Goal: Communication & Community: Share content

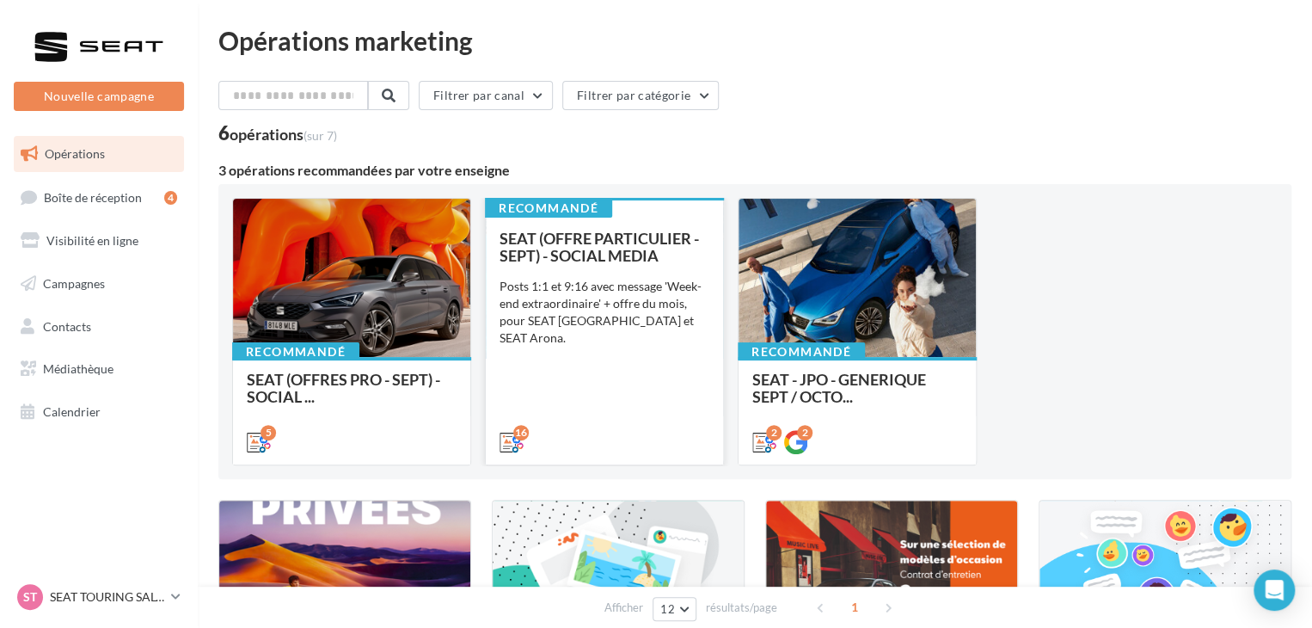
click at [560, 397] on div "SEAT (OFFRE PARTICULIER - SEPT) - SOCIAL MEDIA Posts 1:1 et 9:16 avec message '…" at bounding box center [604, 339] width 210 height 219
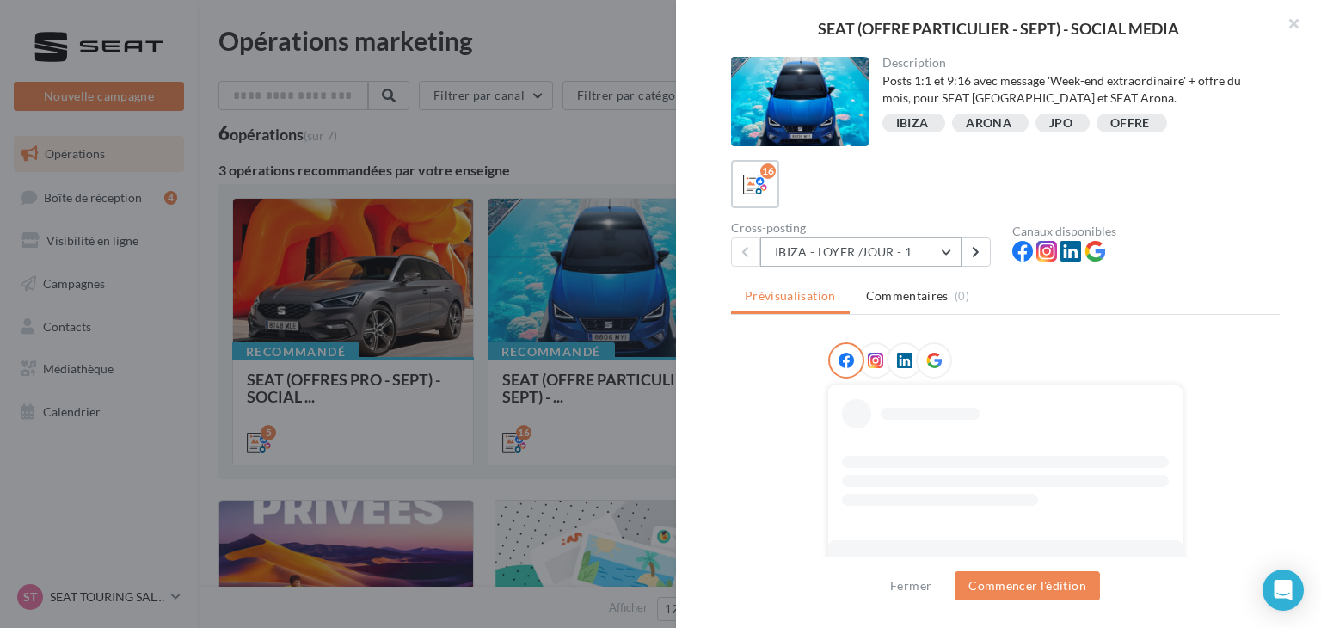
click at [832, 247] on button "IBIZA - LOYER /JOUR - 1" at bounding box center [860, 251] width 201 height 29
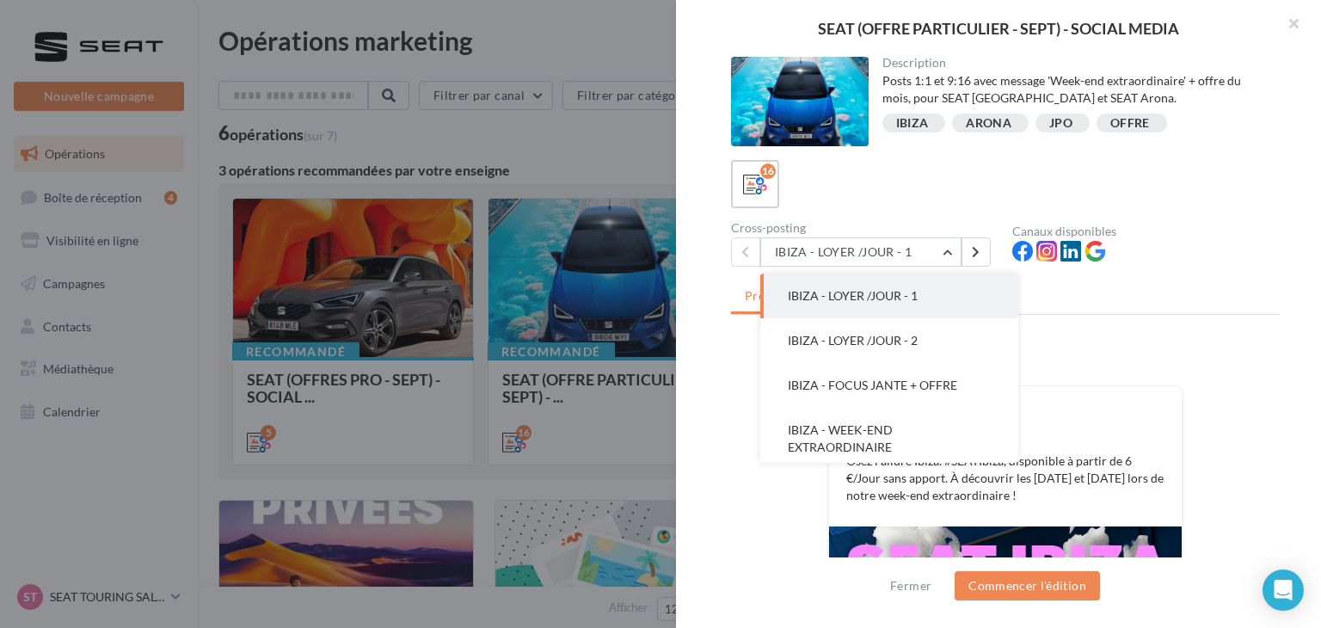
click at [845, 224] on div "Cross-posting" at bounding box center [864, 228] width 267 height 12
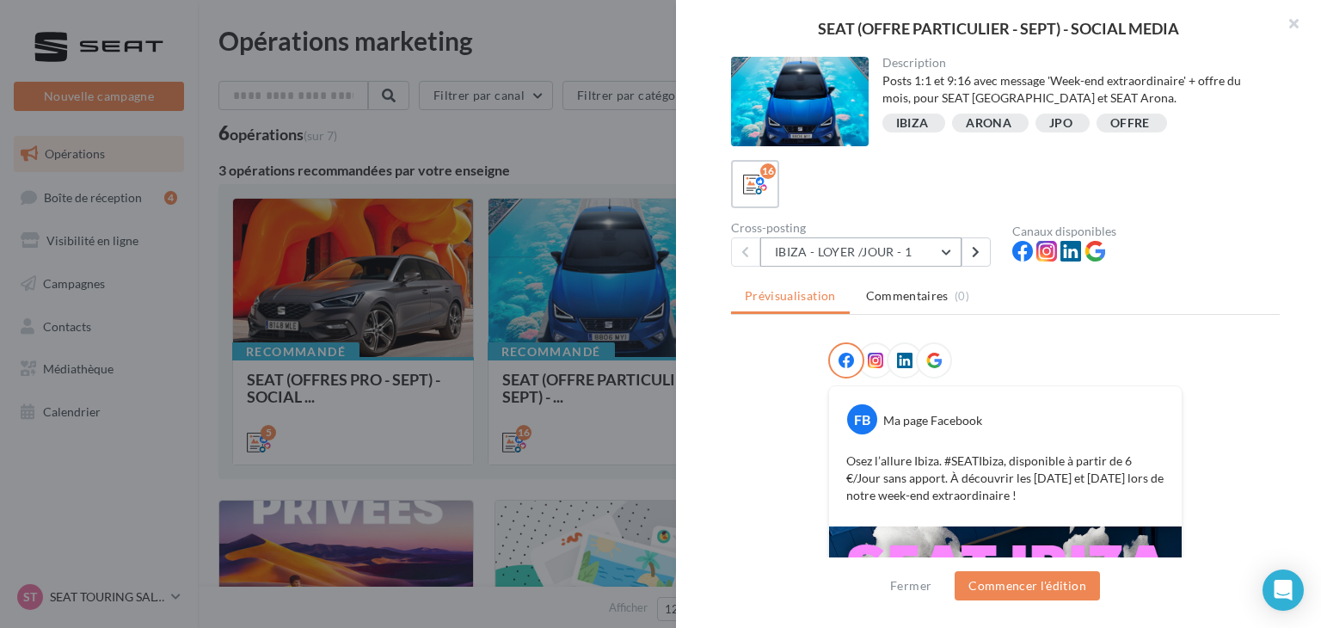
click at [882, 253] on button "IBIZA - LOYER /JOUR - 1" at bounding box center [860, 251] width 201 height 29
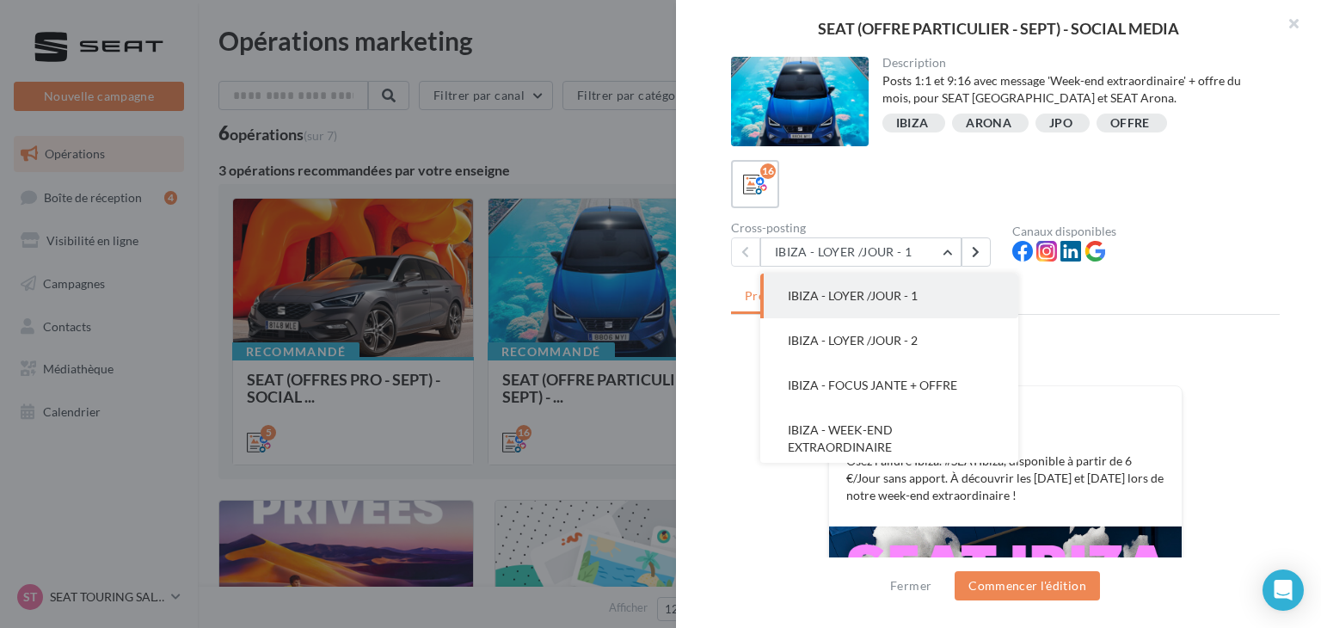
click at [1045, 295] on ul "Prévisualisation Commentaires (0)" at bounding box center [1005, 297] width 548 height 34
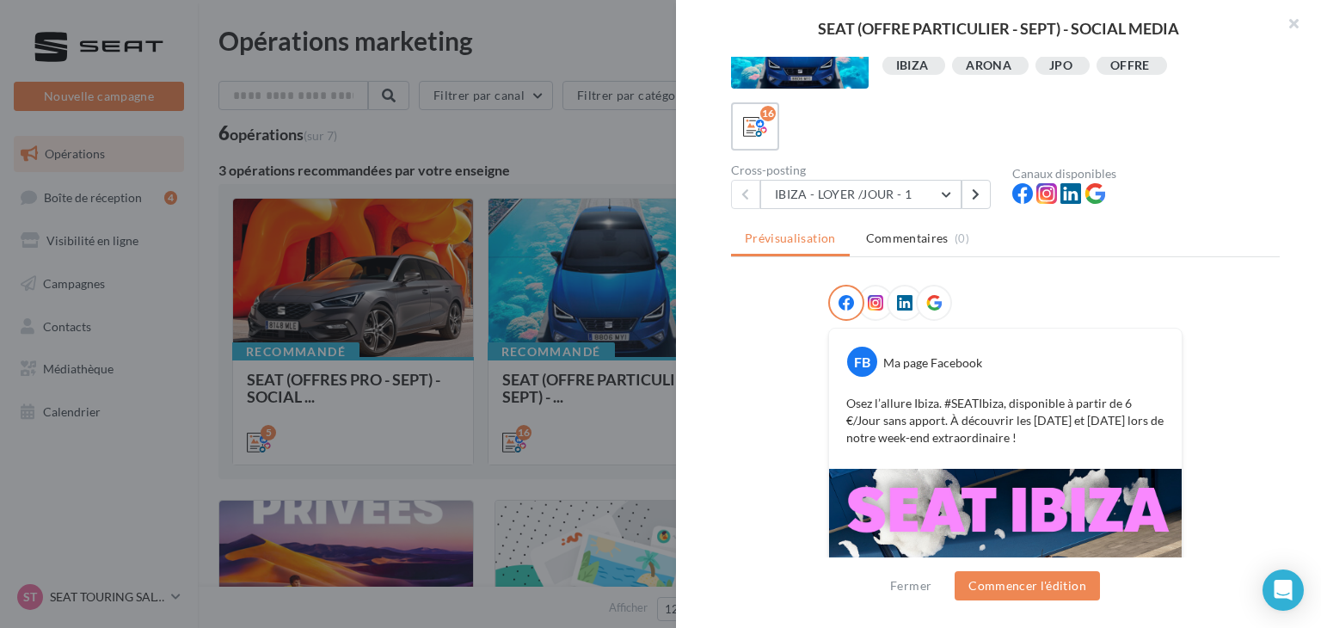
scroll to position [172, 0]
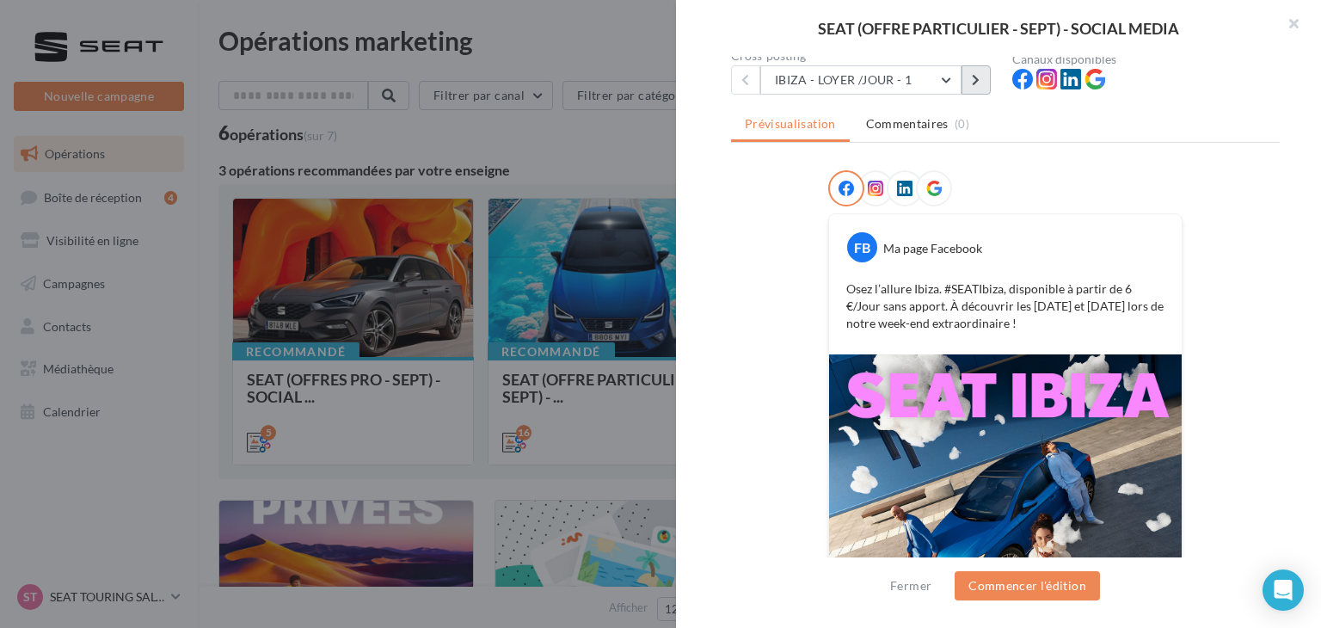
click at [970, 83] on button at bounding box center [975, 79] width 29 height 29
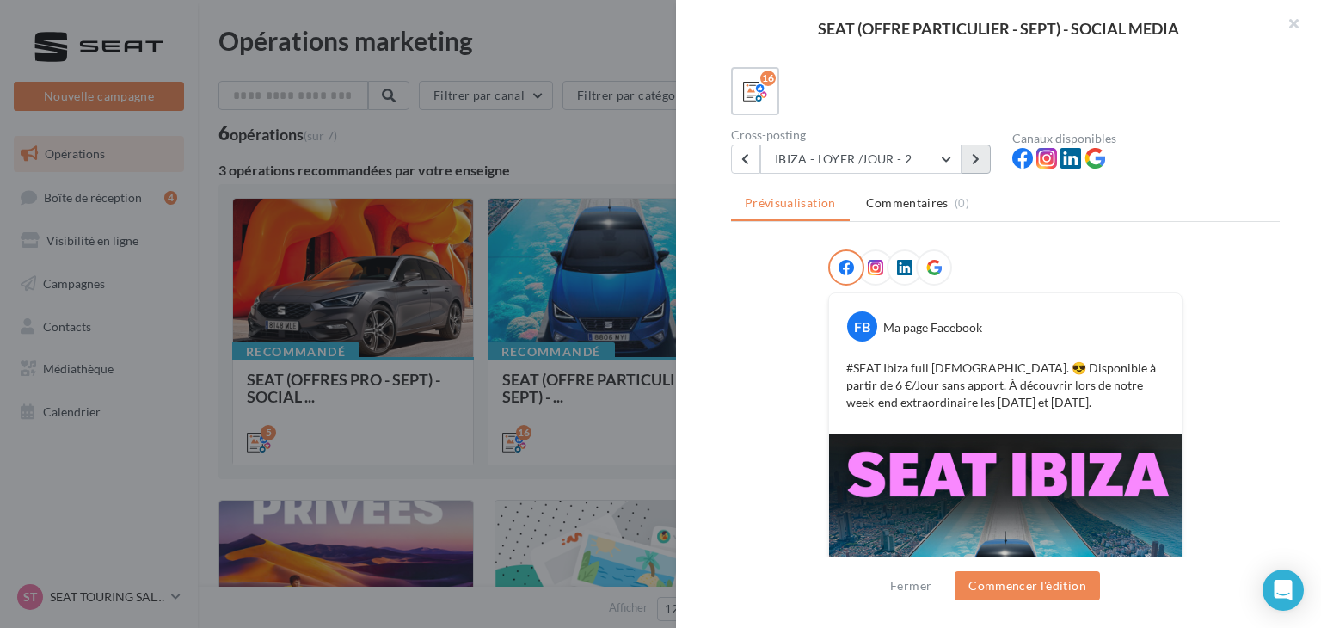
scroll to position [86, 0]
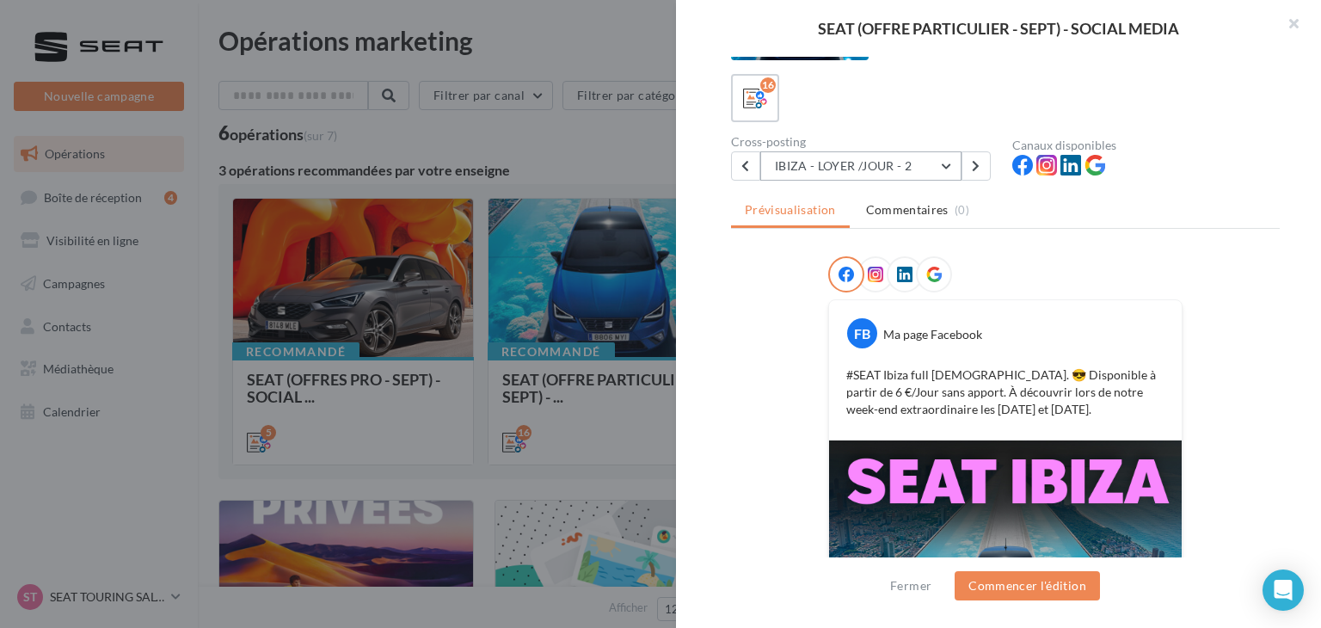
click at [949, 166] on button "IBIZA - LOYER /JOUR - 2" at bounding box center [860, 165] width 201 height 29
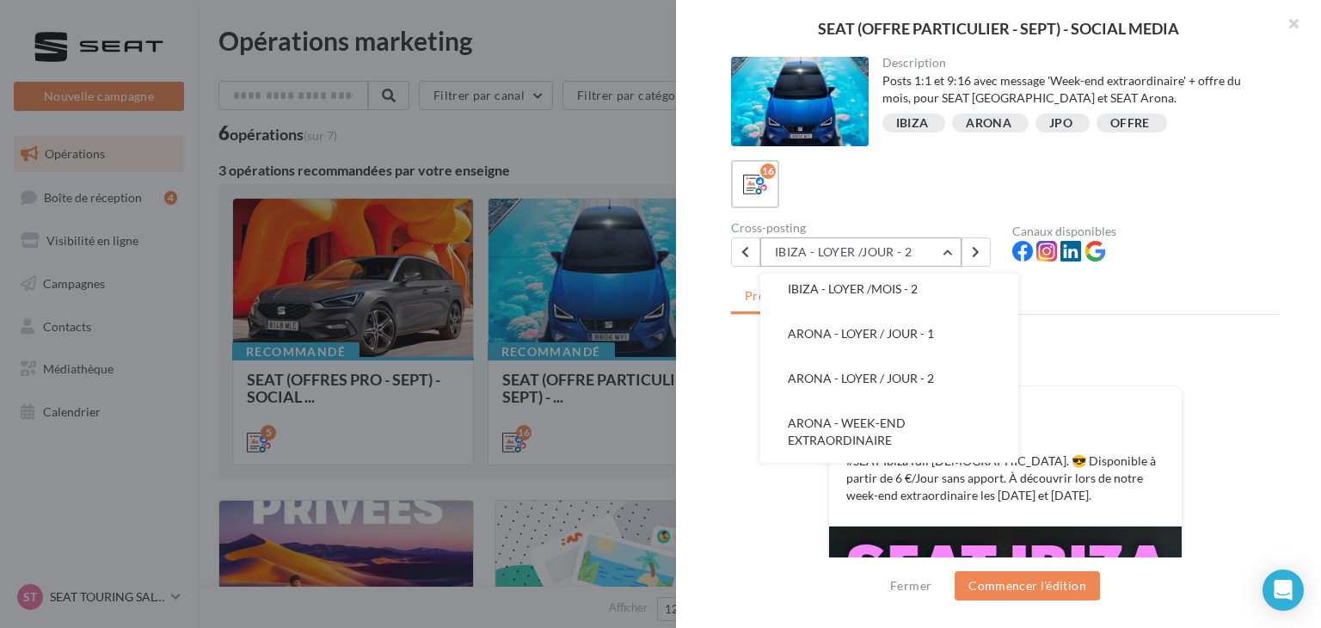
scroll to position [131, 0]
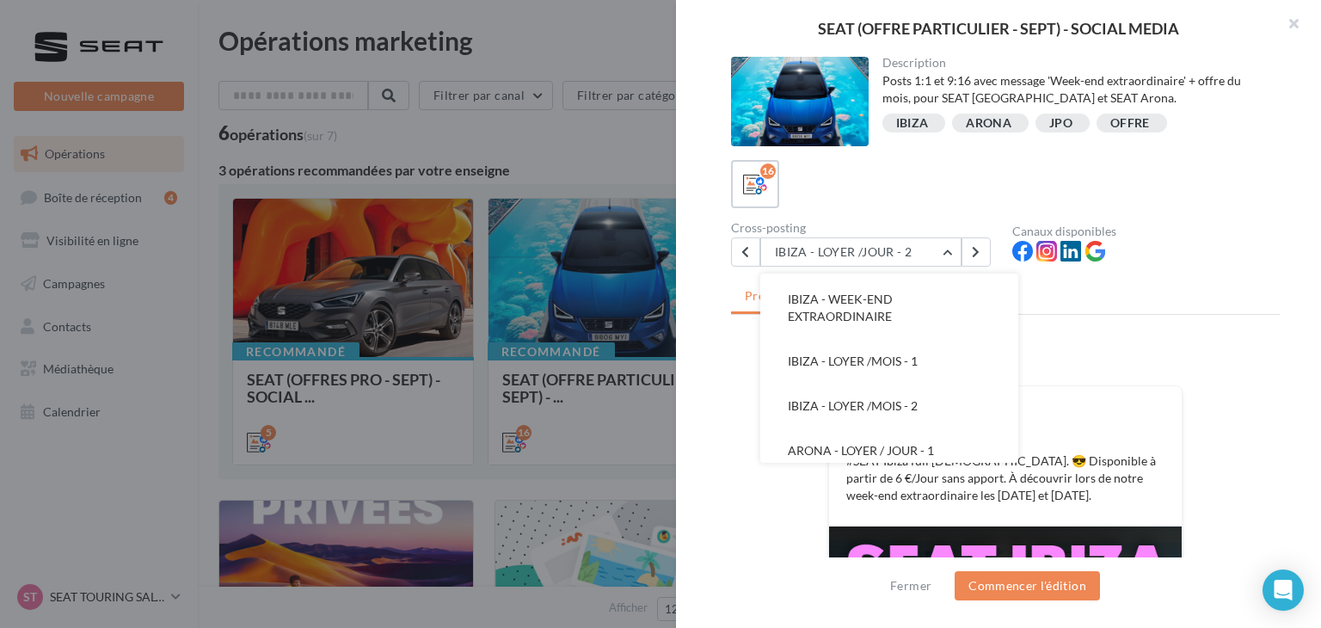
click at [931, 204] on div "16" at bounding box center [1005, 184] width 548 height 48
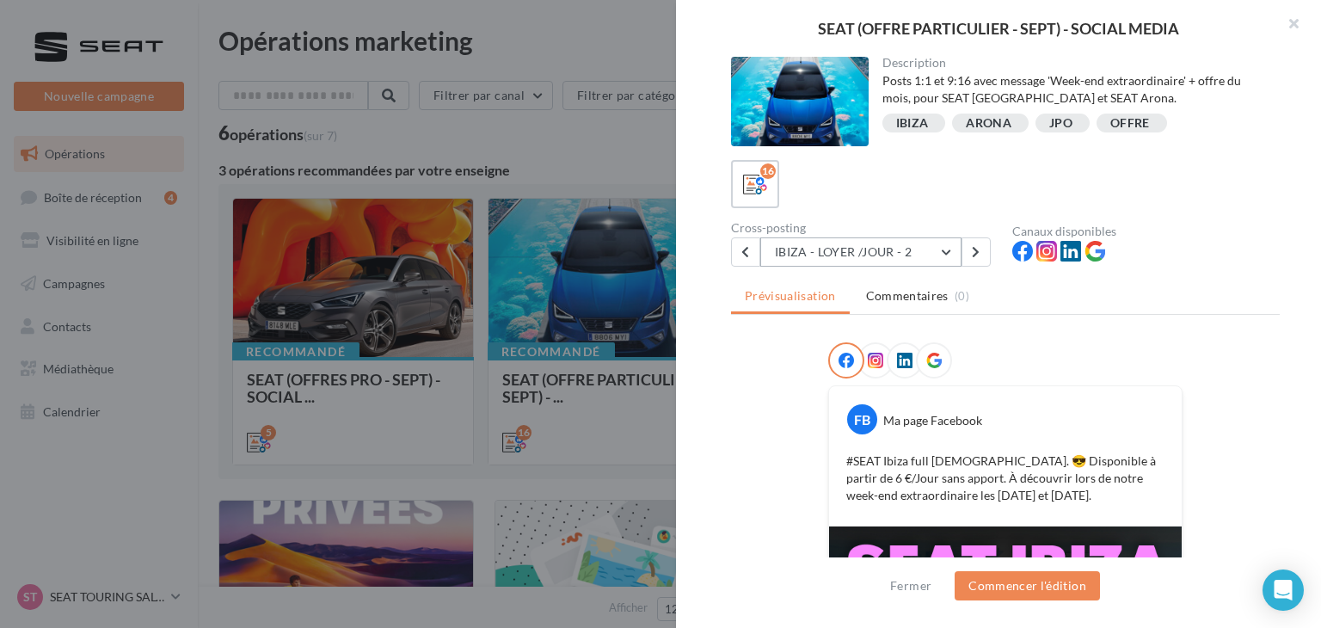
click at [899, 248] on button "IBIZA - LOYER /JOUR - 2" at bounding box center [860, 251] width 201 height 29
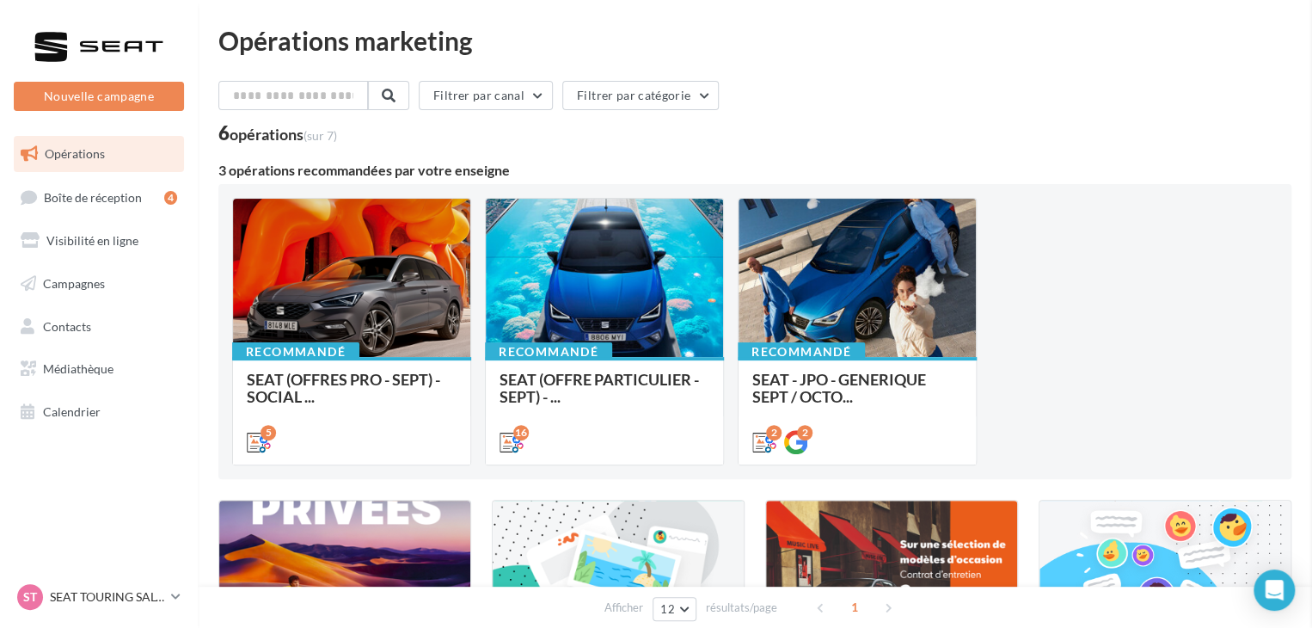
click at [371, 387] on span "SEAT (OFFRES PRO - SEPT) - SOCIAL ..." at bounding box center [343, 388] width 193 height 36
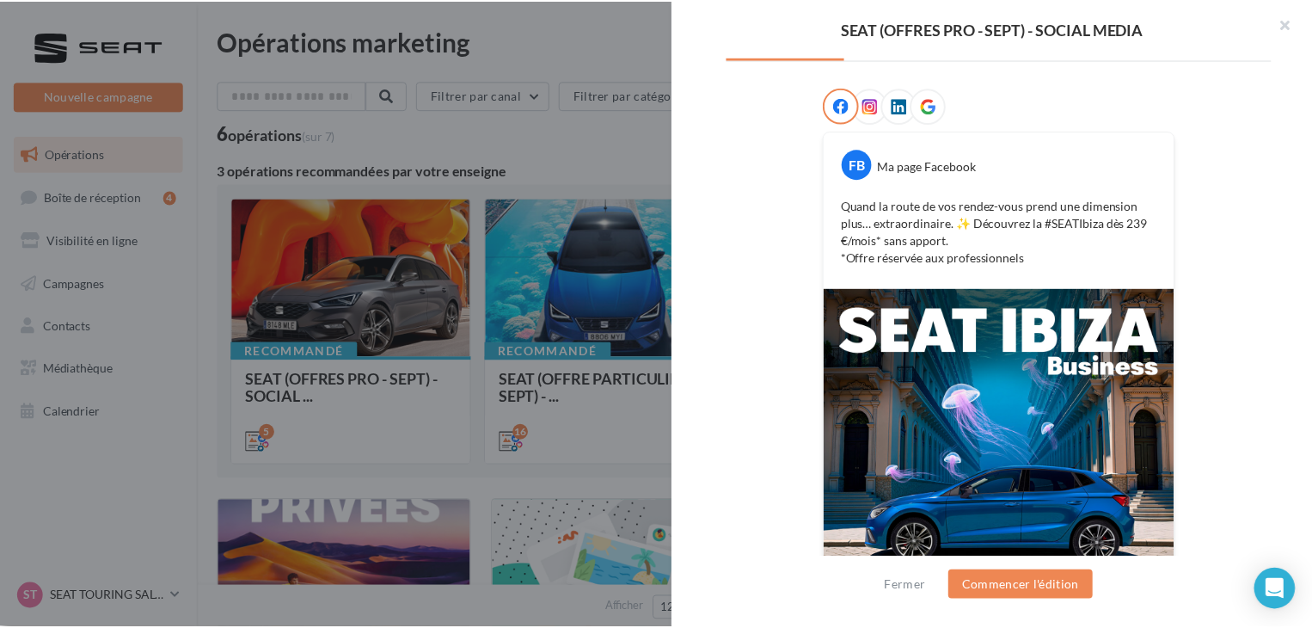
scroll to position [258, 0]
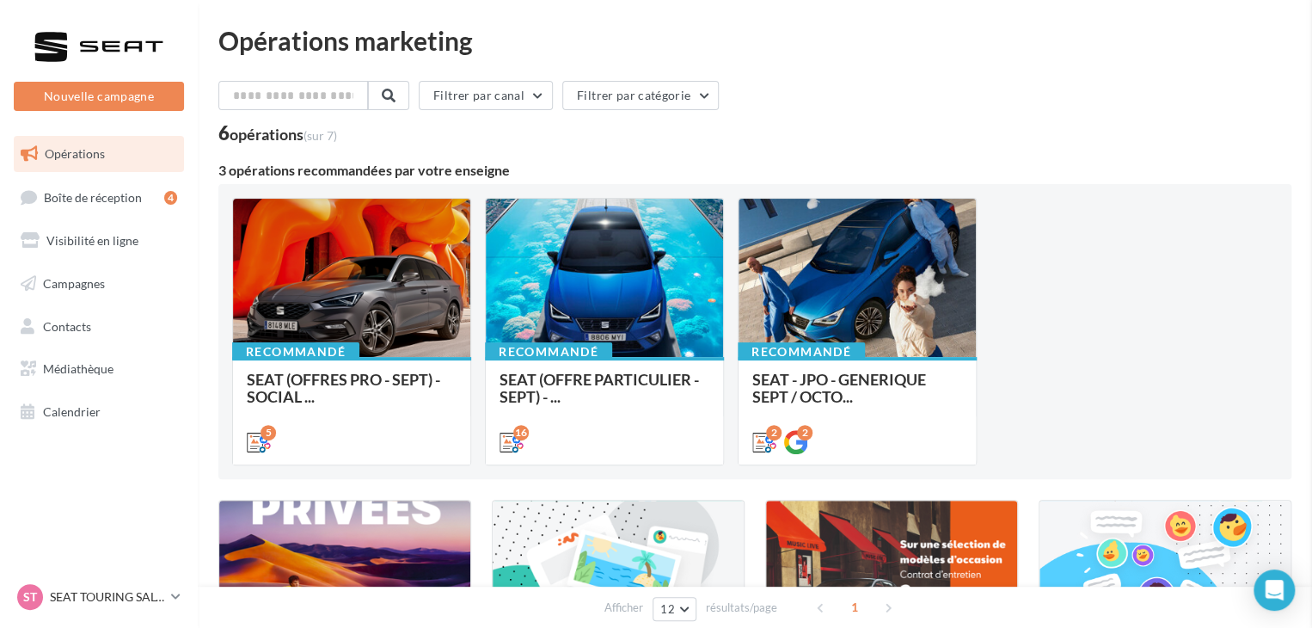
click at [89, 303] on ul "Opérations Boîte de réception 4 Visibilité en ligne Campagnes Contacts Mes cibl…" at bounding box center [99, 283] width 184 height 308
click at [70, 368] on span "Médiathèque" at bounding box center [78, 368] width 70 height 15
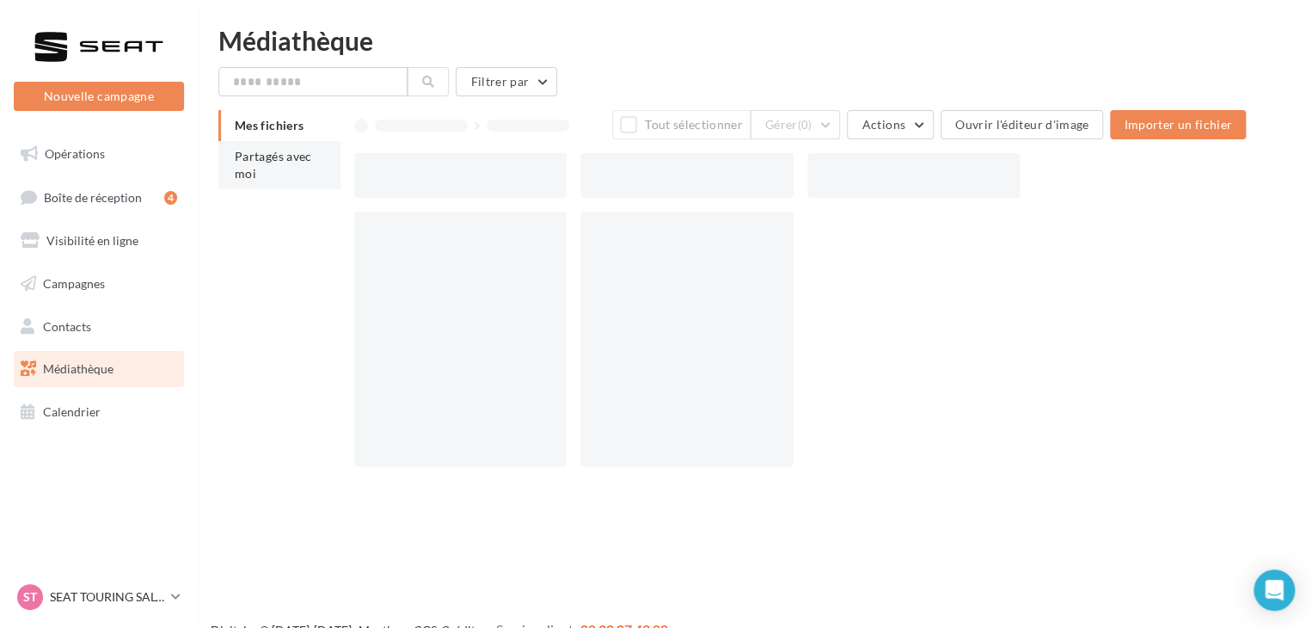
click at [279, 170] on li "Partagés avec moi" at bounding box center [279, 165] width 122 height 48
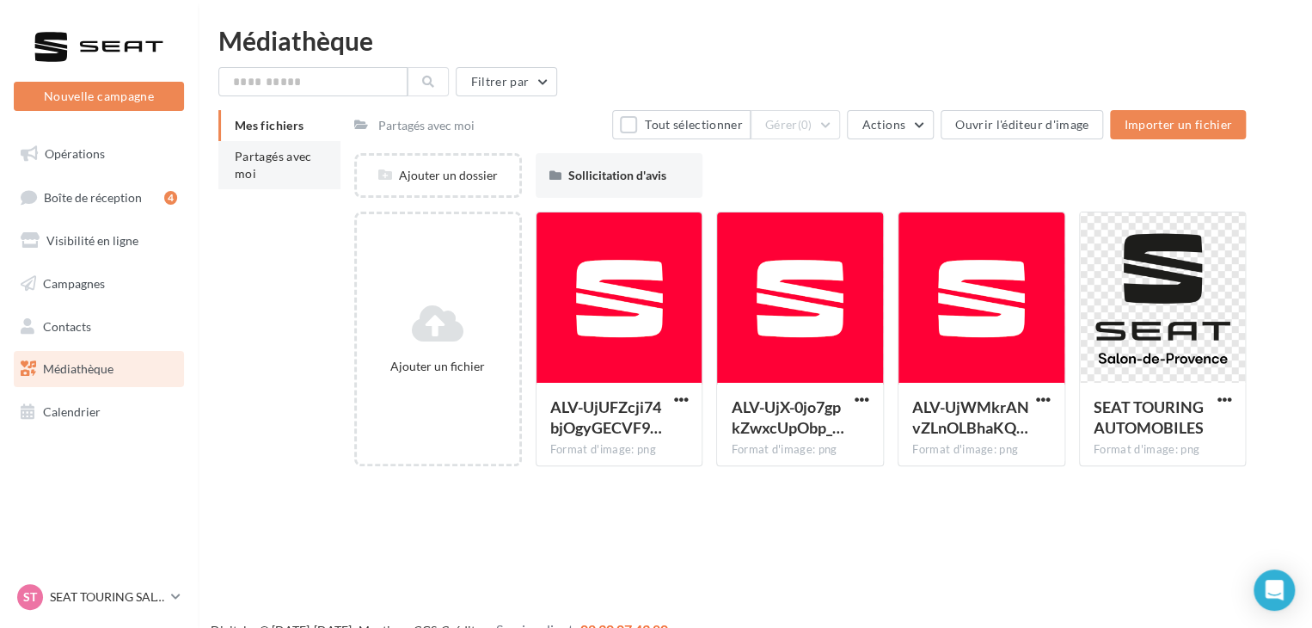
click at [296, 175] on li "Partagés avec moi" at bounding box center [279, 165] width 122 height 48
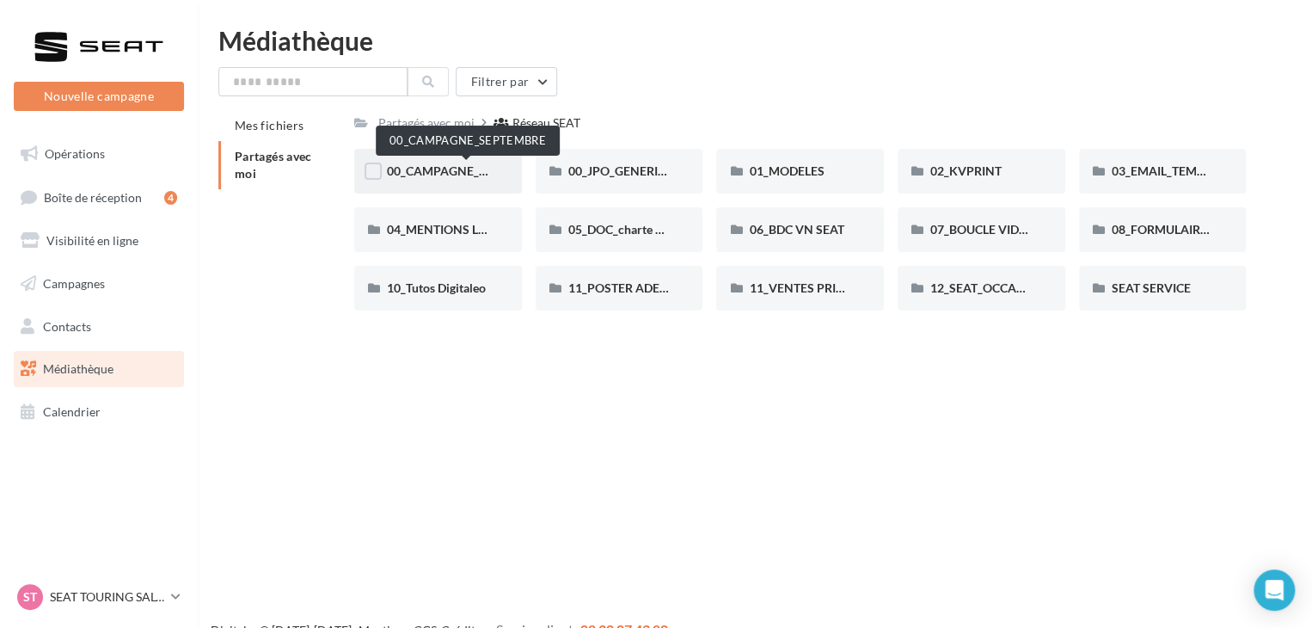
click at [452, 164] on span "00_CAMPAGNE_SEPTEMBRE" at bounding box center [467, 170] width 161 height 15
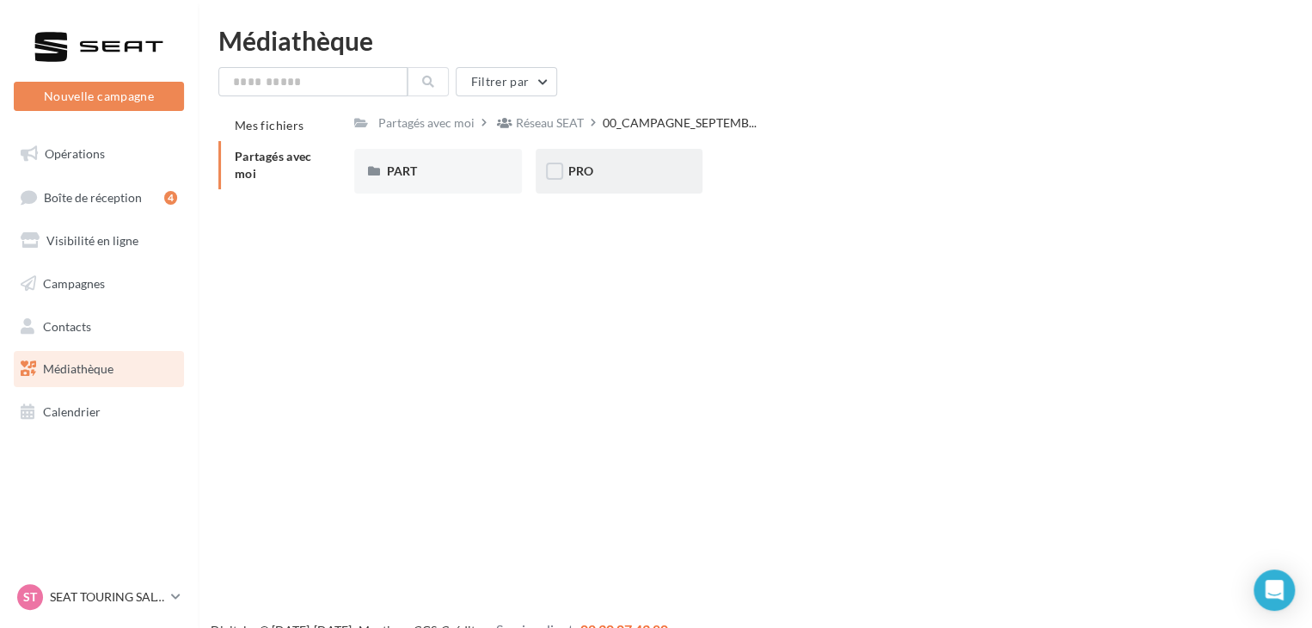
click at [674, 173] on div "PRO" at bounding box center [620, 171] width 168 height 45
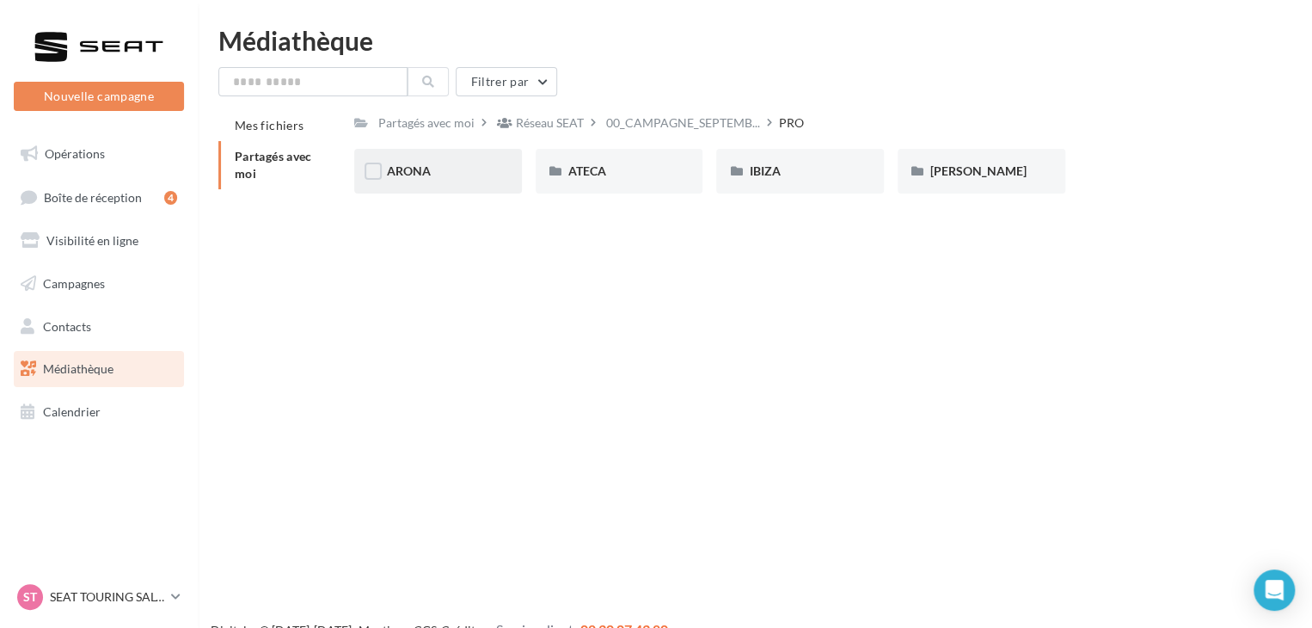
click at [474, 176] on div "ARONA" at bounding box center [438, 170] width 102 height 17
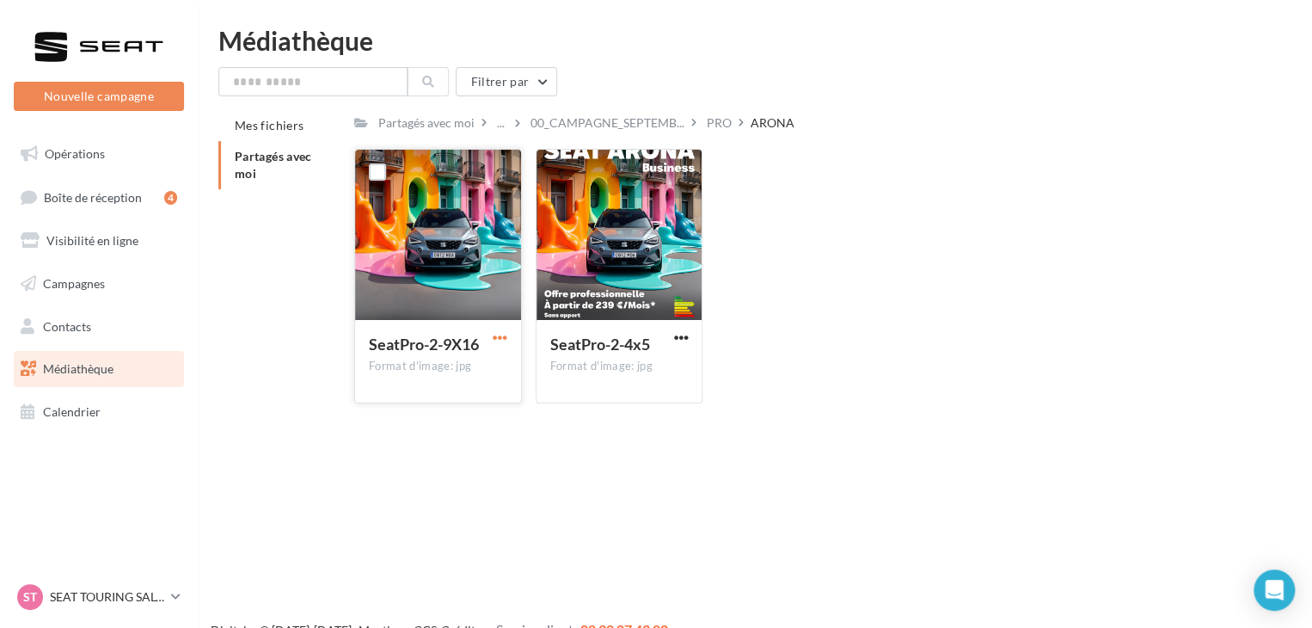
click at [499, 336] on span "button" at bounding box center [500, 337] width 15 height 15
drag, startPoint x: 476, startPoint y: 360, endPoint x: 653, endPoint y: 328, distance: 179.1
click at [478, 358] on button "Télécharger" at bounding box center [425, 371] width 172 height 45
drag, startPoint x: 682, startPoint y: 338, endPoint x: 674, endPoint y: 346, distance: 11.6
click at [682, 338] on span "button" at bounding box center [680, 337] width 15 height 15
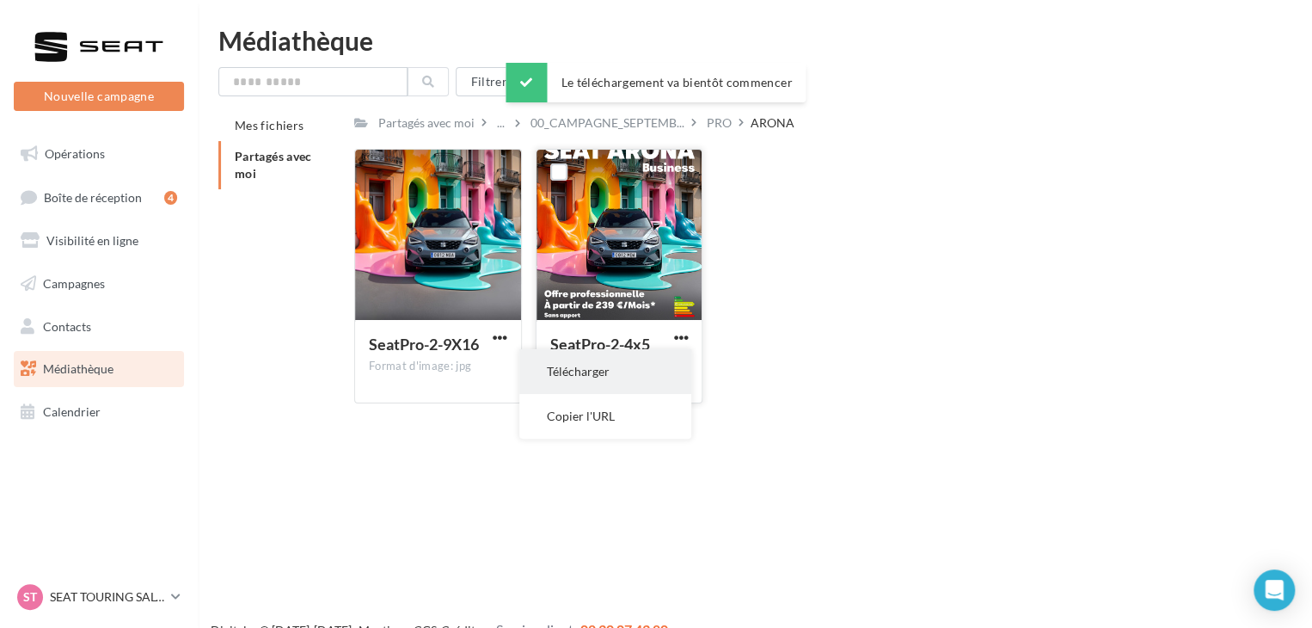
click at [642, 374] on button "Télécharger" at bounding box center [605, 371] width 172 height 45
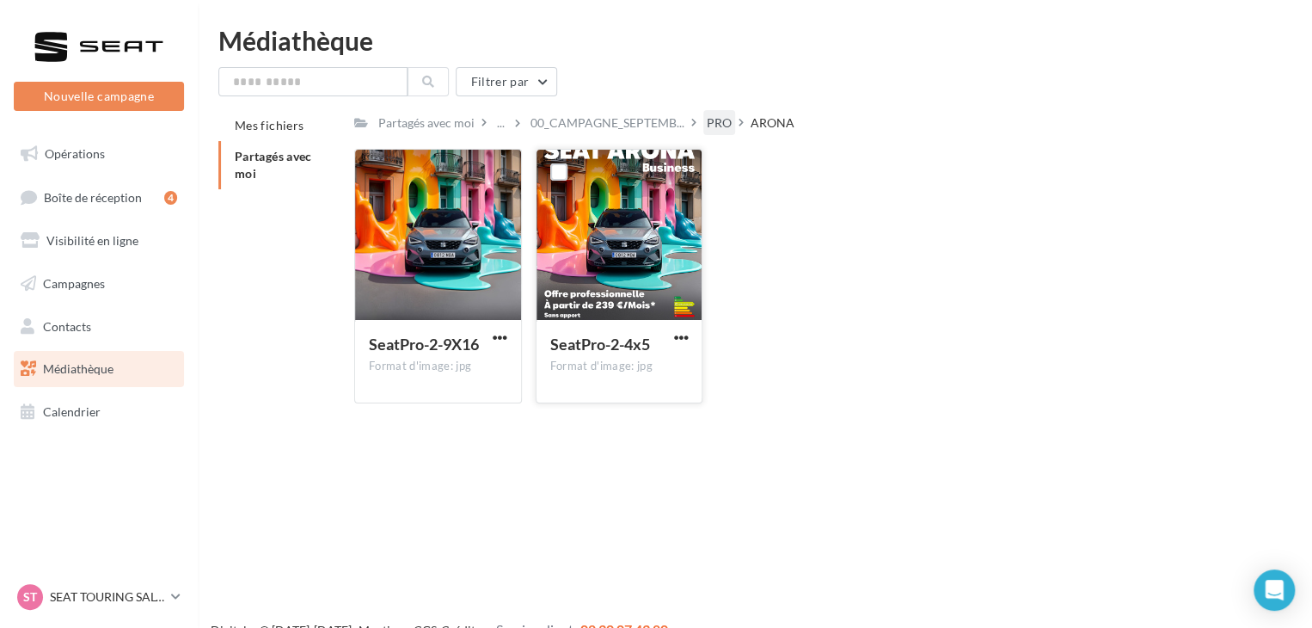
click at [707, 124] on div "PRO" at bounding box center [719, 122] width 25 height 17
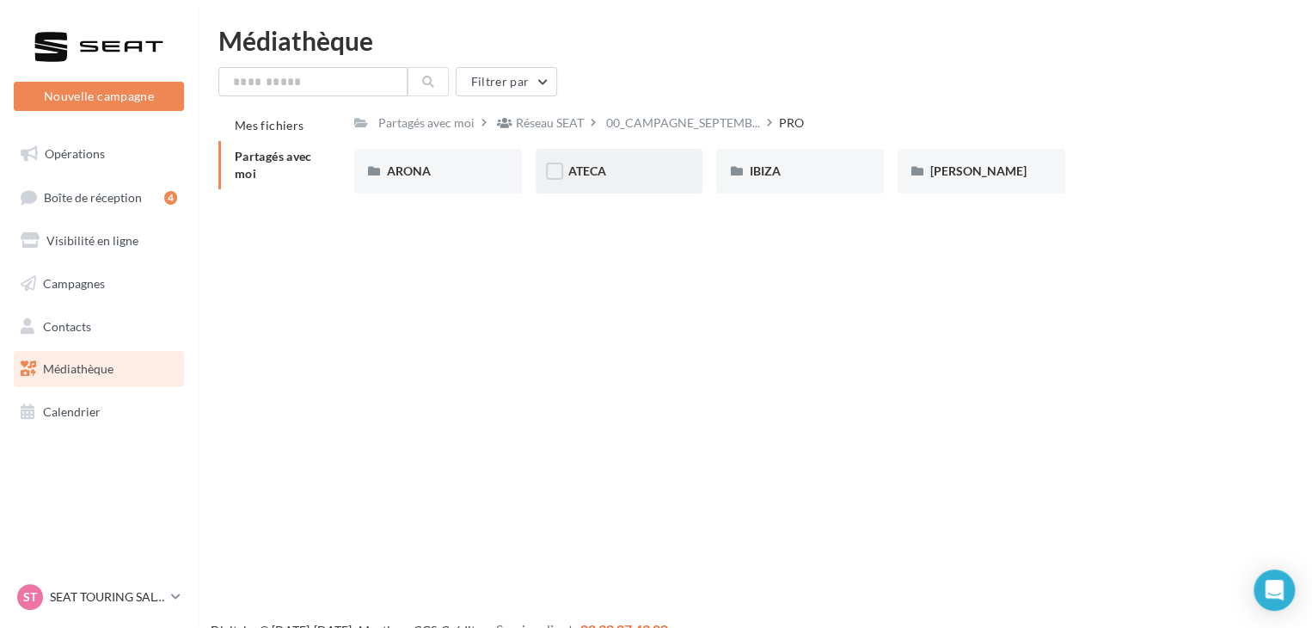
click at [663, 170] on div "ATECA" at bounding box center [619, 170] width 102 height 17
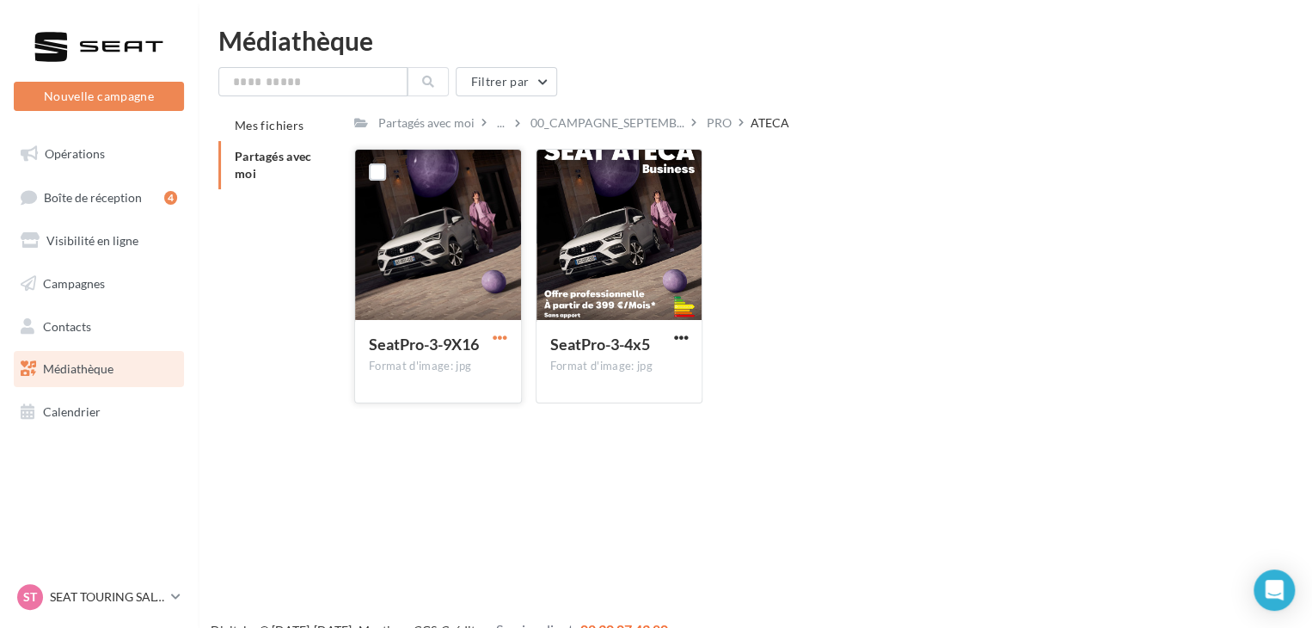
click at [499, 338] on span "button" at bounding box center [500, 337] width 15 height 15
click at [492, 358] on button "Télécharger" at bounding box center [425, 371] width 172 height 45
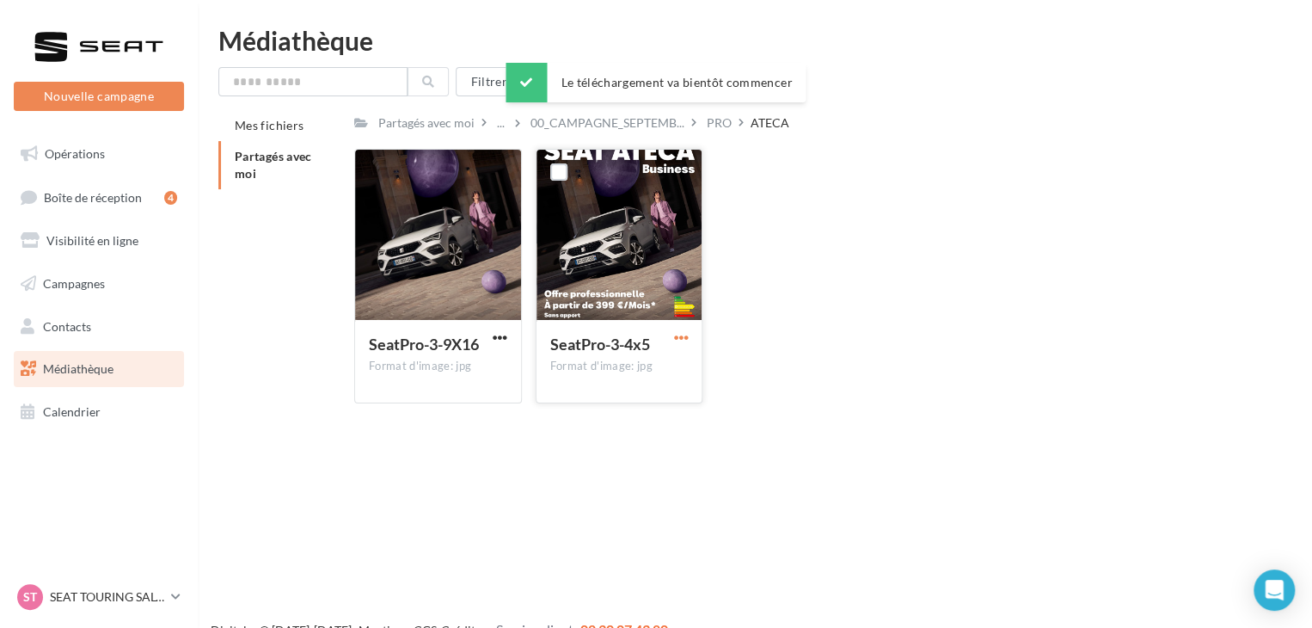
drag, startPoint x: 679, startPoint y: 331, endPoint x: 677, endPoint y: 345, distance: 14.0
click at [679, 331] on span "button" at bounding box center [680, 337] width 15 height 15
click at [667, 371] on button "Télécharger" at bounding box center [605, 371] width 172 height 45
click at [720, 132] on div "PRO" at bounding box center [719, 122] width 32 height 25
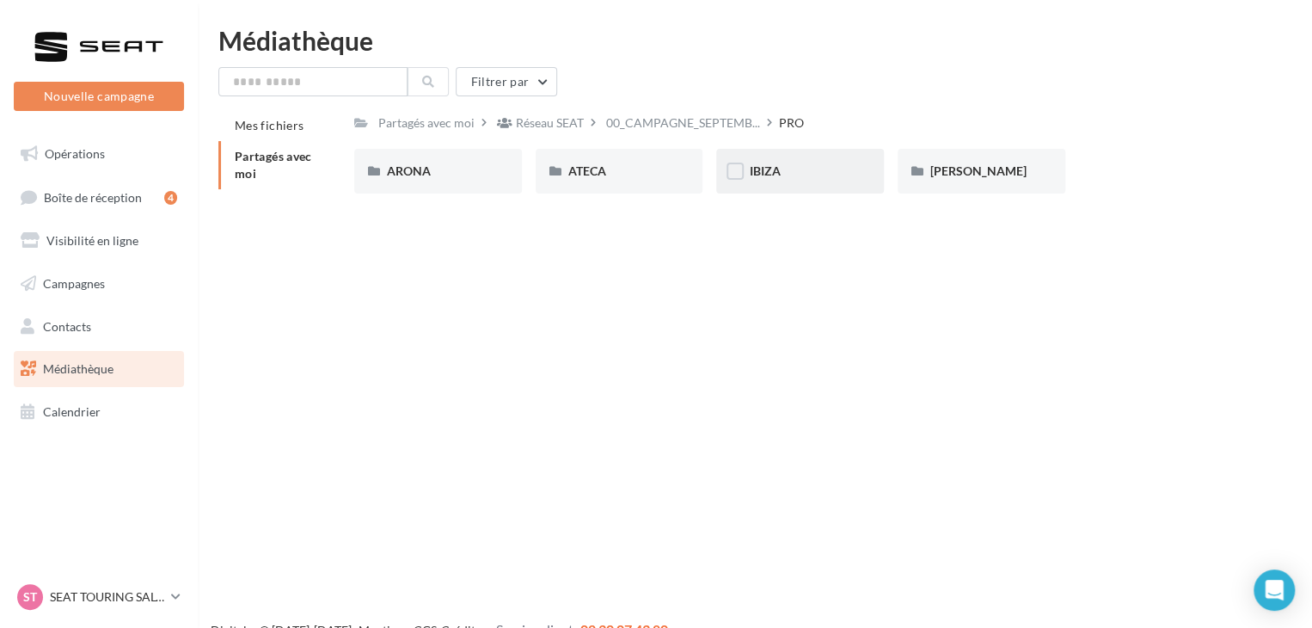
click at [812, 176] on div "IBIZA" at bounding box center [800, 170] width 102 height 17
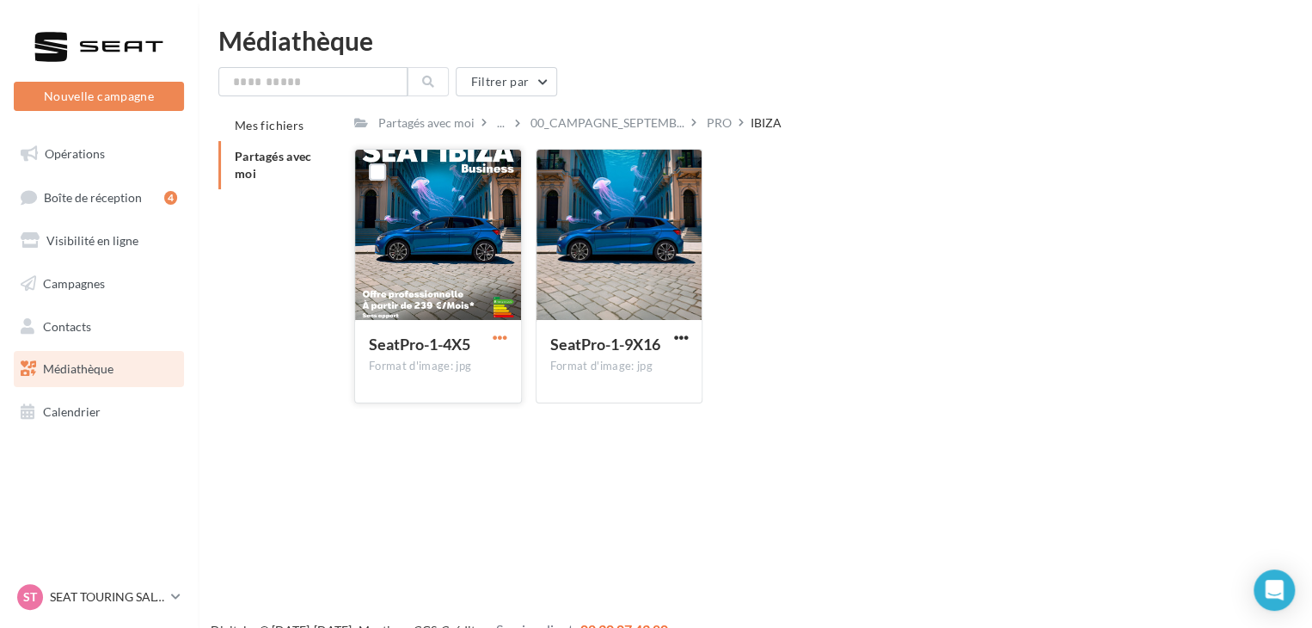
click at [503, 339] on span "button" at bounding box center [500, 337] width 15 height 15
drag, startPoint x: 470, startPoint y: 358, endPoint x: 517, endPoint y: 345, distance: 48.4
click at [475, 356] on button "Télécharger" at bounding box center [425, 371] width 172 height 45
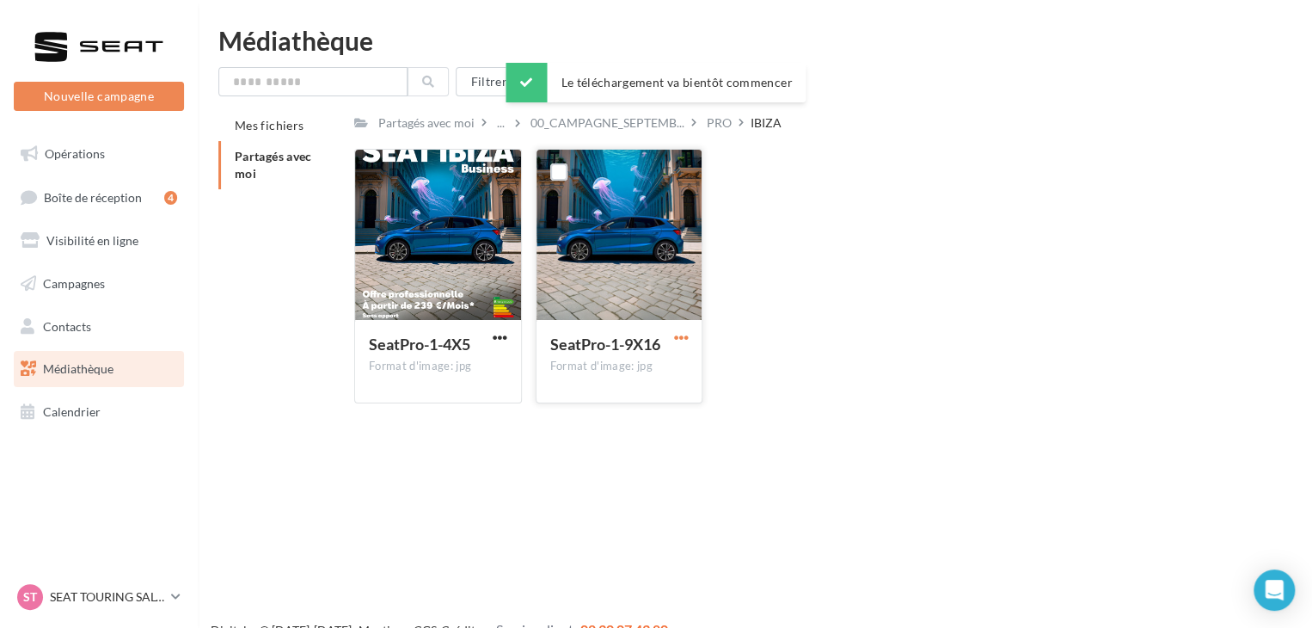
click at [679, 336] on span "button" at bounding box center [680, 337] width 15 height 15
click at [653, 370] on button "Télécharger" at bounding box center [605, 371] width 172 height 45
click at [724, 128] on div "PRO" at bounding box center [719, 122] width 25 height 17
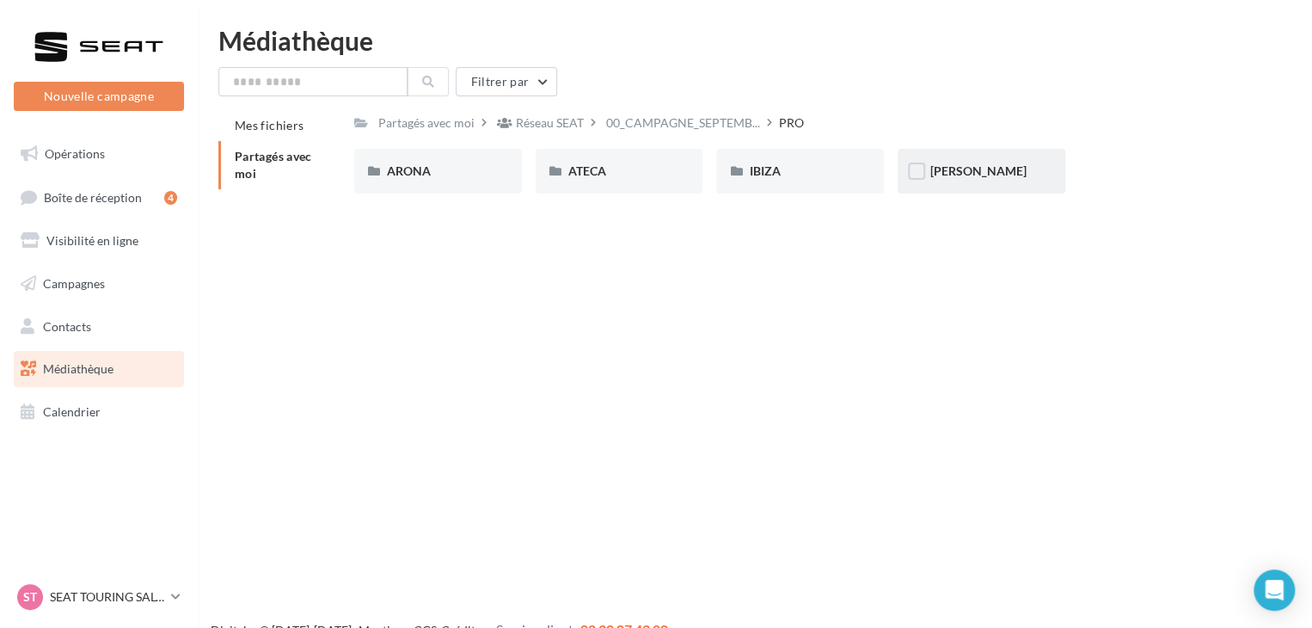
click at [992, 173] on div "[PERSON_NAME]" at bounding box center [981, 170] width 102 height 17
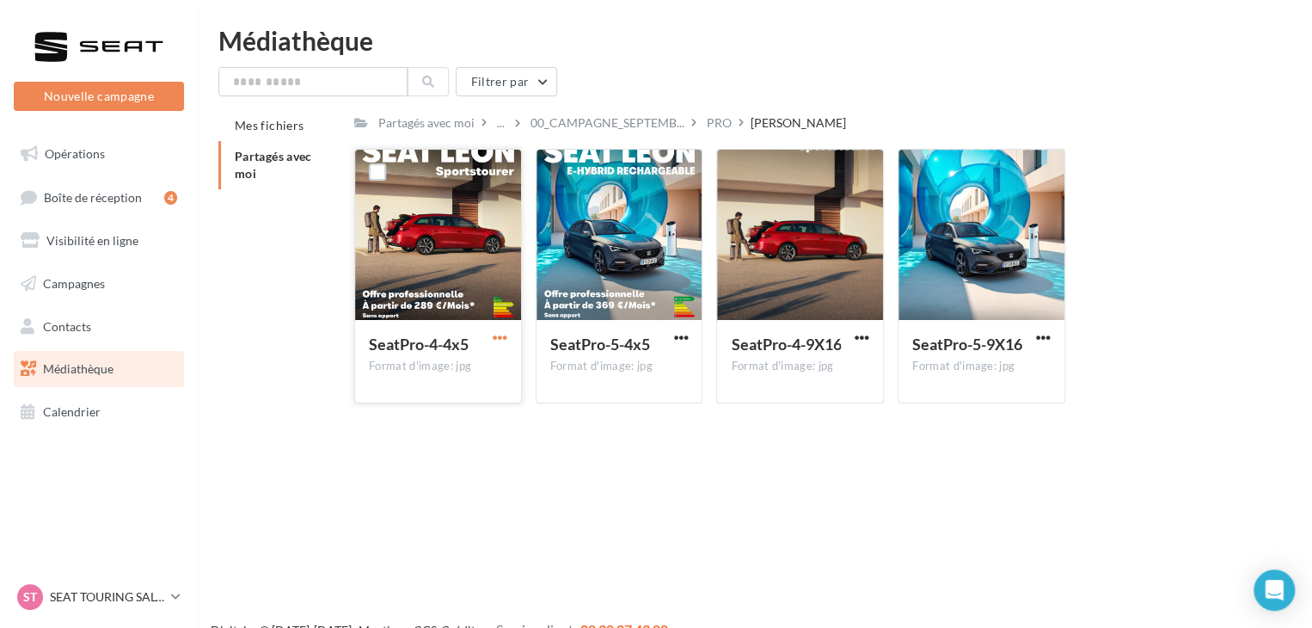
click at [495, 340] on span "button" at bounding box center [500, 337] width 15 height 15
drag, startPoint x: 486, startPoint y: 358, endPoint x: 565, endPoint y: 338, distance: 81.7
click at [487, 358] on button "Télécharger" at bounding box center [425, 371] width 172 height 45
click at [671, 335] on button "button" at bounding box center [680, 338] width 21 height 17
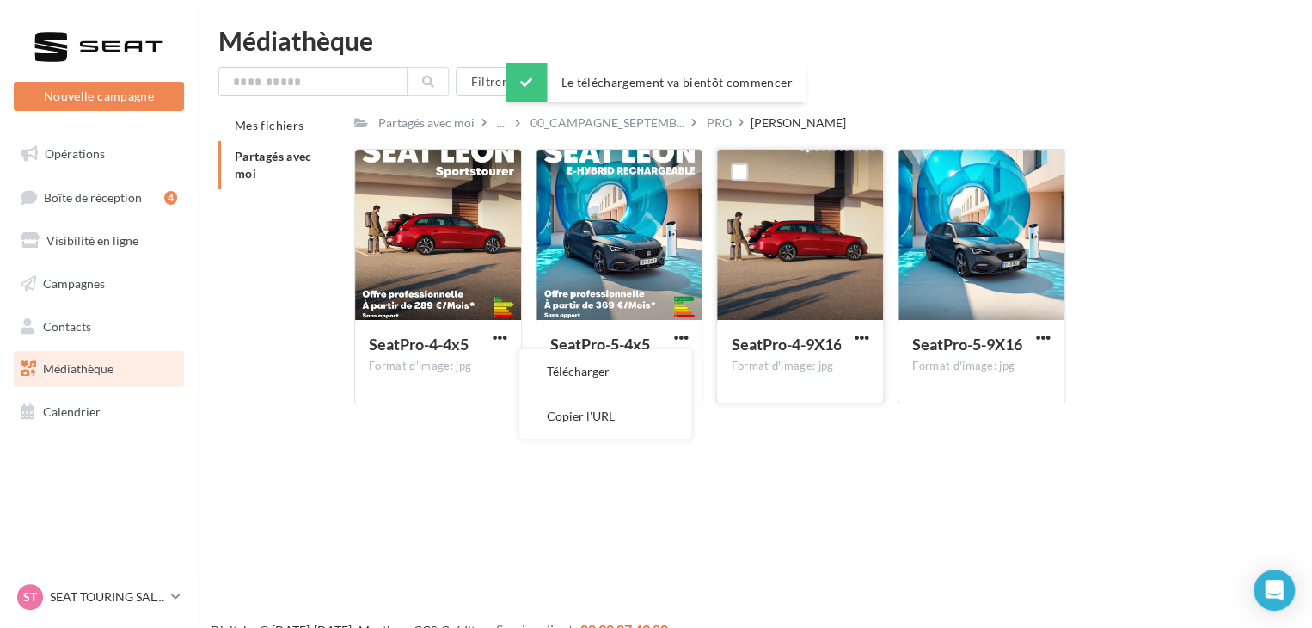
drag, startPoint x: 664, startPoint y: 368, endPoint x: 787, endPoint y: 340, distance: 126.8
click at [666, 368] on button "Télécharger" at bounding box center [605, 371] width 172 height 45
click at [860, 340] on span "button" at bounding box center [862, 337] width 15 height 15
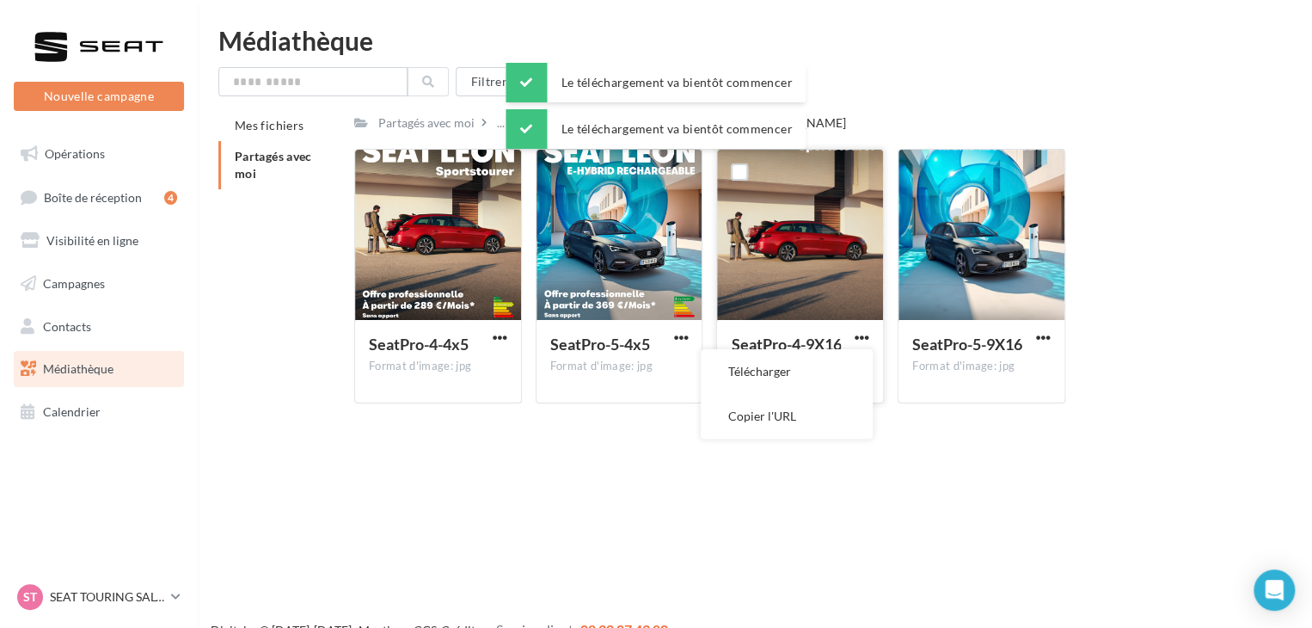
click at [856, 347] on div "SeatPro-4-9X16" at bounding box center [800, 346] width 138 height 25
click at [873, 338] on div "SeatPro-4-9X16 Format d'image: jpg" at bounding box center [800, 360] width 166 height 81
click at [849, 357] on div "SeatPro-4-9X16" at bounding box center [800, 346] width 138 height 25
drag, startPoint x: 863, startPoint y: 331, endPoint x: 856, endPoint y: 347, distance: 17.7
click at [863, 334] on span "button" at bounding box center [862, 337] width 15 height 15
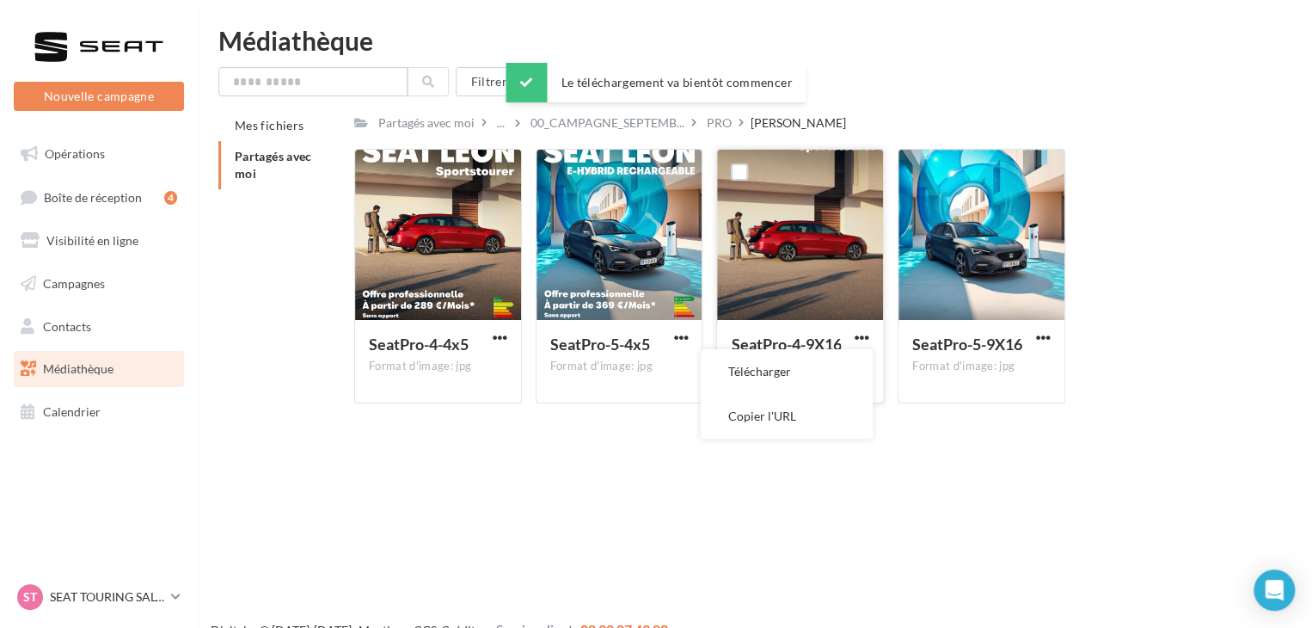
click at [846, 365] on button "Télécharger" at bounding box center [787, 371] width 172 height 45
drag, startPoint x: 1042, startPoint y: 338, endPoint x: 1036, endPoint y: 346, distance: 9.8
click at [1042, 338] on span "button" at bounding box center [1043, 337] width 15 height 15
click at [1008, 362] on button "Télécharger" at bounding box center [968, 371] width 172 height 45
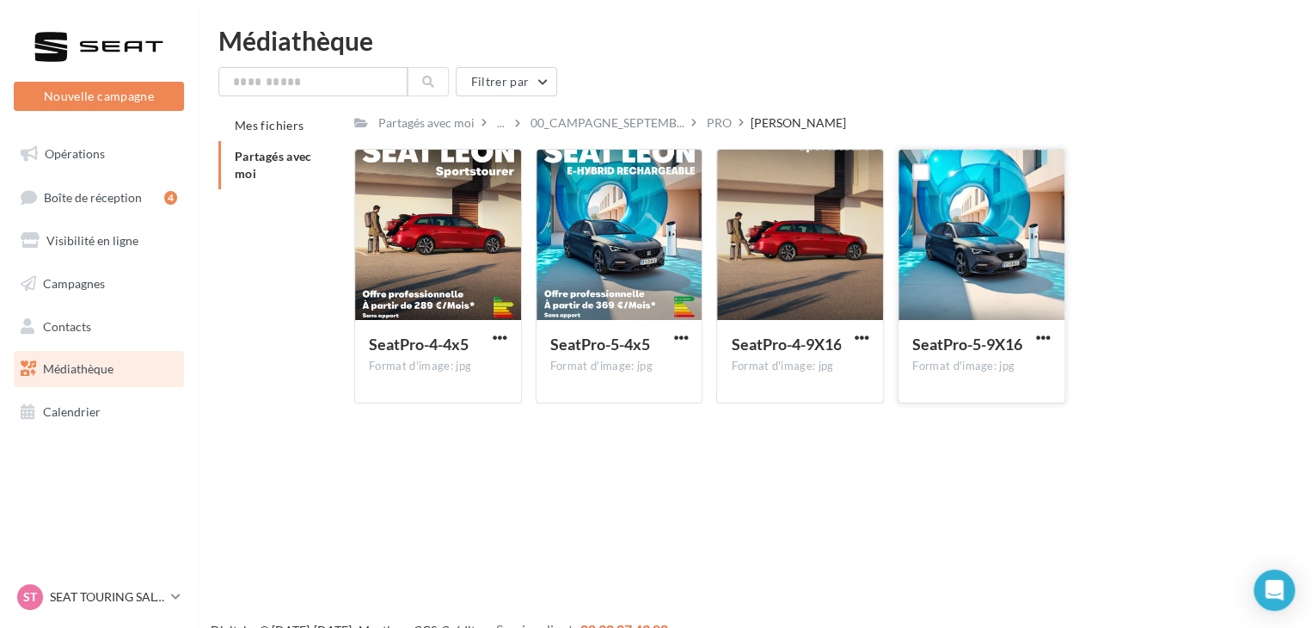
click at [93, 172] on ul "Opérations Boîte de réception 4 Visibilité en ligne Campagnes Contacts Mes cibl…" at bounding box center [99, 283] width 184 height 308
click at [93, 155] on span "Opérations" at bounding box center [75, 153] width 60 height 15
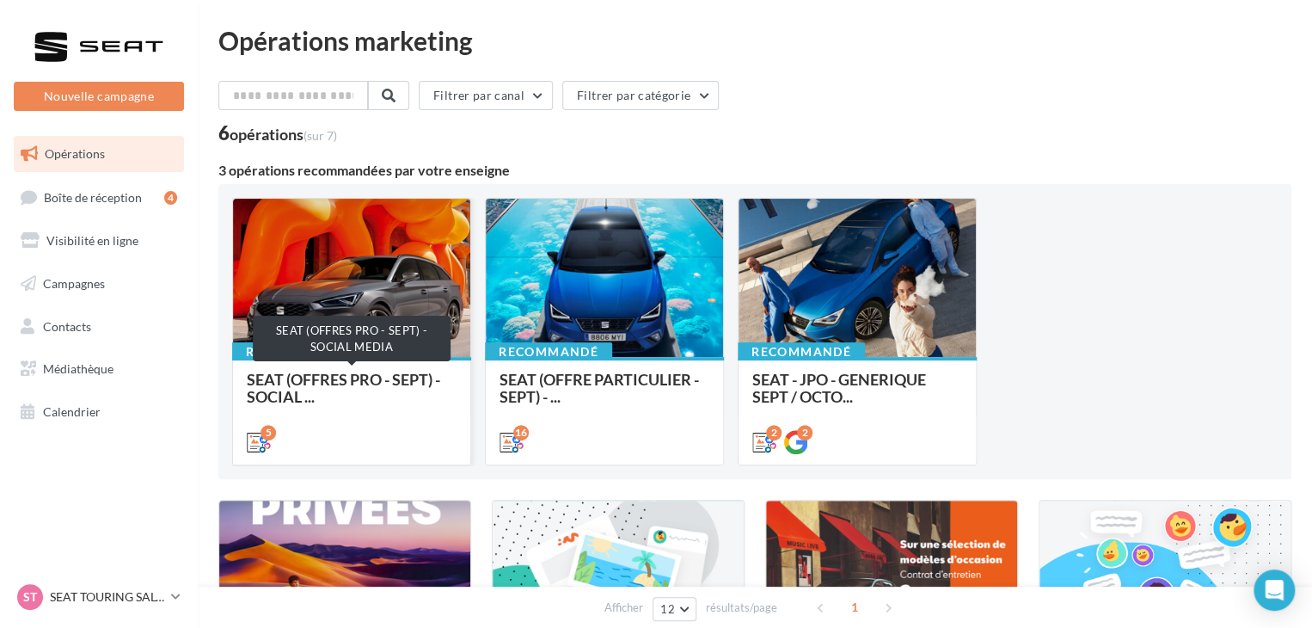
click at [414, 402] on span "SEAT (OFFRES PRO - SEPT) - SOCIAL ..." at bounding box center [352, 388] width 210 height 34
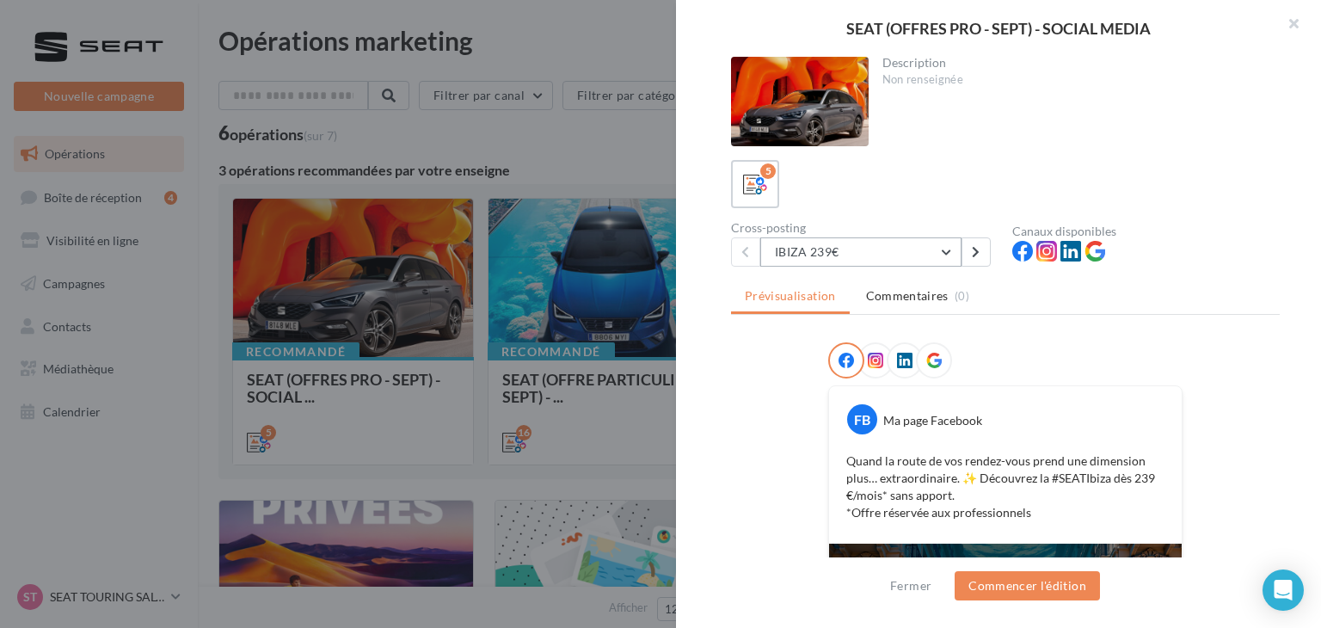
click at [843, 248] on button "IBIZA 239€" at bounding box center [860, 251] width 201 height 29
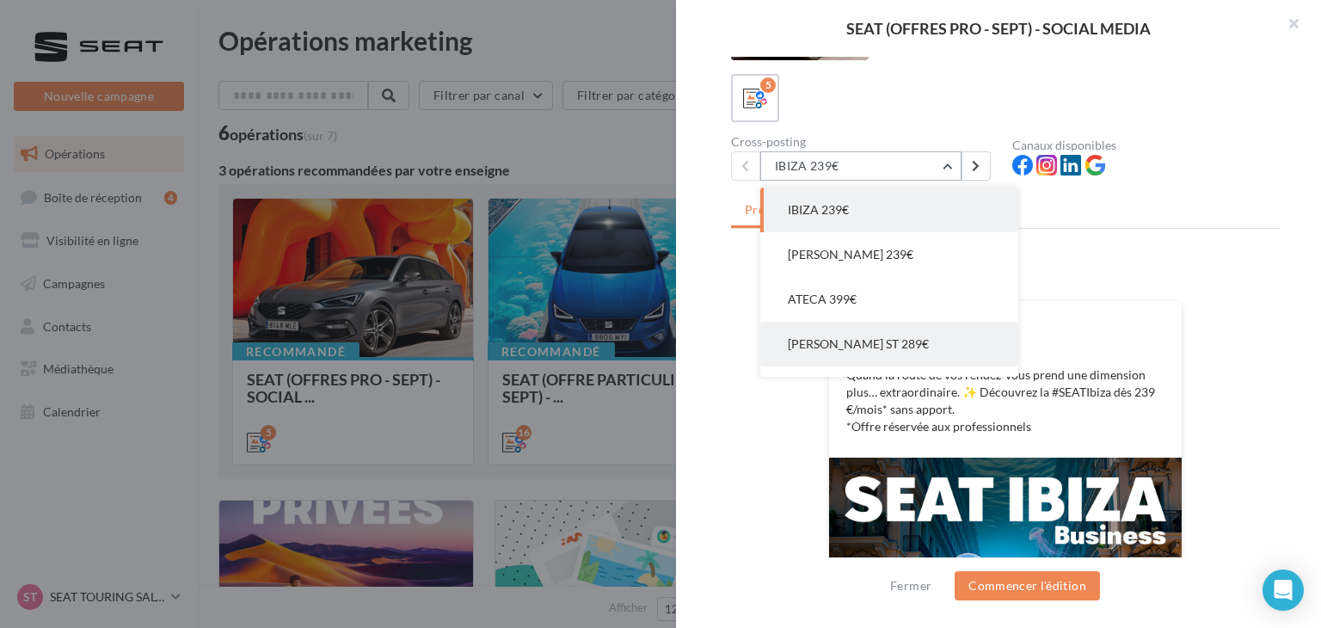
scroll to position [34, 0]
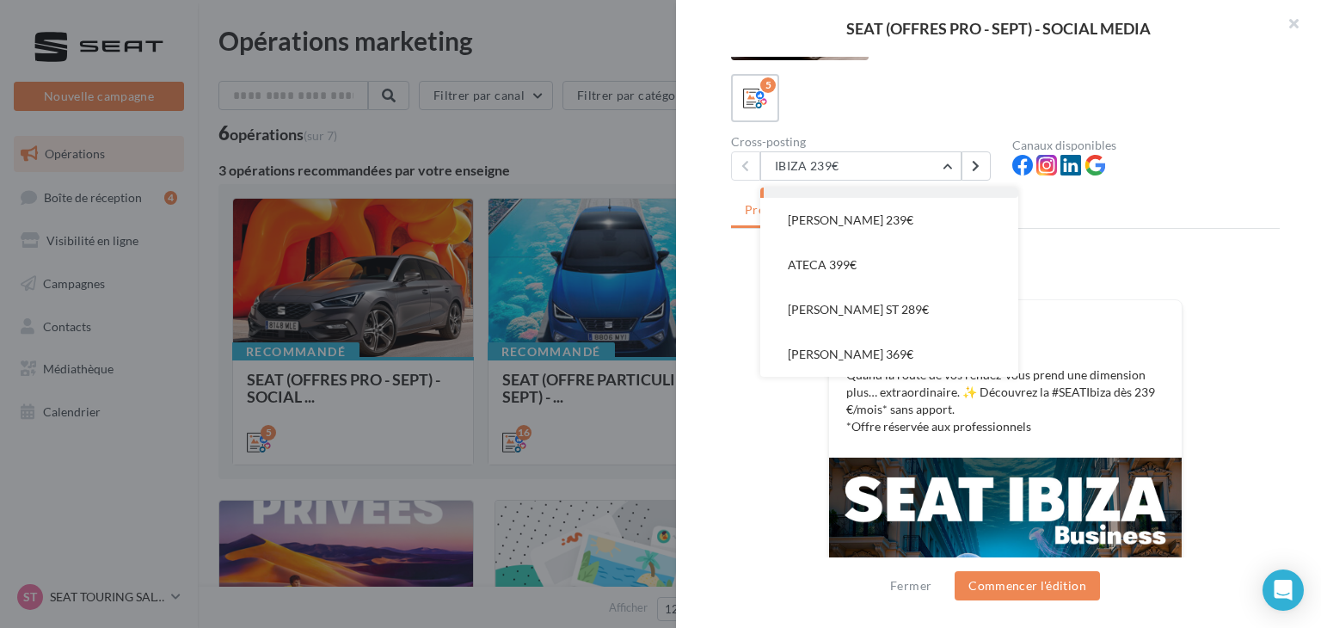
click at [653, 314] on div at bounding box center [660, 314] width 1321 height 628
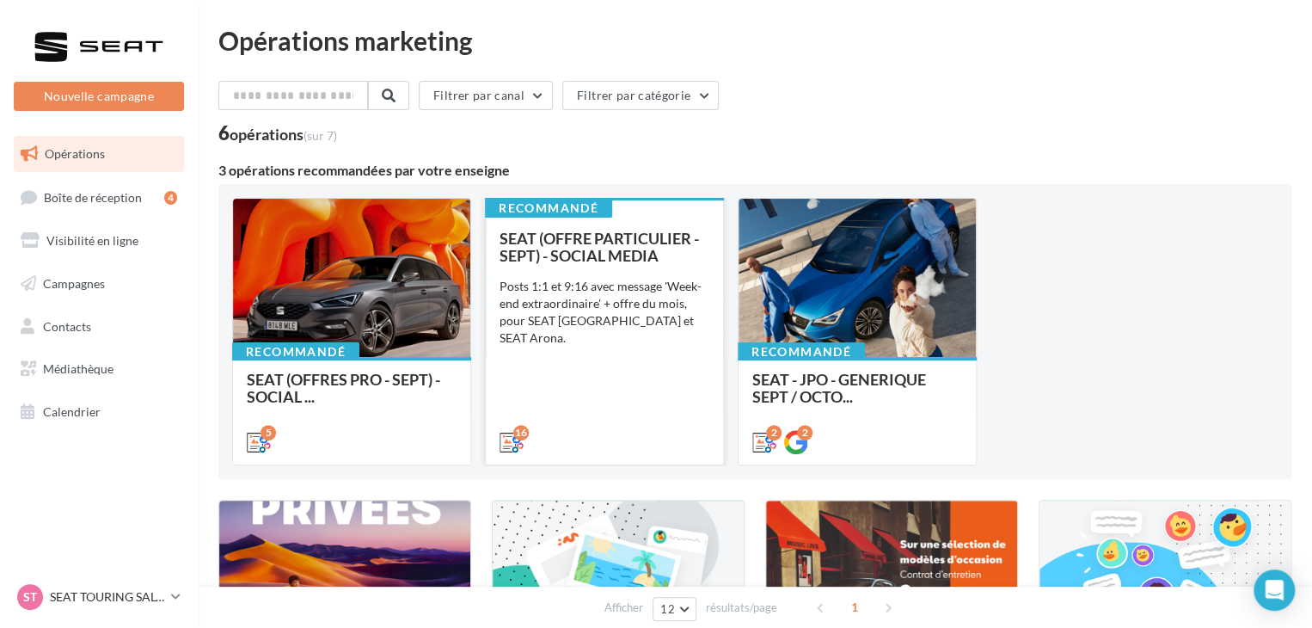
click at [640, 377] on div "SEAT (OFFRE PARTICULIER - SEPT) - SOCIAL MEDIA Posts 1:1 et 9:16 avec message '…" at bounding box center [604, 339] width 210 height 219
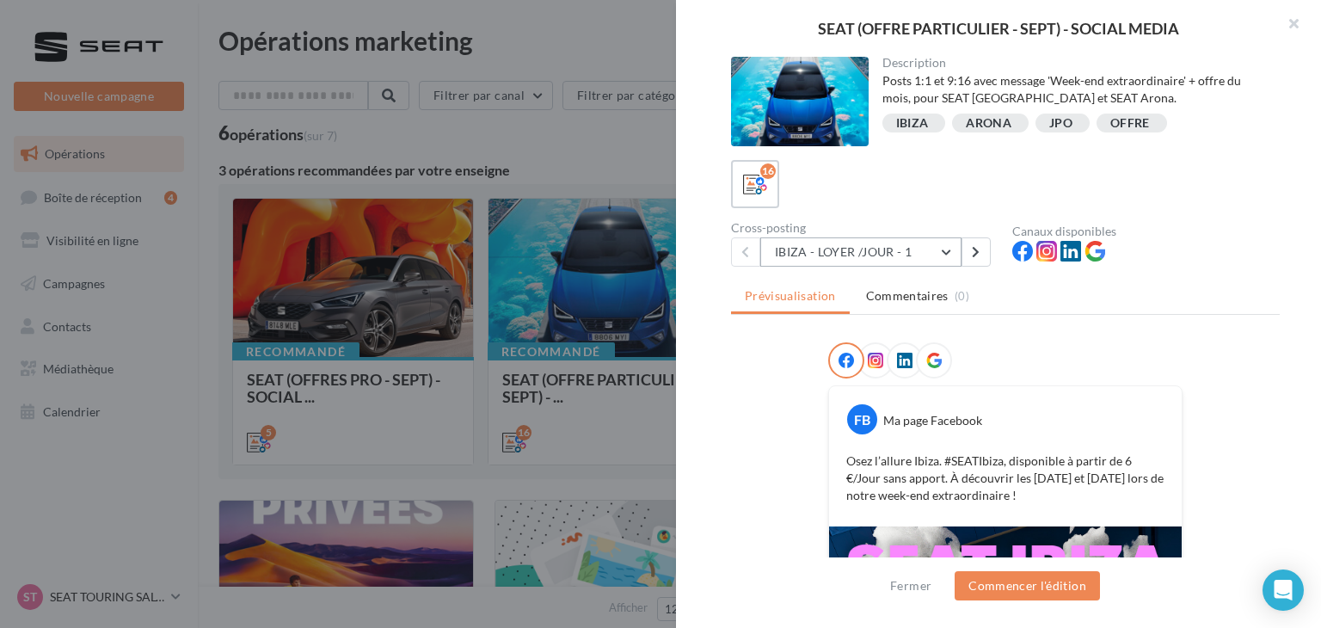
click at [890, 243] on button "IBIZA - LOYER /JOUR - 1" at bounding box center [860, 251] width 201 height 29
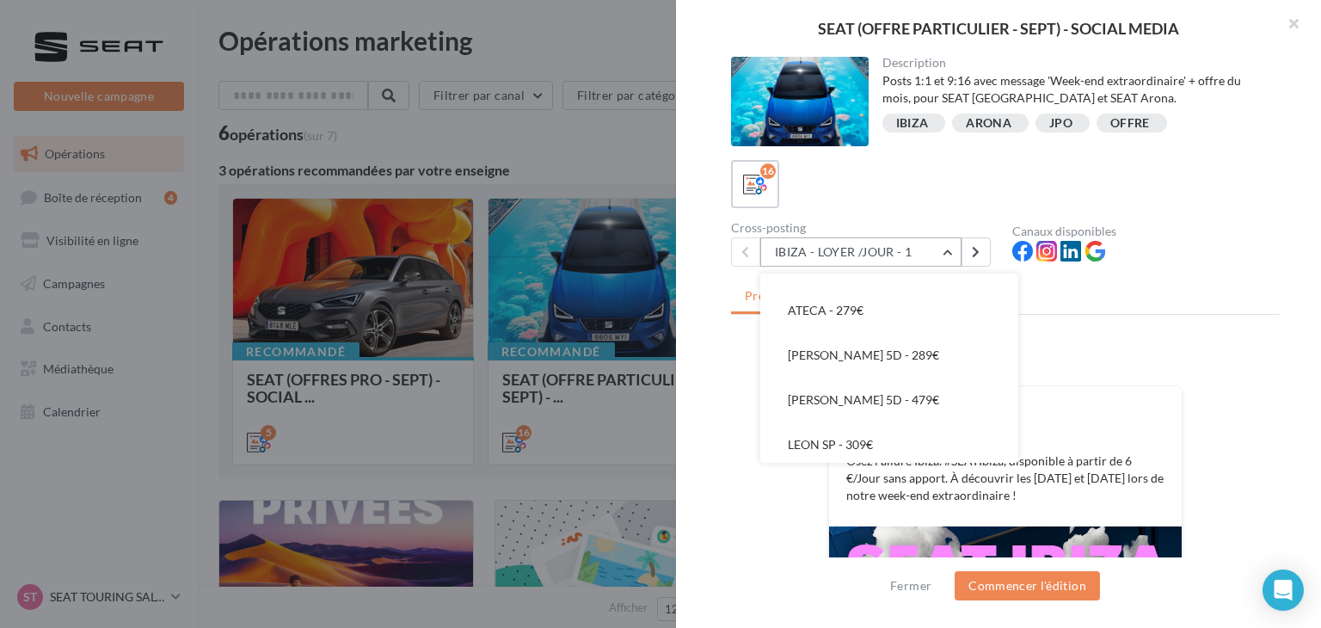
scroll to position [561, 0]
click at [860, 248] on button "IBIZA - LOYER /JOUR - 1" at bounding box center [860, 251] width 201 height 29
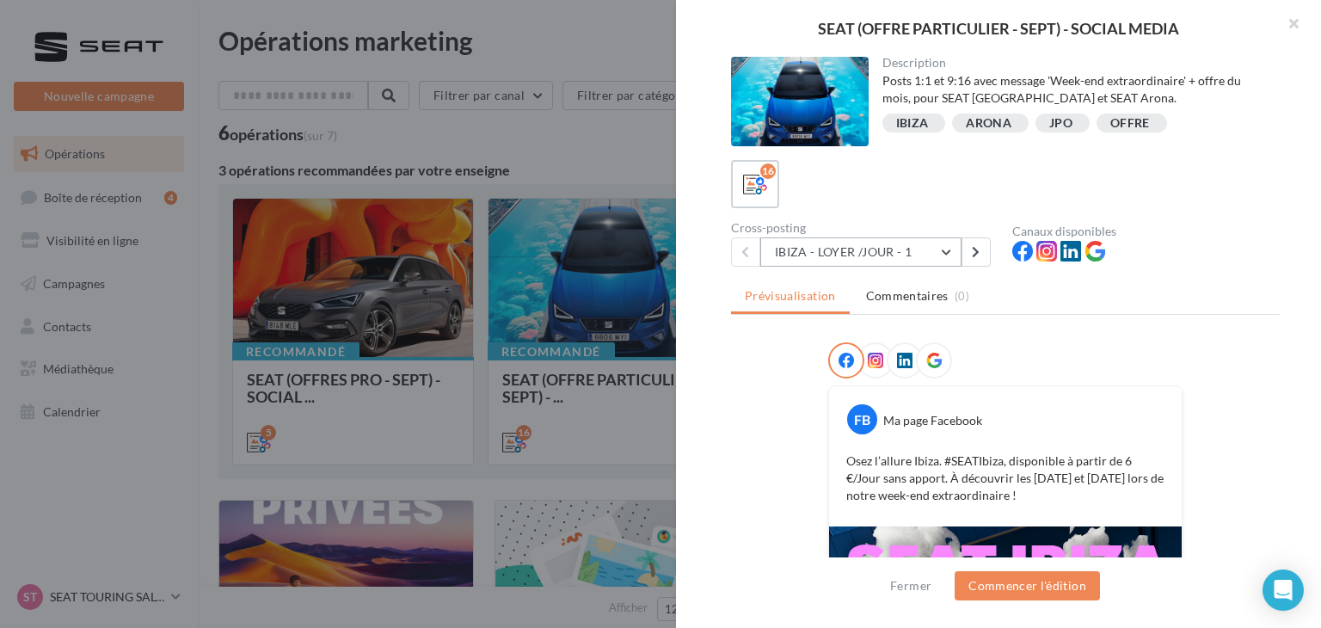
click at [860, 248] on button "IBIZA - LOYER /JOUR - 1" at bounding box center [860, 251] width 201 height 29
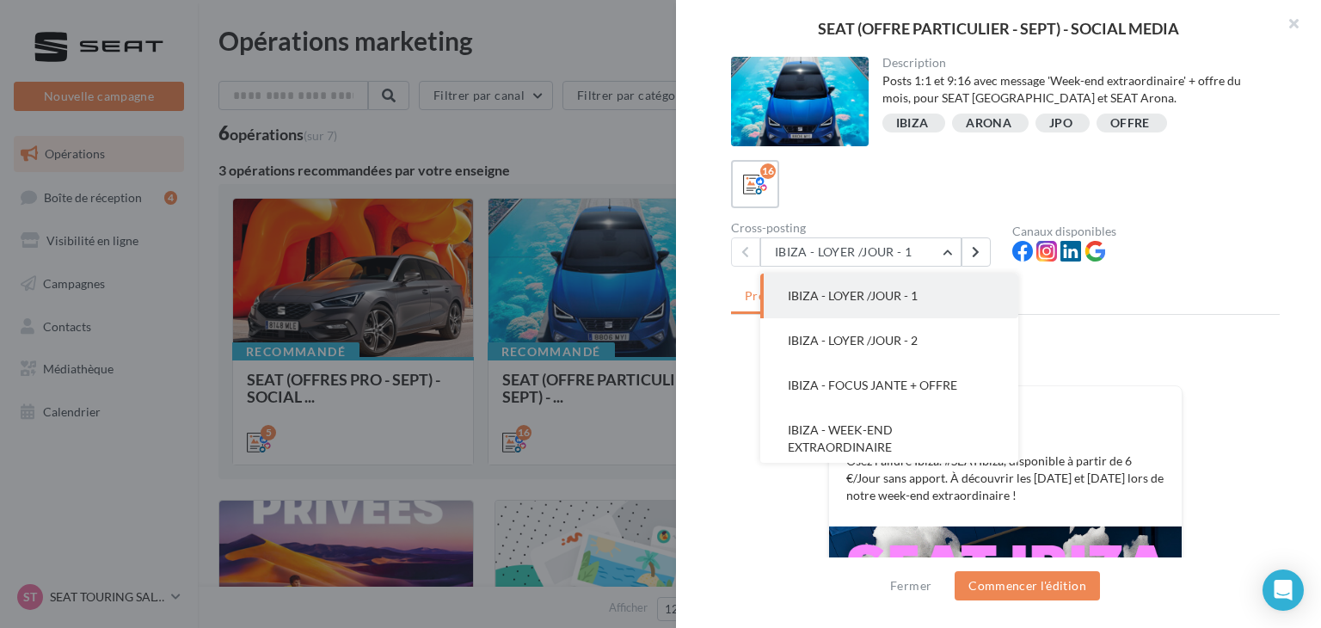
click at [852, 218] on div "16 Cross-posting IBIZA - LOYER /JOUR - 1 IBIZA - LOYER /JOUR - 1 IBIZA - LOYER …" at bounding box center [1005, 213] width 548 height 107
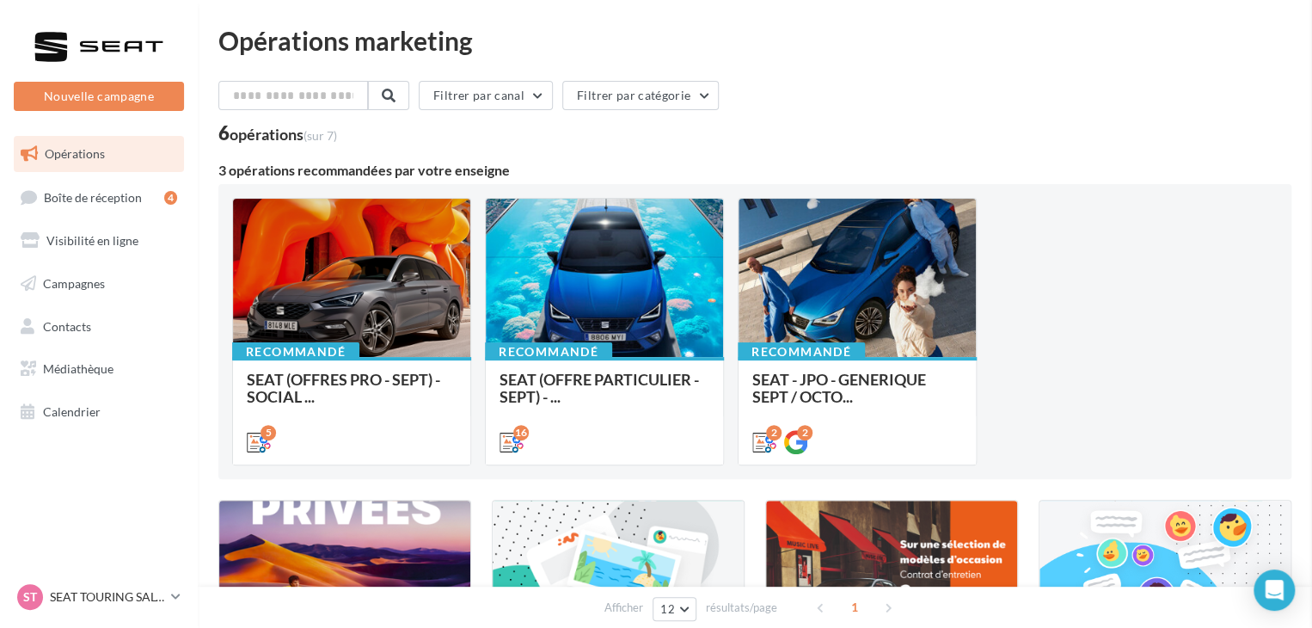
click at [371, 375] on span "SEAT (OFFRES PRO - SEPT) - SOCIAL ..." at bounding box center [343, 388] width 193 height 36
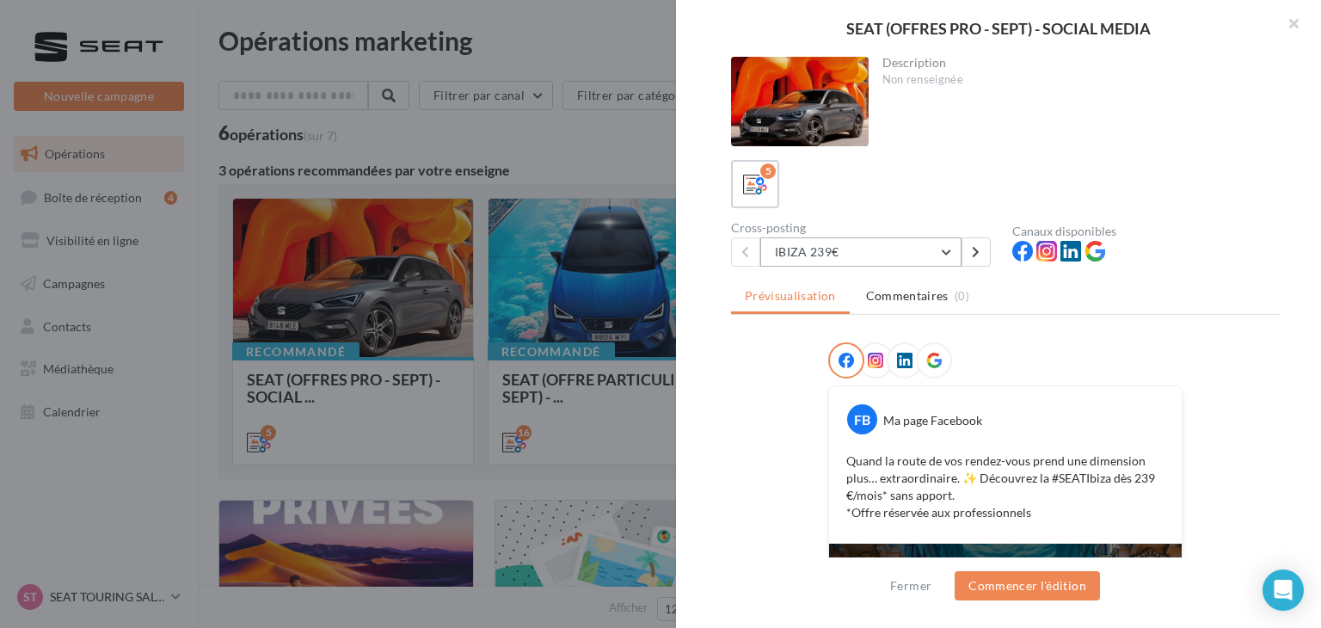
click at [881, 261] on button "IBIZA 239€" at bounding box center [860, 251] width 201 height 29
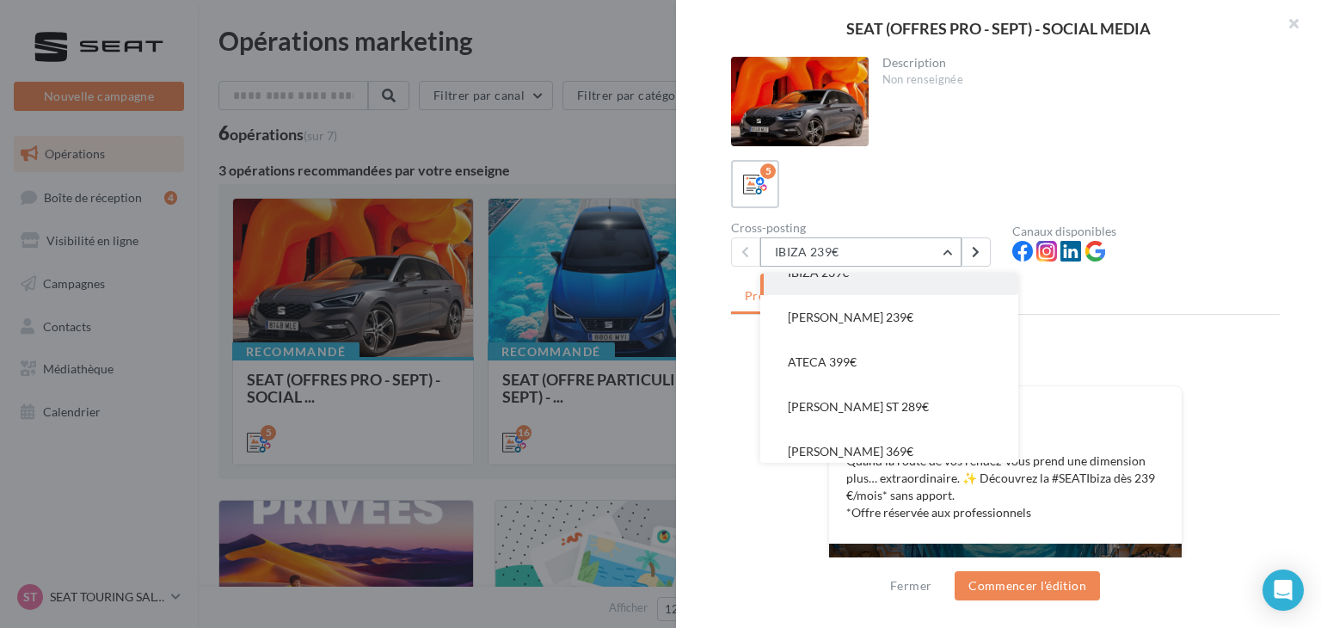
scroll to position [34, 0]
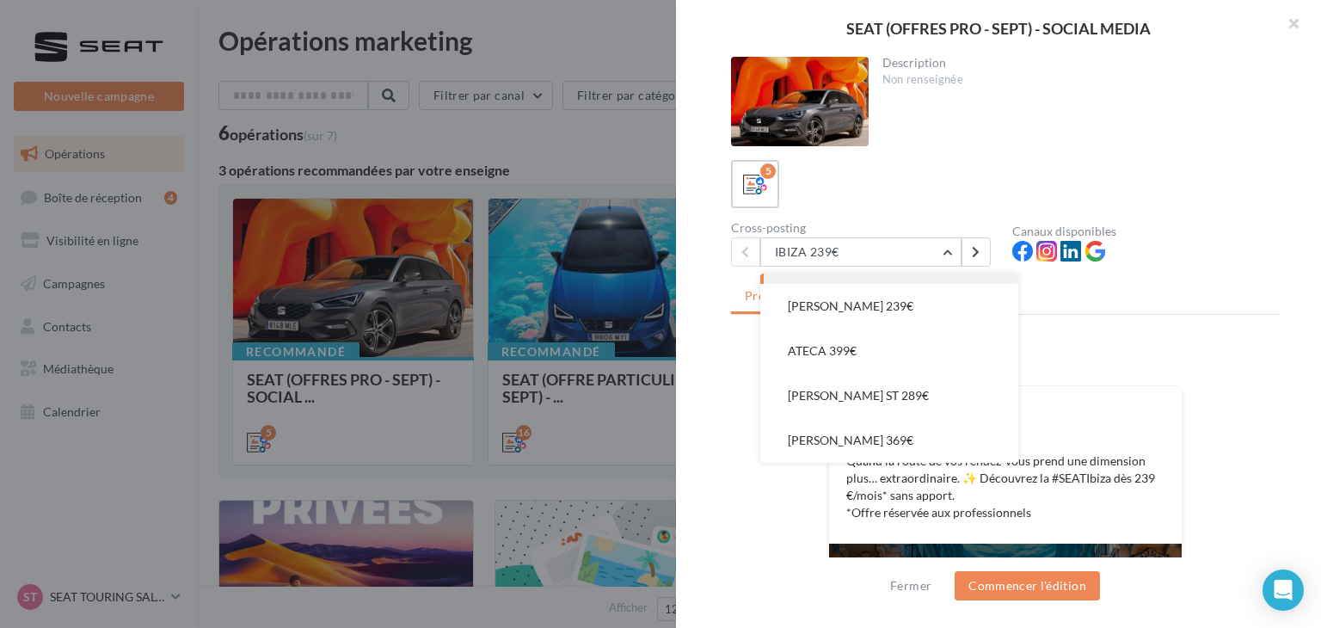
click at [894, 111] on div "Description Non renseignée" at bounding box center [1005, 101] width 548 height 89
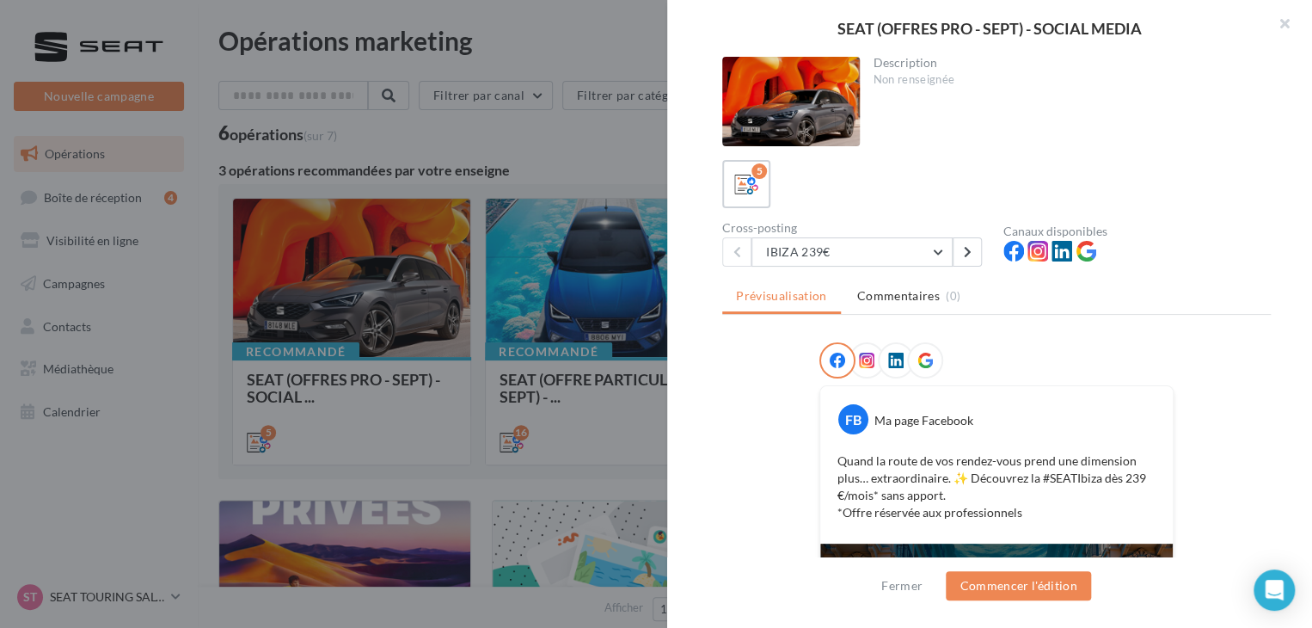
click at [620, 283] on div at bounding box center [656, 314] width 1312 height 628
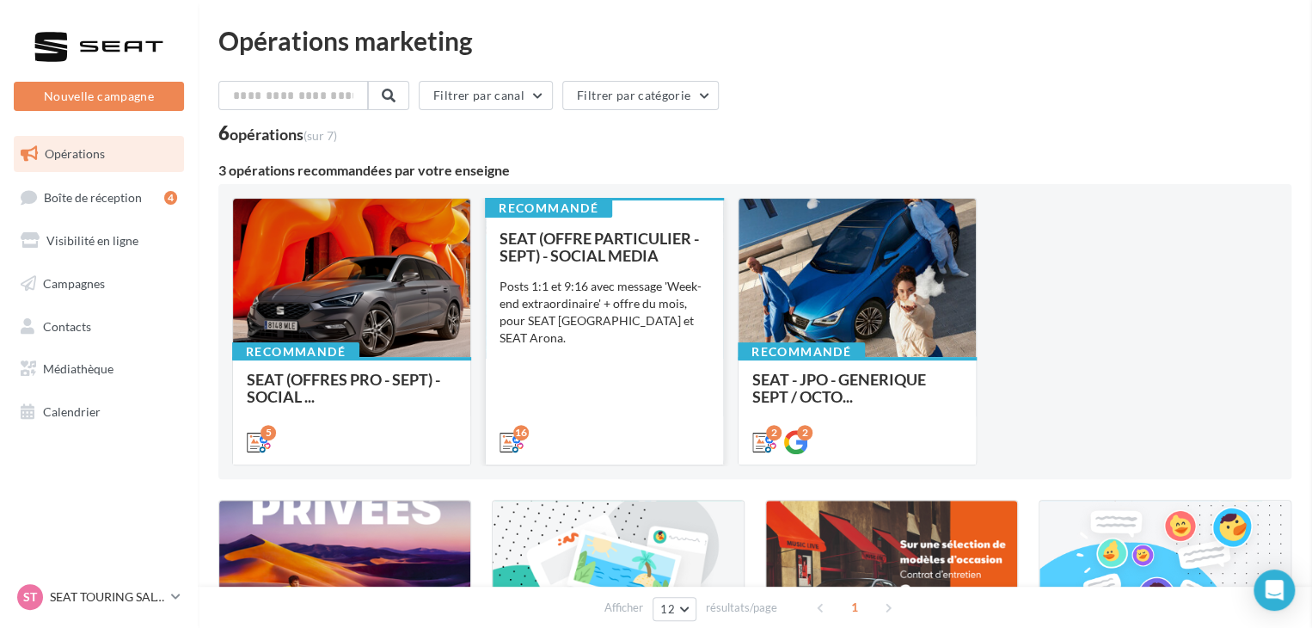
click at [612, 315] on div "Posts 1:1 et 9:16 avec message 'Week-end extraordinaire' + offre du mois, pour …" at bounding box center [604, 312] width 210 height 69
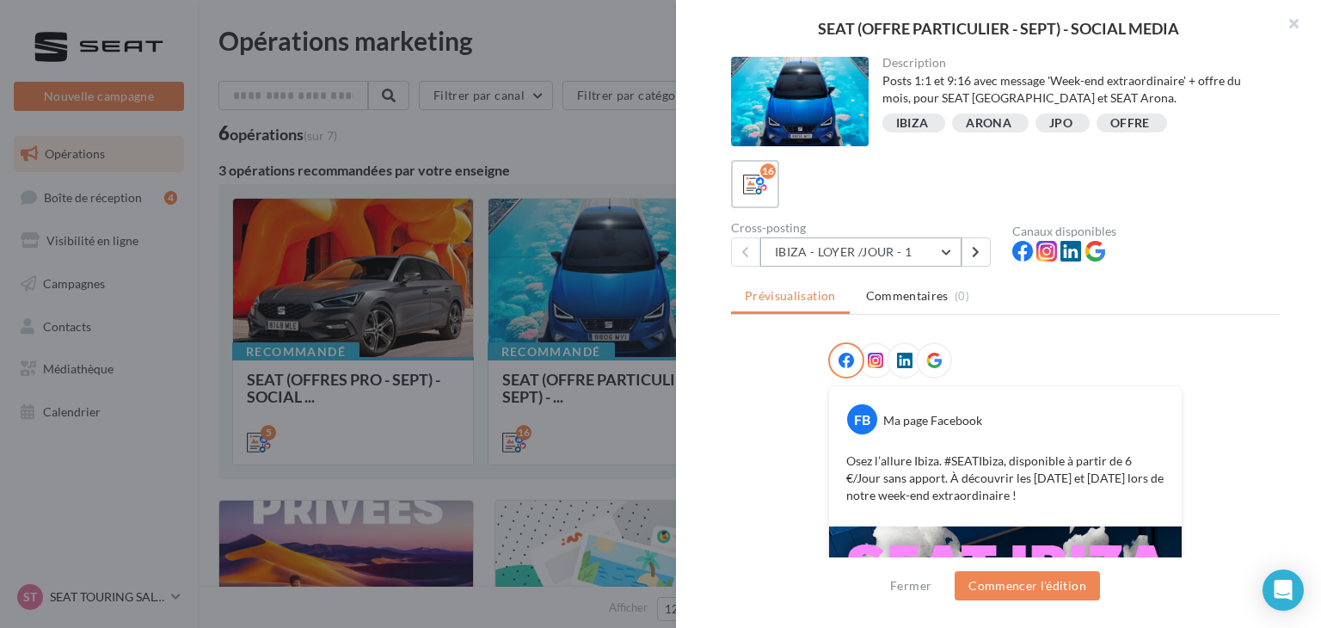
click at [938, 259] on button "IBIZA - LOYER /JOUR - 1" at bounding box center [860, 251] width 201 height 29
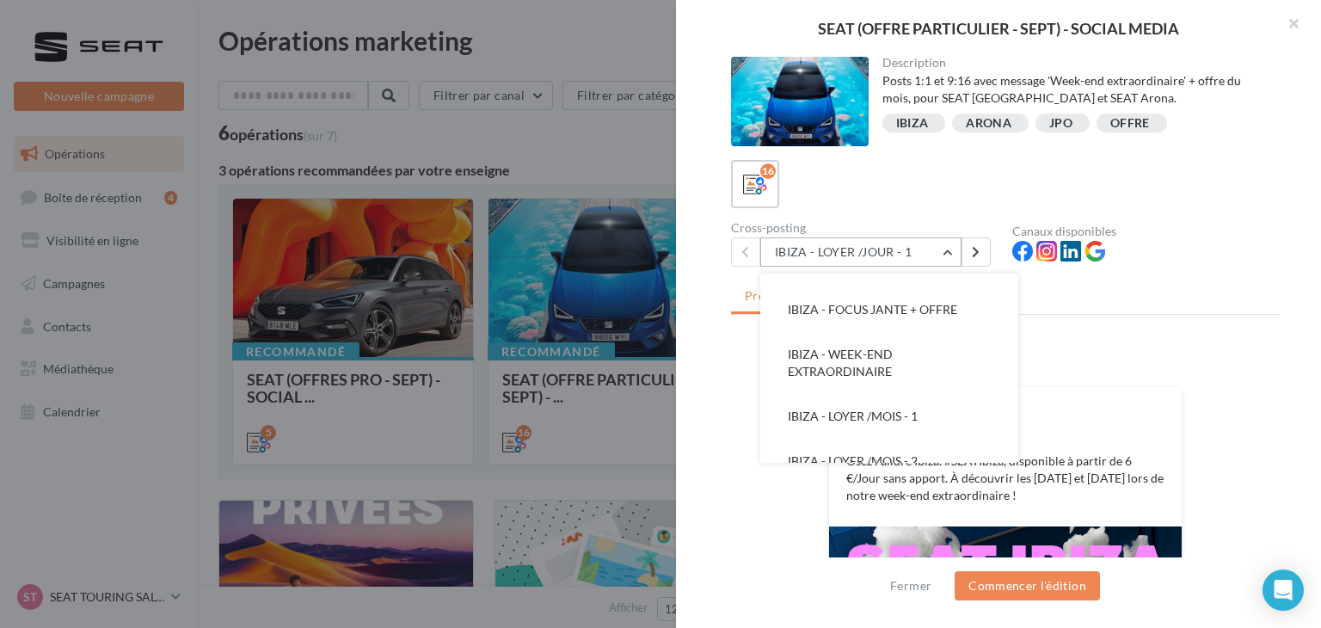
scroll to position [79, 0]
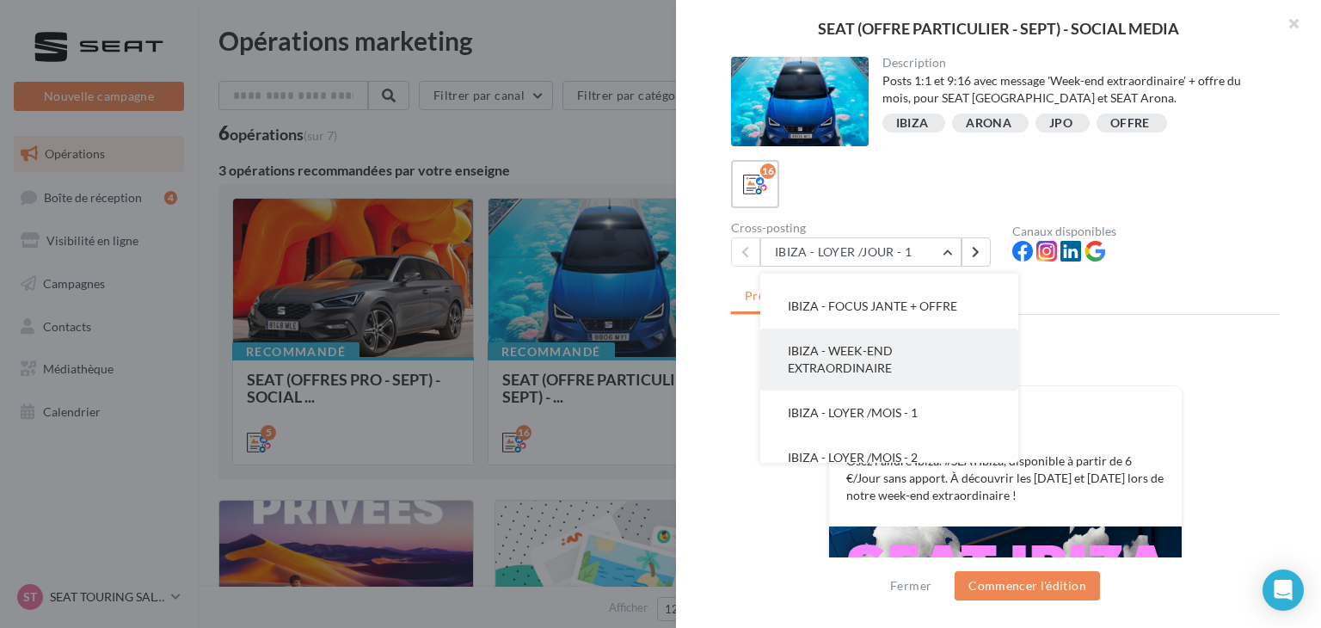
click at [915, 360] on button "IBIZA - WEEK-END EXTRAORDINAIRE" at bounding box center [889, 359] width 258 height 62
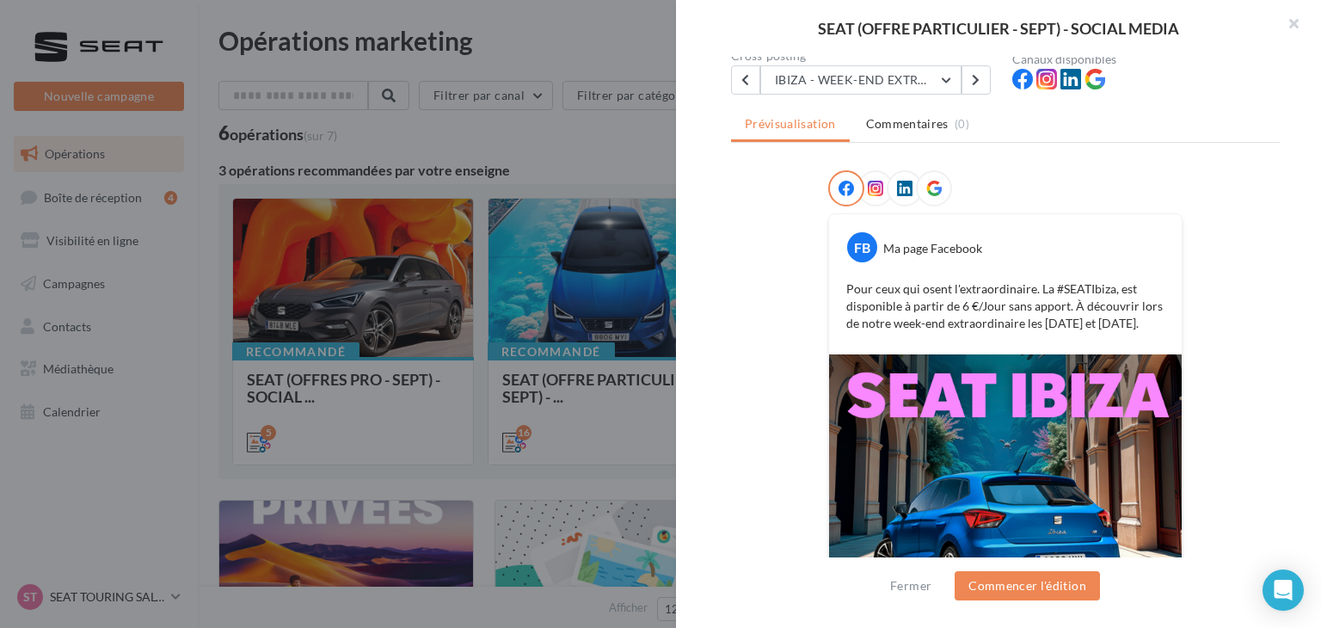
scroll to position [0, 0]
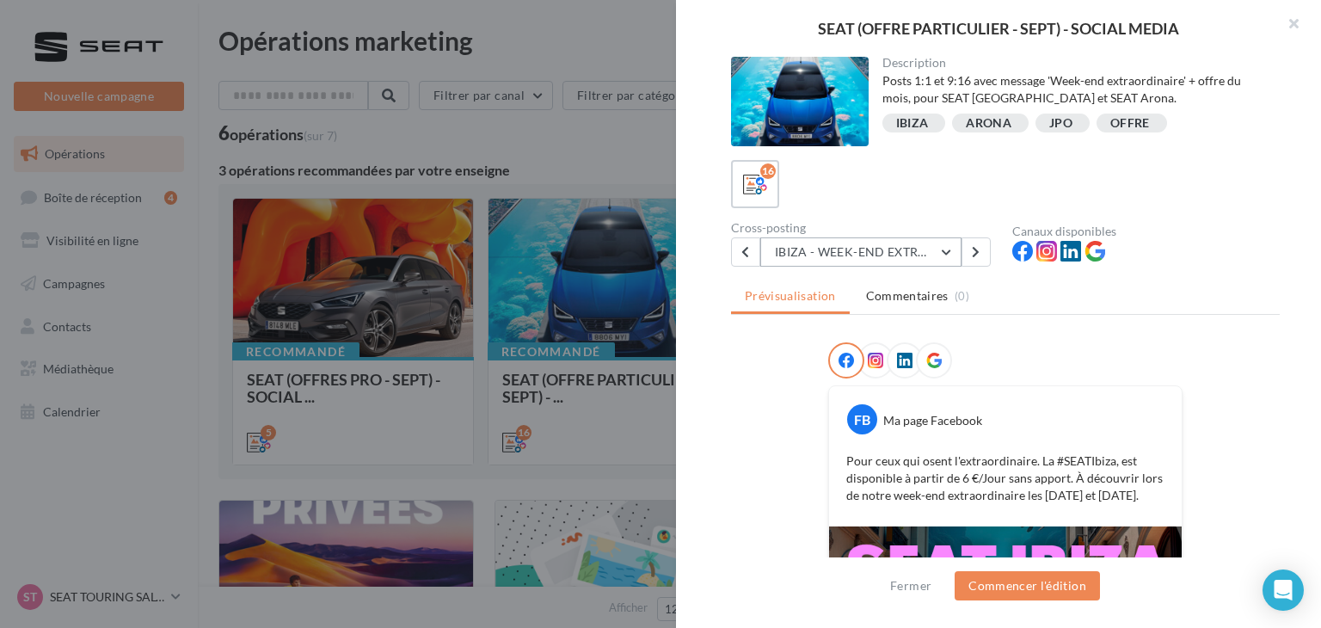
click at [866, 249] on button "IBIZA - WEEK-END EXTRAORDINAIRE" at bounding box center [860, 251] width 201 height 29
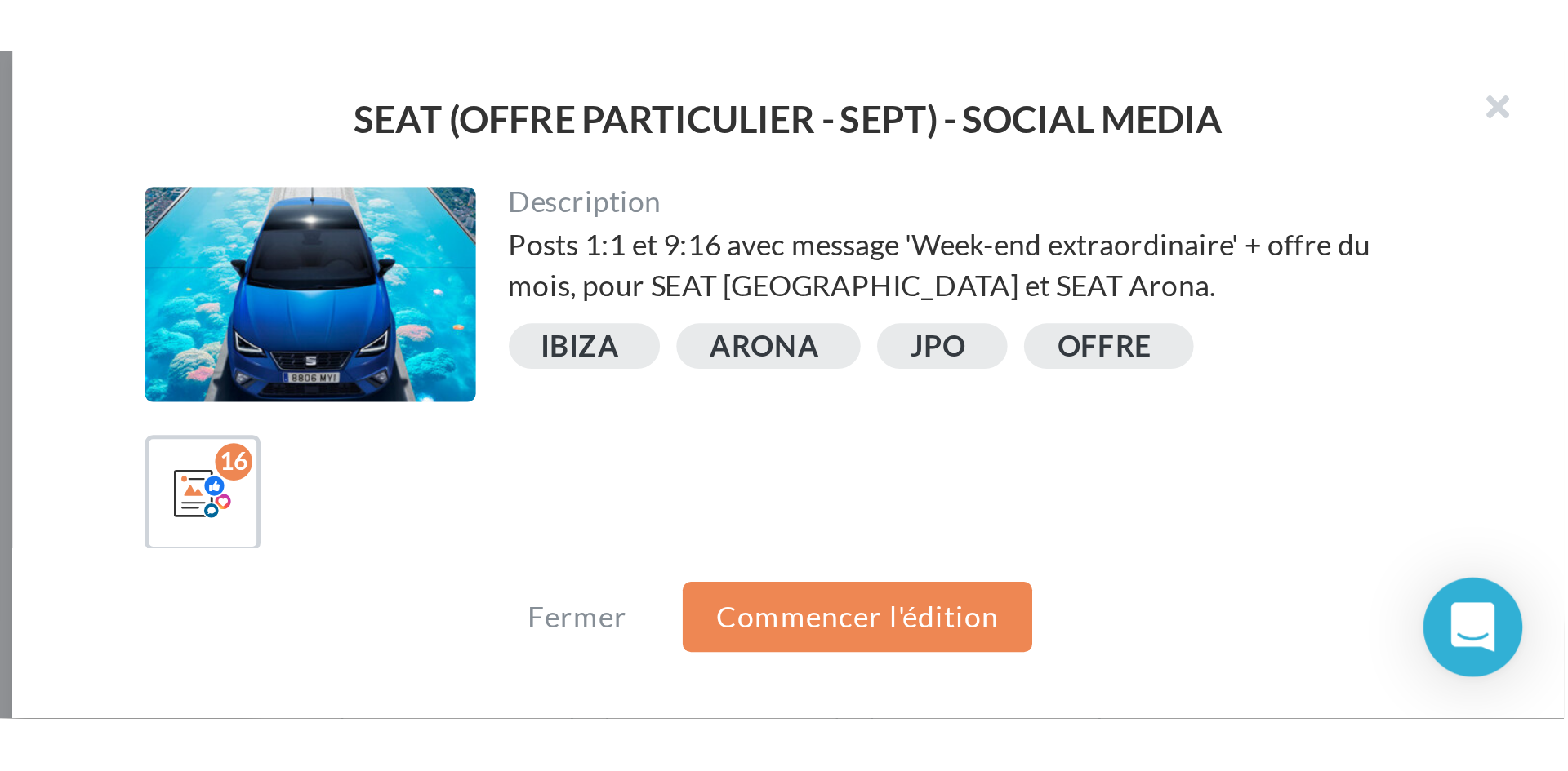
scroll to position [533, 0]
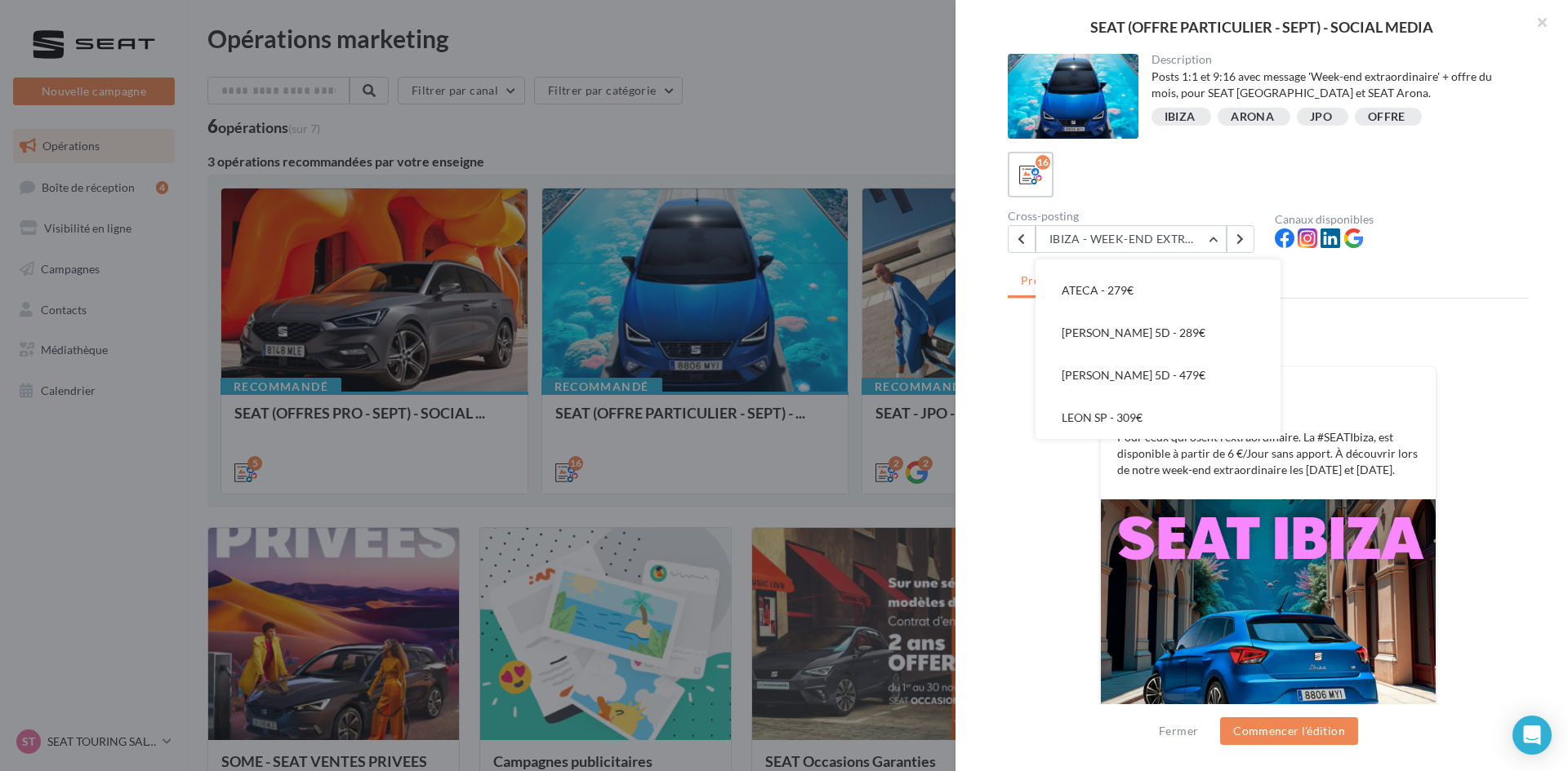
click at [1245, 403] on div "FB Ma page Facebook" at bounding box center [1268, 391] width 327 height 42
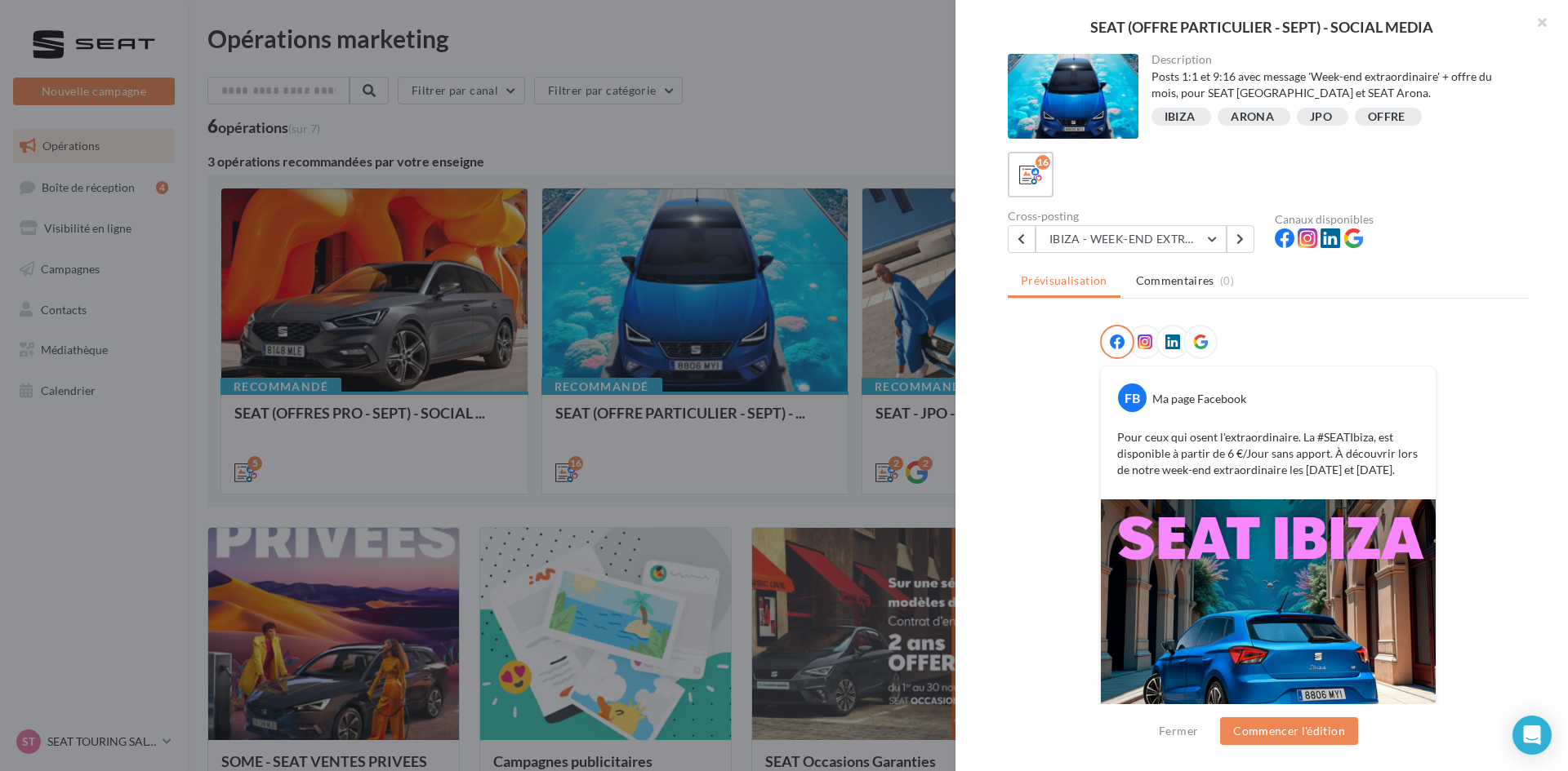
drag, startPoint x: 1106, startPoint y: 432, endPoint x: 1465, endPoint y: 478, distance: 361.9
click at [1245, 478] on div "FB Ma page Facebook Pour ceux qui osent l'extraordinaire. La #SEATIbiza, est di…" at bounding box center [1268, 591] width 520 height 532
copy p "Pour ceux qui osent l'extraordinaire. La #SEATIbiza, est disponible à partir de…"
click at [1081, 244] on button "IBIZA - WEEK-END EXTRAORDINAIRE" at bounding box center [1130, 238] width 191 height 28
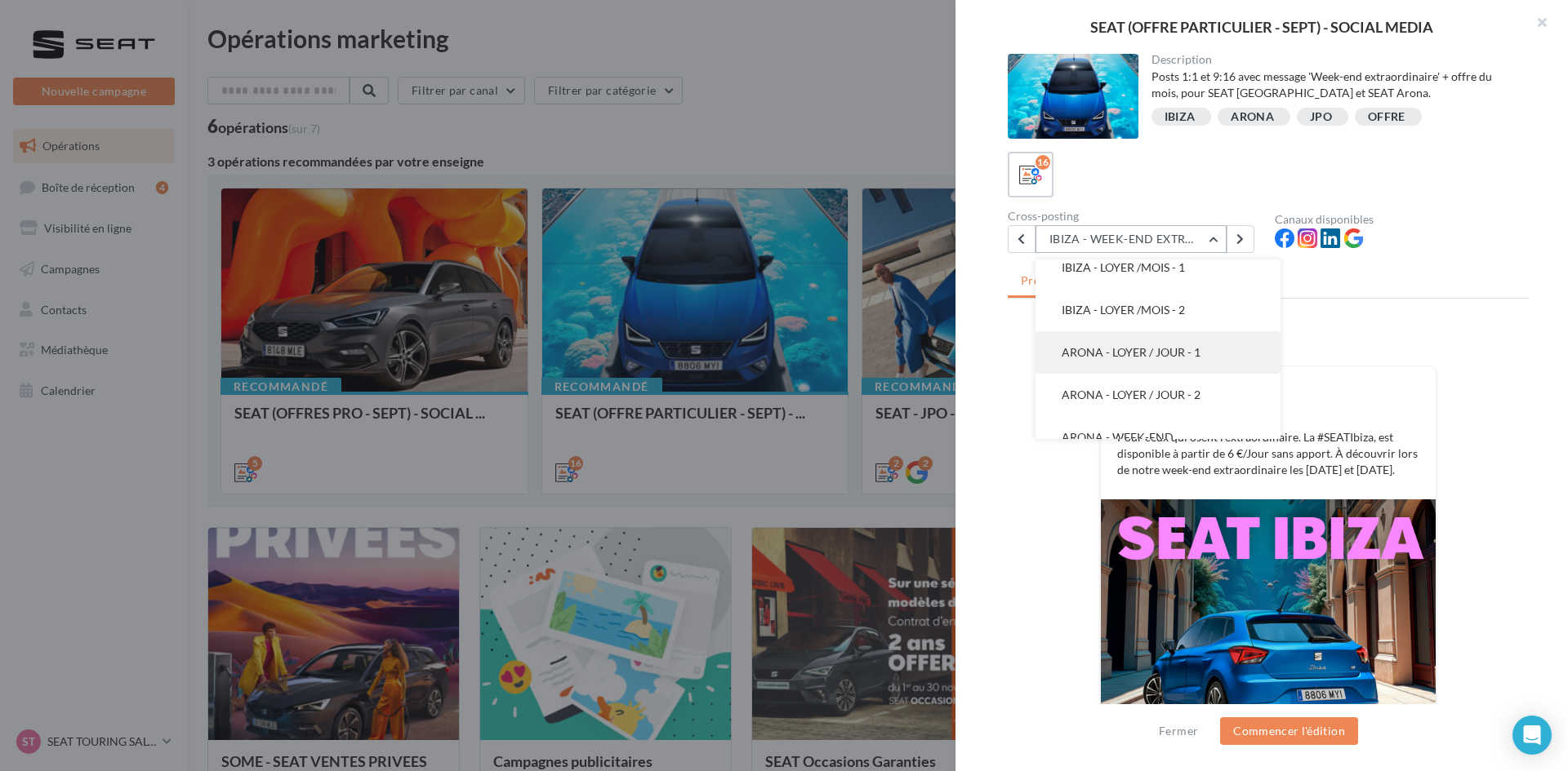
scroll to position [281, 0]
click at [1133, 358] on span "ARONA - WEEK-END EXTRAORDINAIRE" at bounding box center [1118, 364] width 112 height 30
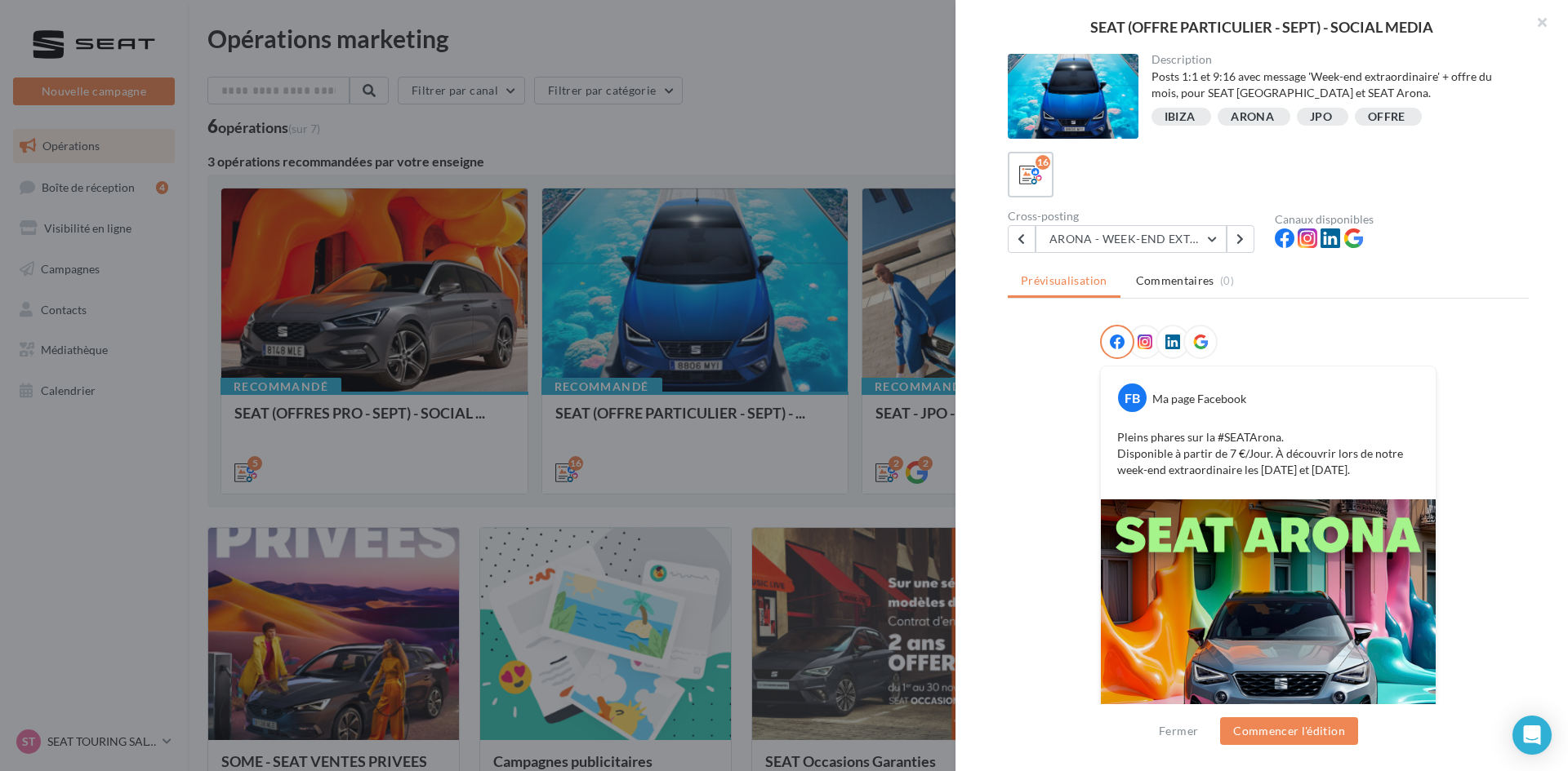
drag, startPoint x: 1103, startPoint y: 427, endPoint x: 1377, endPoint y: 471, distance: 277.5
click at [1245, 471] on div "Pleins phares sur la #SEATArona. Disponible à partir de 7 €/Jour. À découvrir l…" at bounding box center [1268, 454] width 327 height 57
copy p "Pleins phares sur la #SEATArona. Disponible à partir de 7 €/Jour. À découvrir l…"
click at [820, 166] on div at bounding box center [784, 386] width 1568 height 771
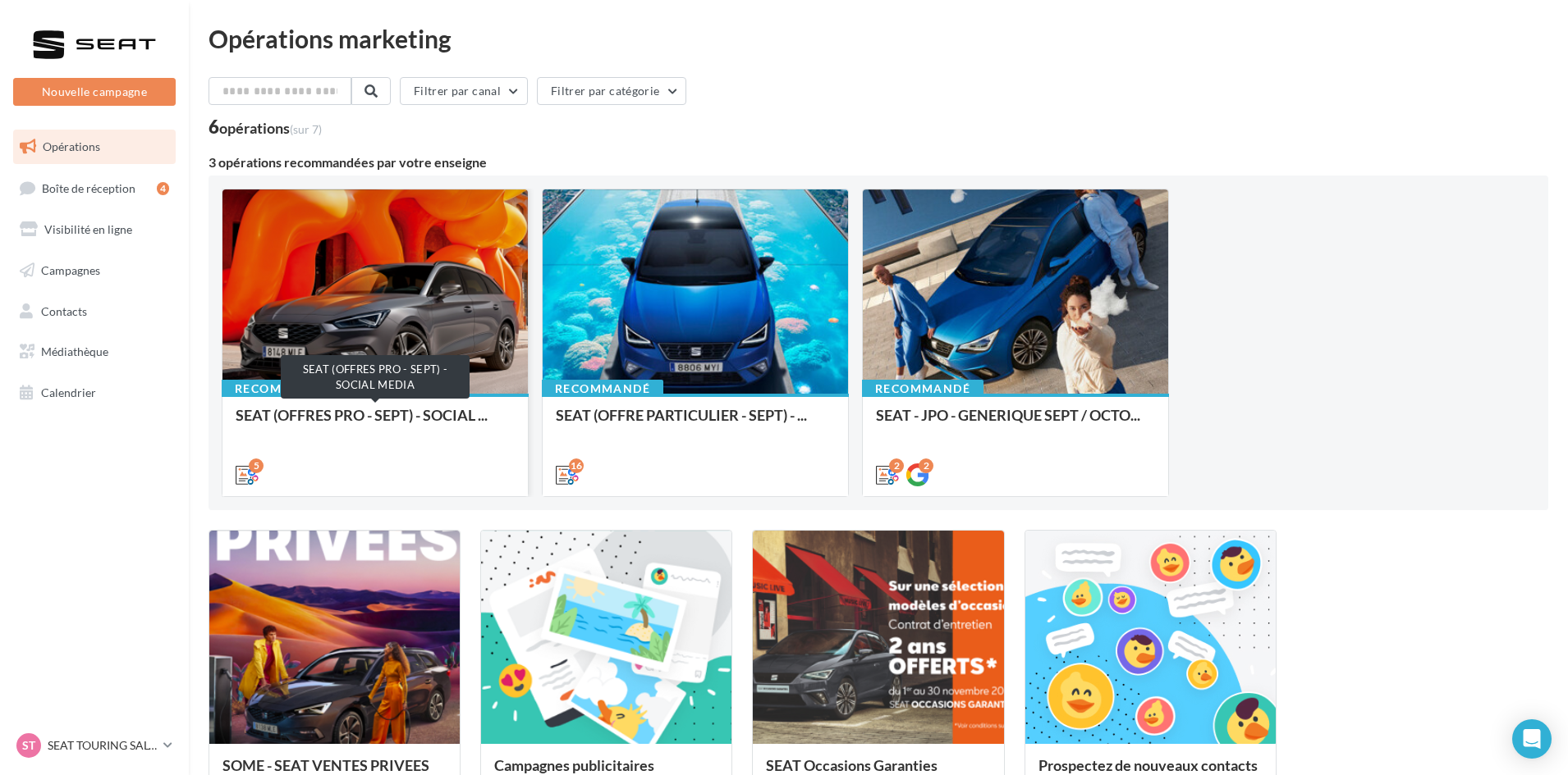
click at [389, 421] on span "SEAT (OFFRES PRO - SEPT) - SOCIAL ..." at bounding box center [362, 415] width 252 height 18
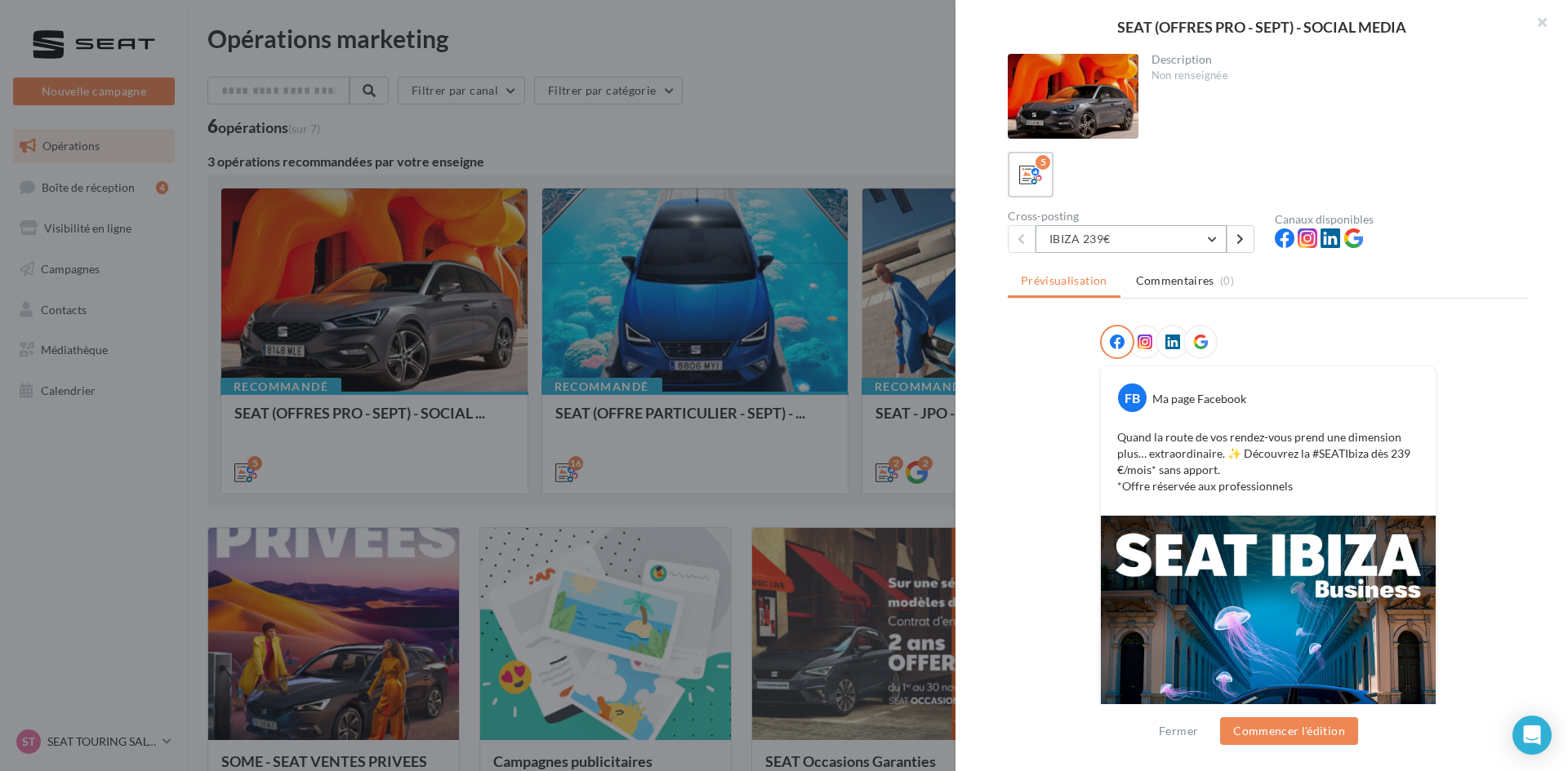
click at [1149, 239] on button "IBIZA 239€" at bounding box center [1130, 238] width 191 height 28
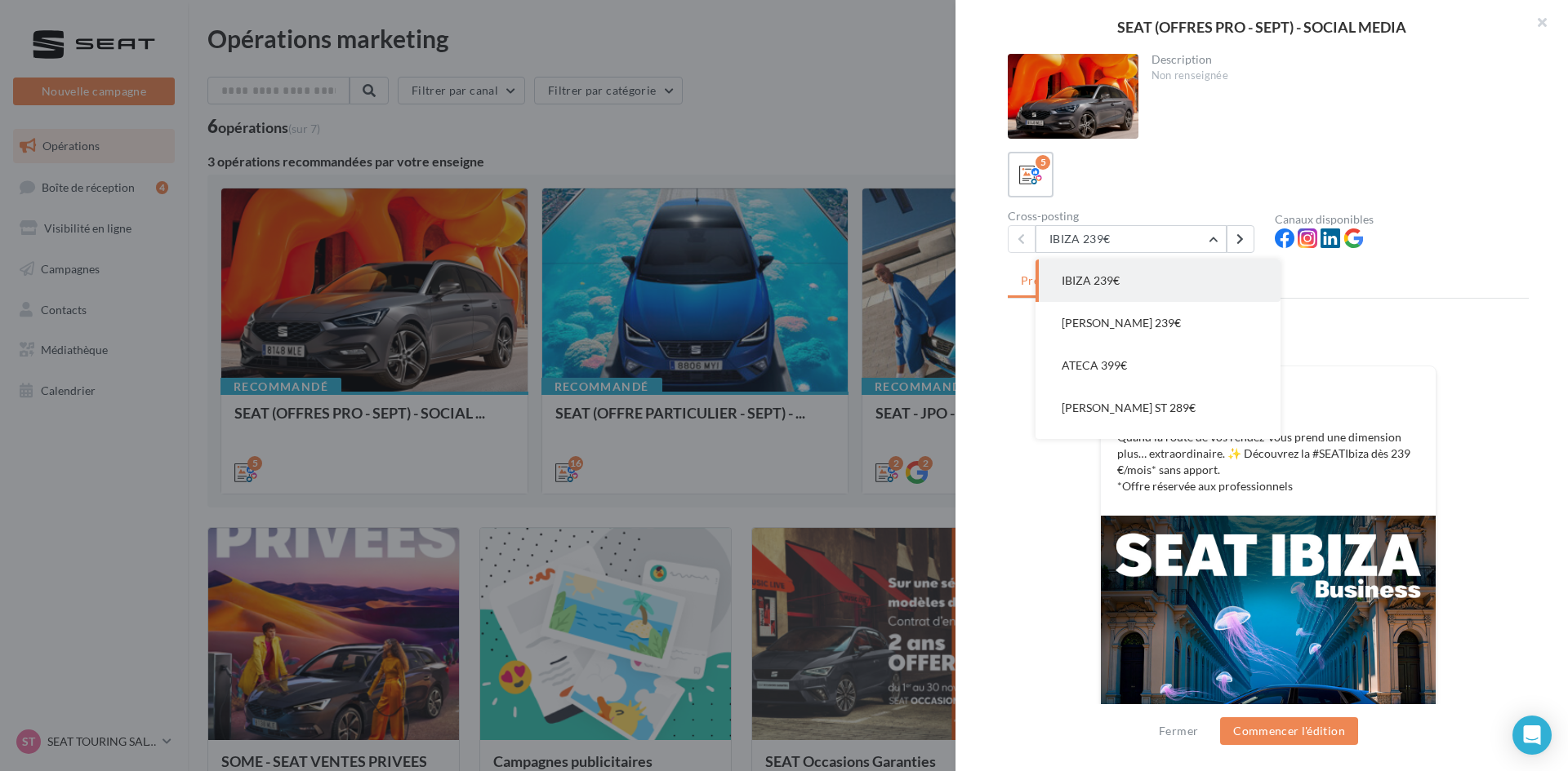
click at [1190, 172] on div "5" at bounding box center [1268, 175] width 520 height 46
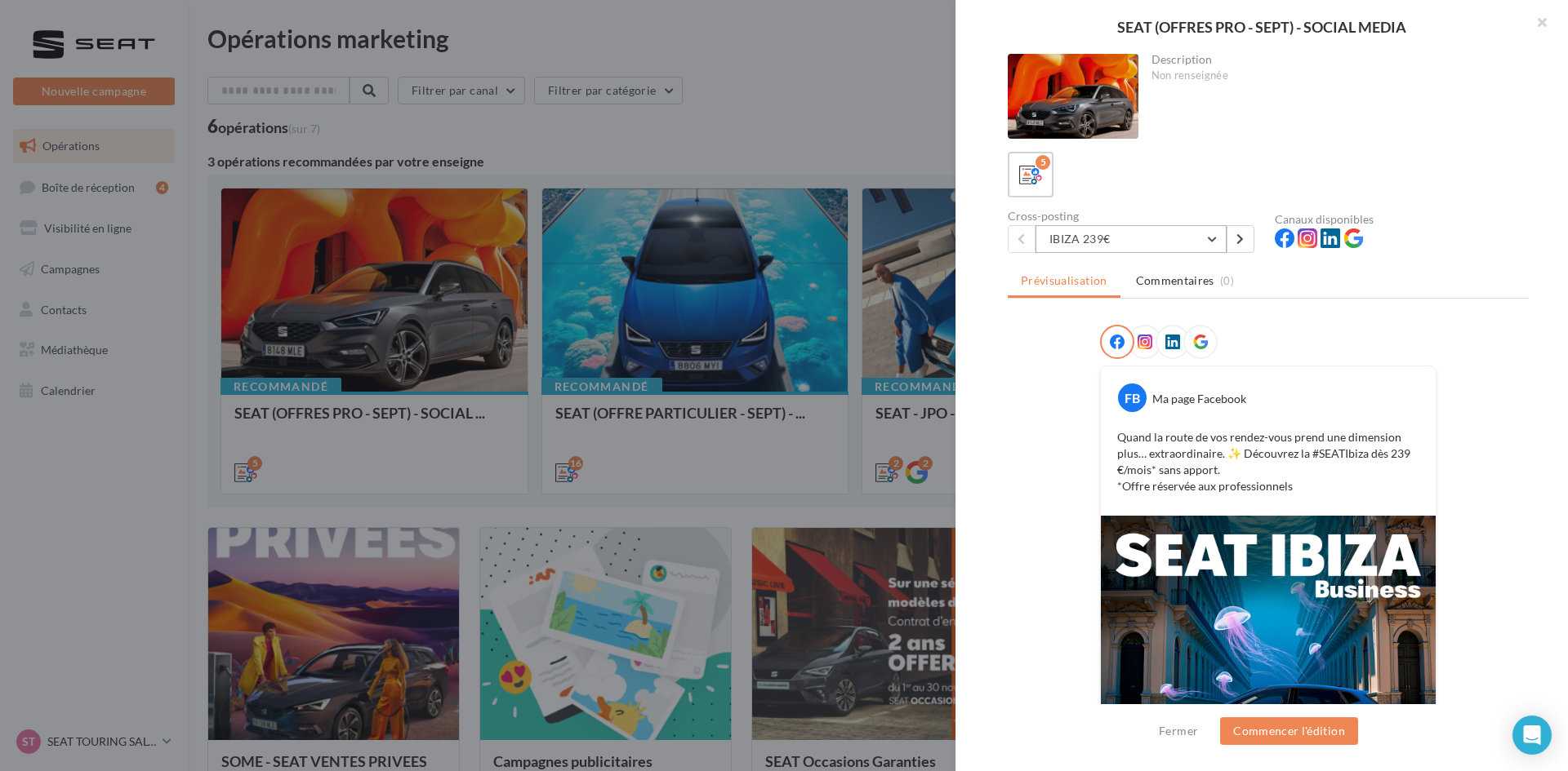
click at [1128, 234] on button "IBIZA 239€" at bounding box center [1130, 238] width 191 height 28
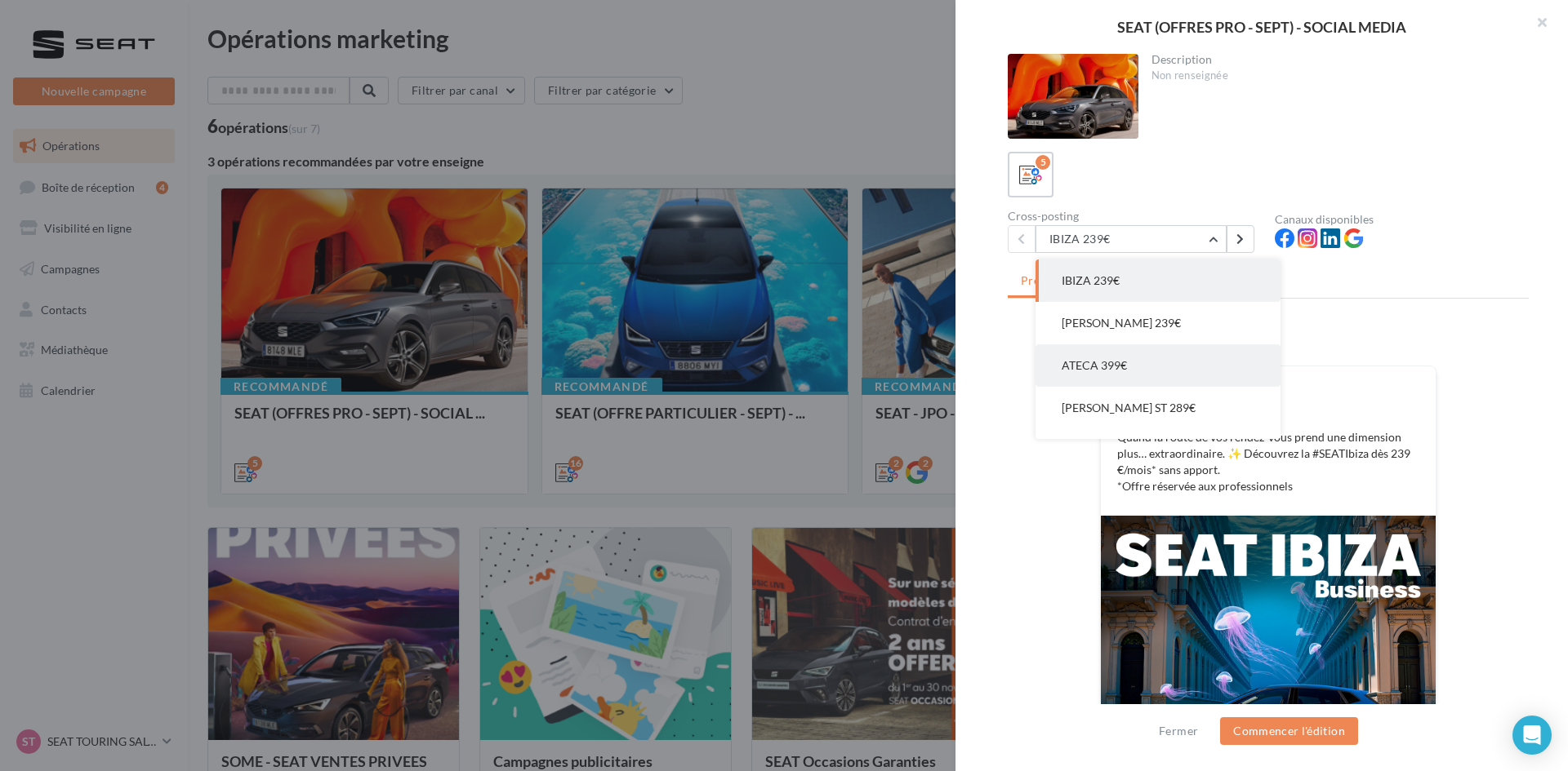
click at [1123, 347] on button "ATECA 399€" at bounding box center [1158, 366] width 245 height 43
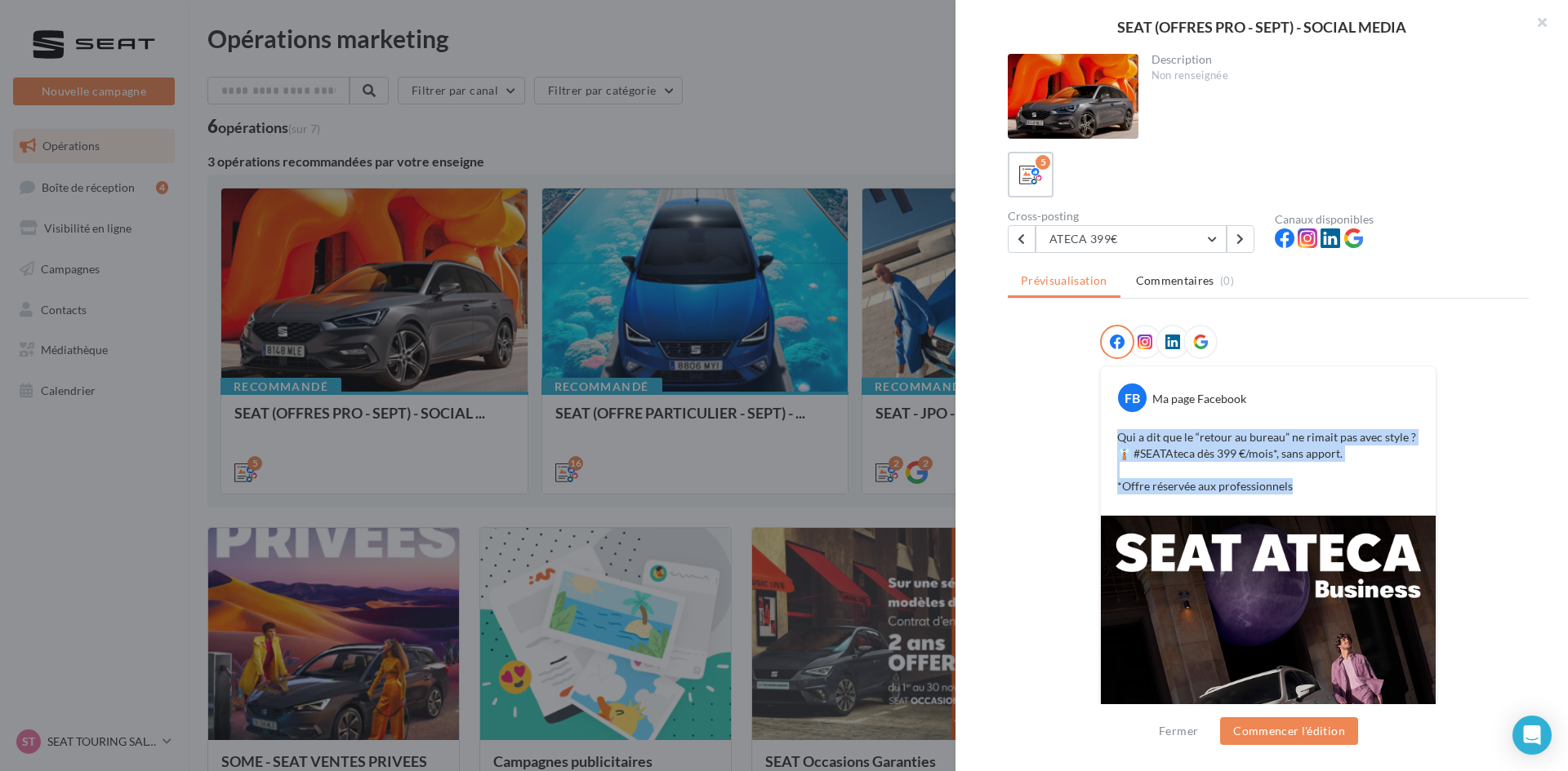
drag, startPoint x: 1120, startPoint y: 432, endPoint x: 1318, endPoint y: 496, distance: 208.1
click at [1245, 496] on div "Qui a dit que le “retour au bureau” ne rimait pas avec style ? 👔 #SEATAteca dès…" at bounding box center [1268, 461] width 327 height 73
copy p "Qui a dit que le “retour au bureau” ne rimait pas avec style ? 👔 #SEATAteca dès…"
click at [1131, 252] on button "ATECA 399€" at bounding box center [1130, 238] width 191 height 28
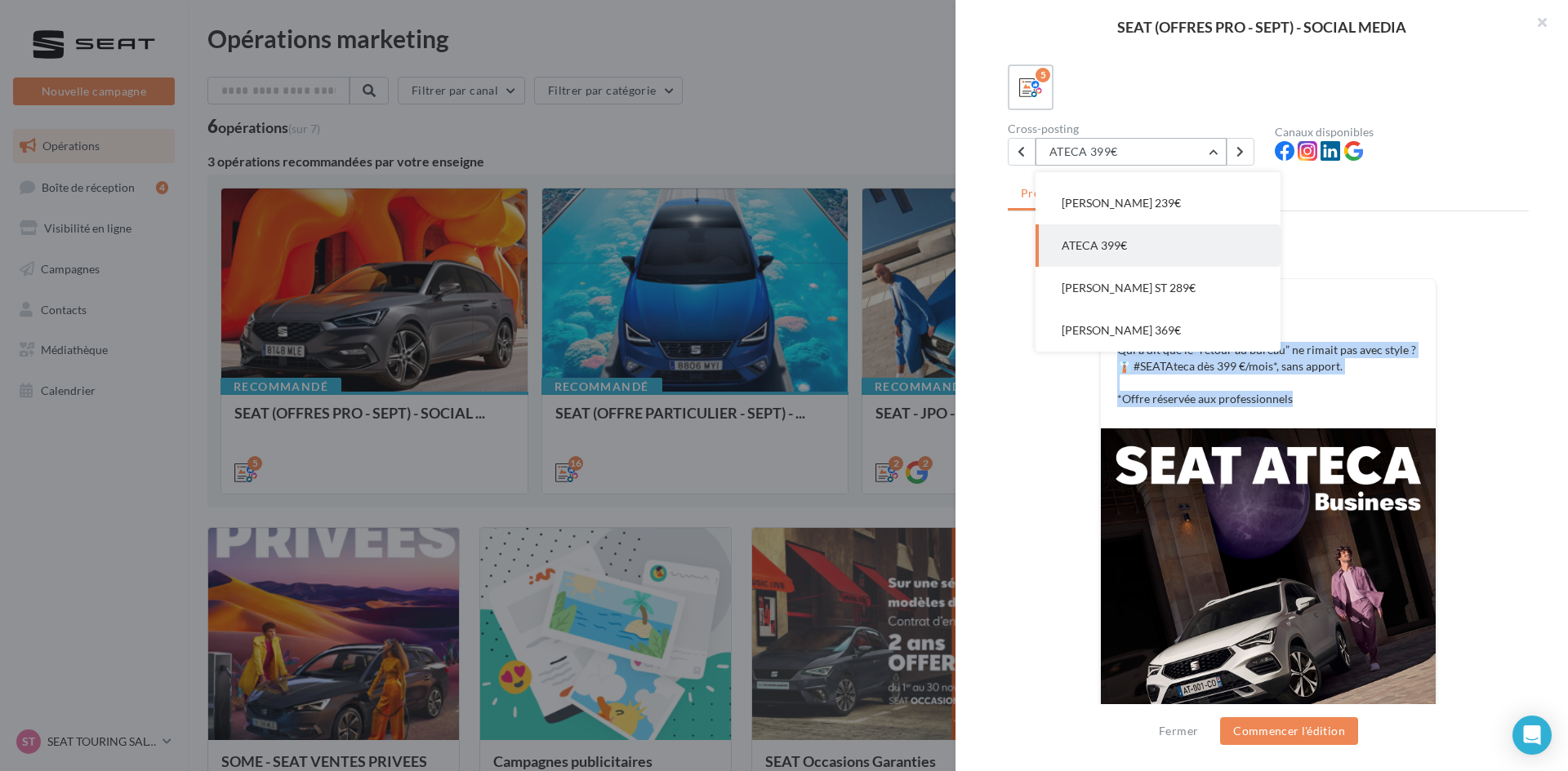
scroll to position [73, 0]
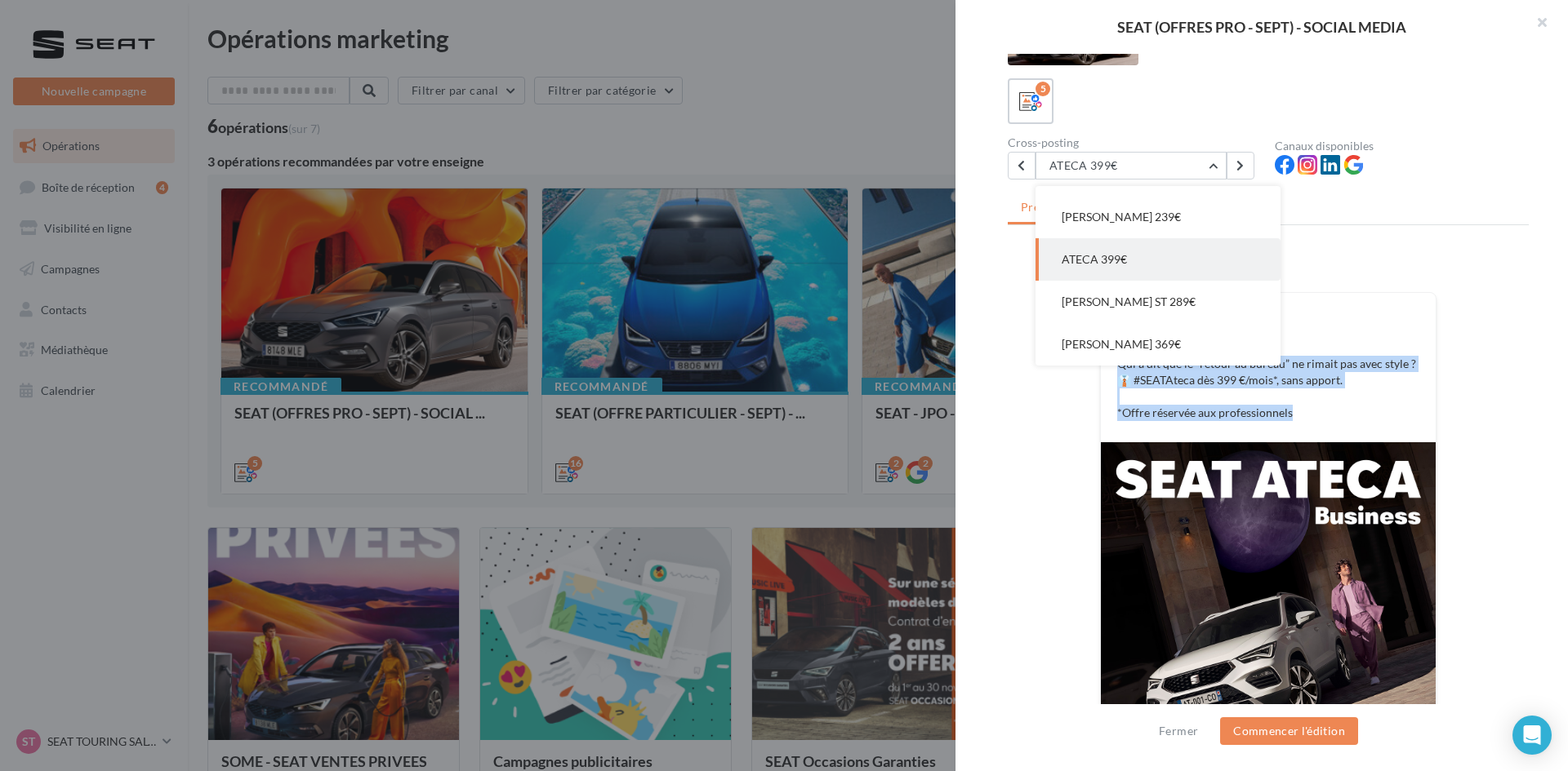
click at [1154, 293] on button "LEON ST 289€" at bounding box center [1158, 302] width 245 height 43
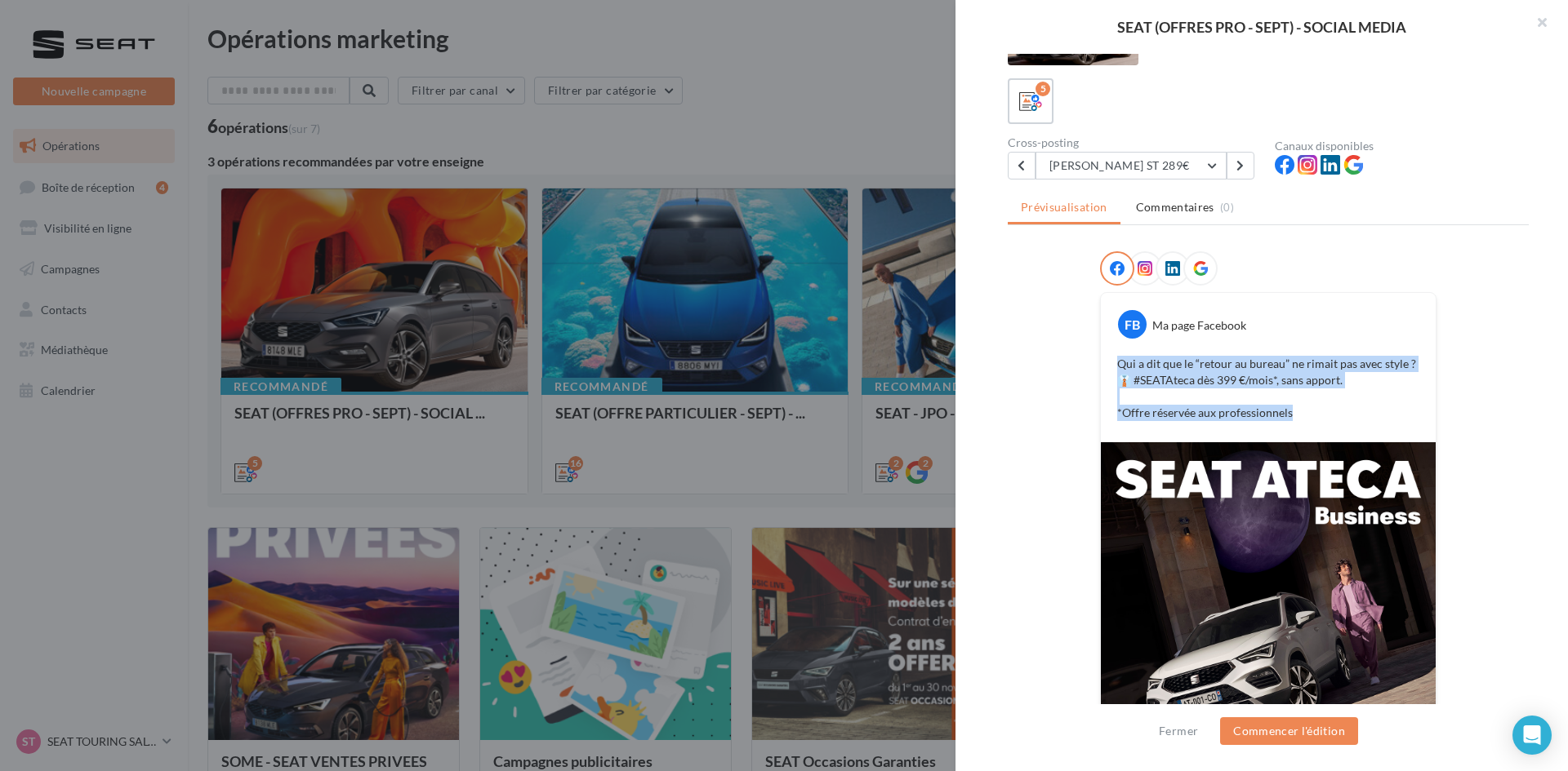
scroll to position [0, 0]
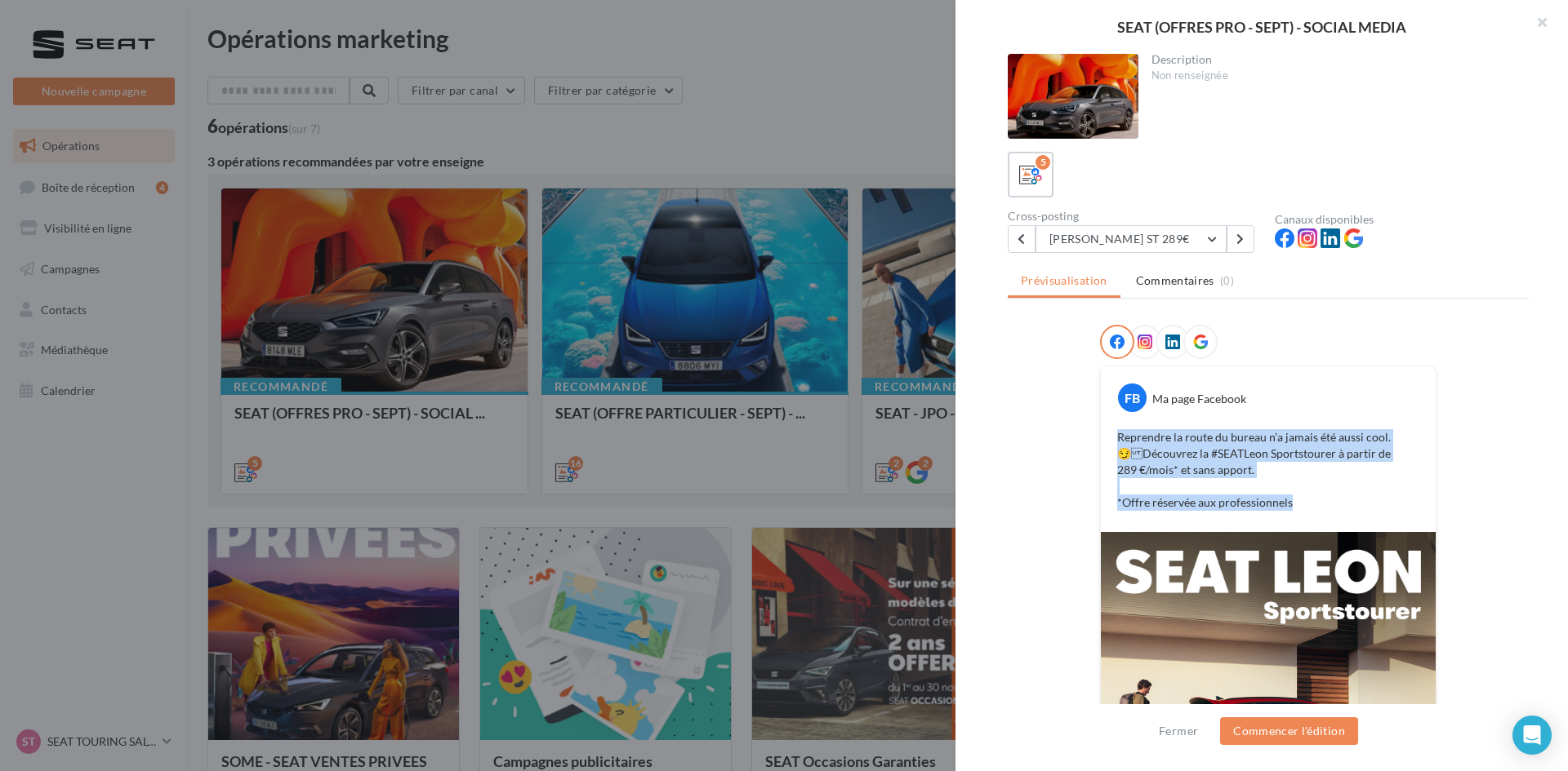
drag, startPoint x: 1113, startPoint y: 431, endPoint x: 1316, endPoint y: 527, distance: 224.6
click at [1245, 527] on div "FB Ma page Facebook Reprendre la route du bureau n’a jamais été aussi cool. 😏D…" at bounding box center [1268, 449] width 334 height 166
copy p "Reprendre la route du bureau n’a jamais été aussi cool. 😏Découvrez la #SEATLeo…"
click at [1136, 229] on button "LEON ST 289€" at bounding box center [1130, 238] width 191 height 28
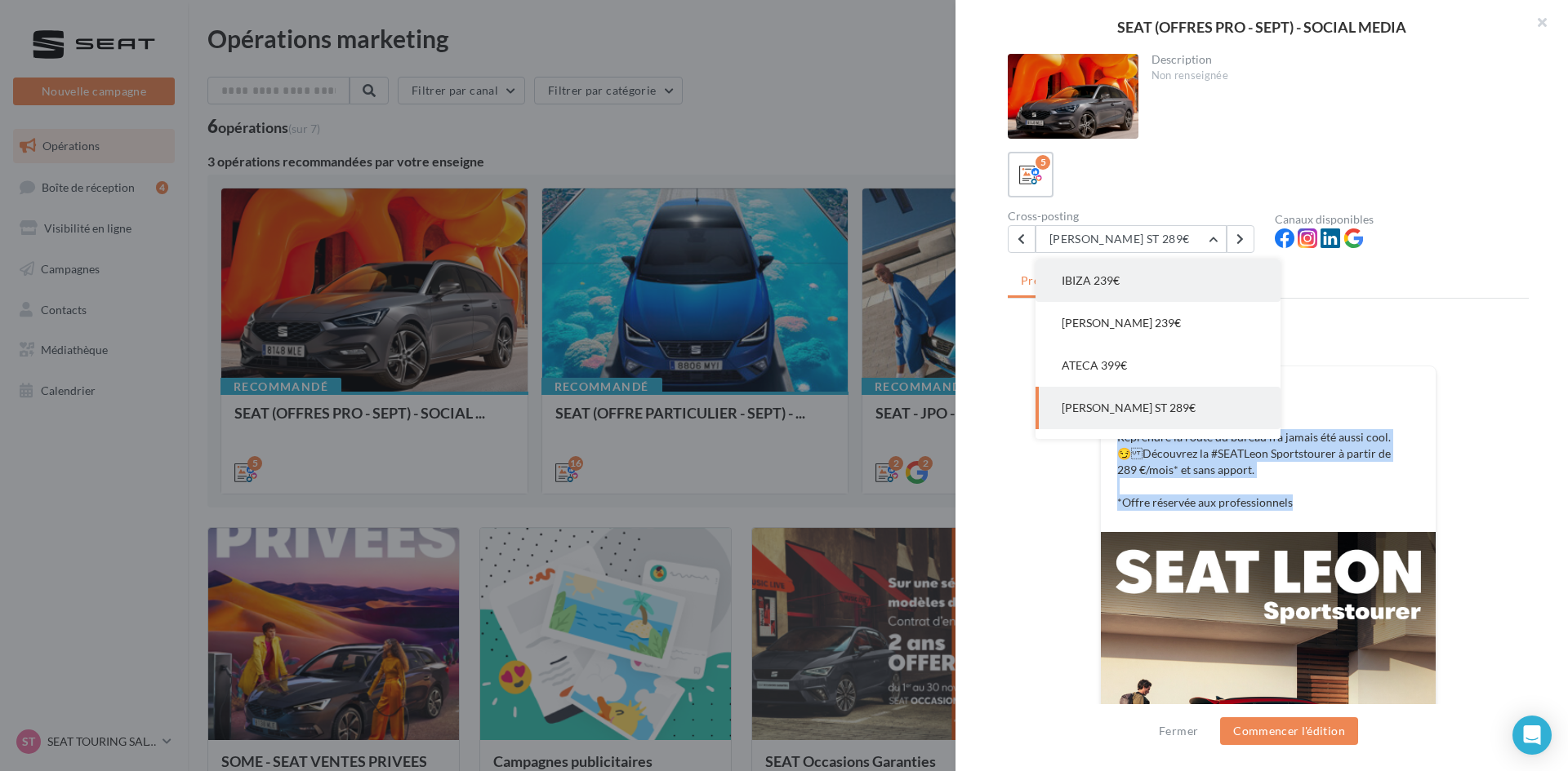
click at [1136, 288] on button "IBIZA 239€" at bounding box center [1158, 280] width 245 height 43
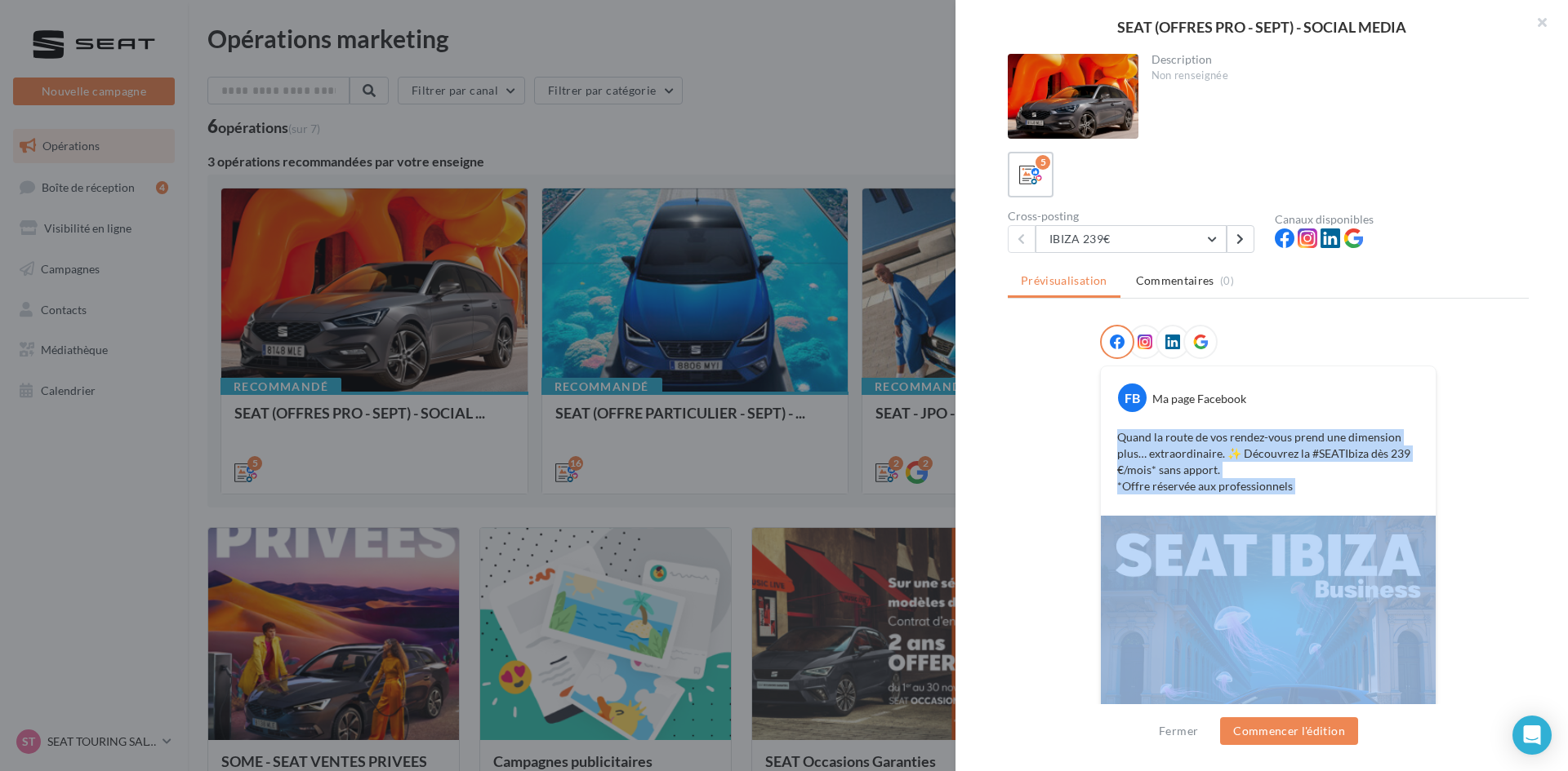
drag, startPoint x: 1110, startPoint y: 436, endPoint x: 1413, endPoint y: 516, distance: 313.4
click at [1245, 516] on div "FB Ma page Facebook Quand la route de vos rendez-vous prend une dimension plus……" at bounding box center [1268, 650] width 336 height 570
drag, startPoint x: 1361, startPoint y: 490, endPoint x: 1351, endPoint y: 489, distance: 10.0
click at [1245, 490] on p "Quand la route de vos rendez-vous prend une dimension plus… extraordinaire. ✨ D…" at bounding box center [1268, 461] width 302 height 66
click at [1245, 487] on p "Quand la route de vos rendez-vous prend une dimension plus… extraordinaire. ✨ D…" at bounding box center [1268, 461] width 302 height 66
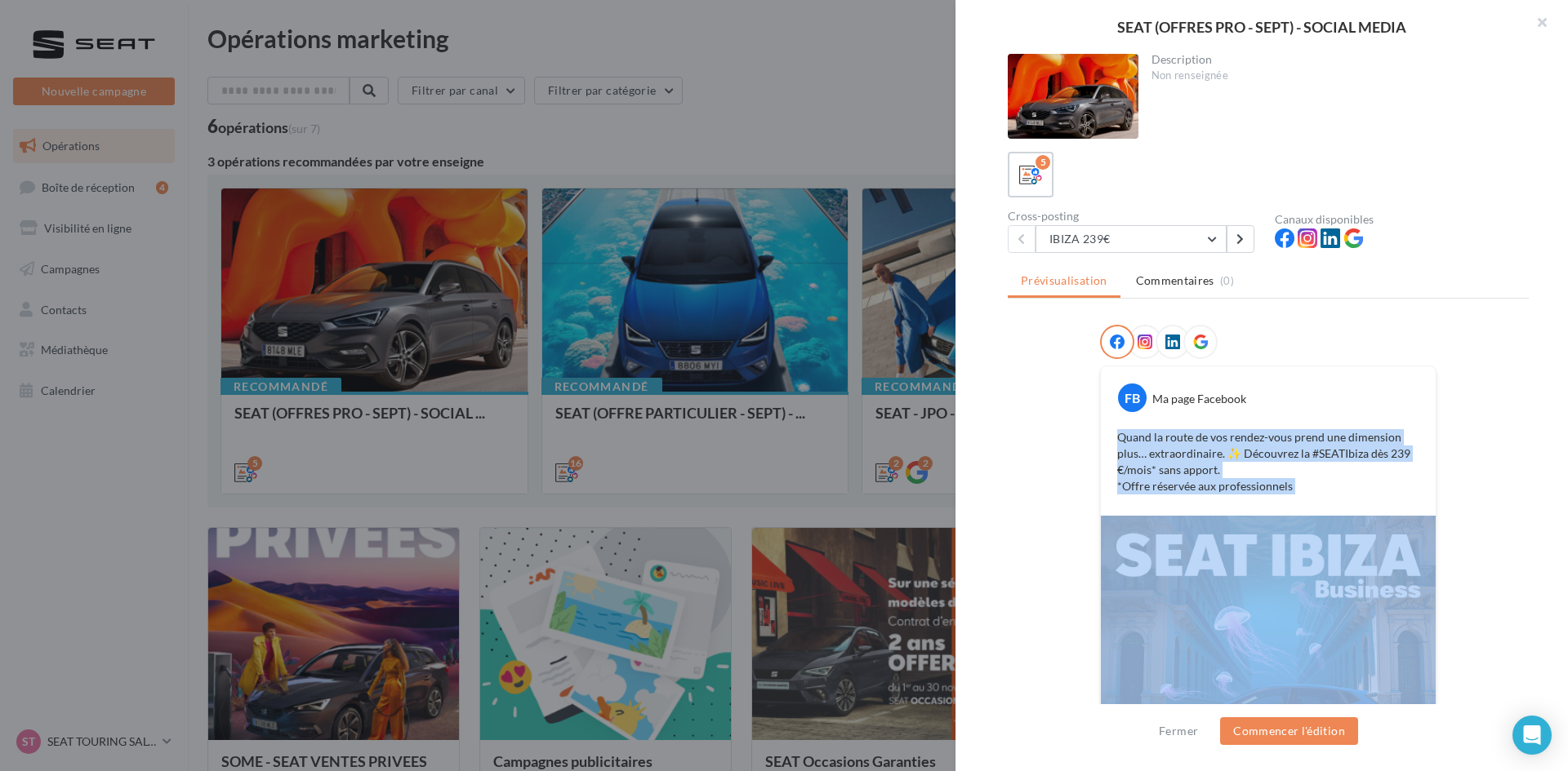
click at [1245, 480] on p "Quand la route de vos rendez-vous prend une dimension plus… extraordinaire. ✨ D…" at bounding box center [1268, 461] width 302 height 66
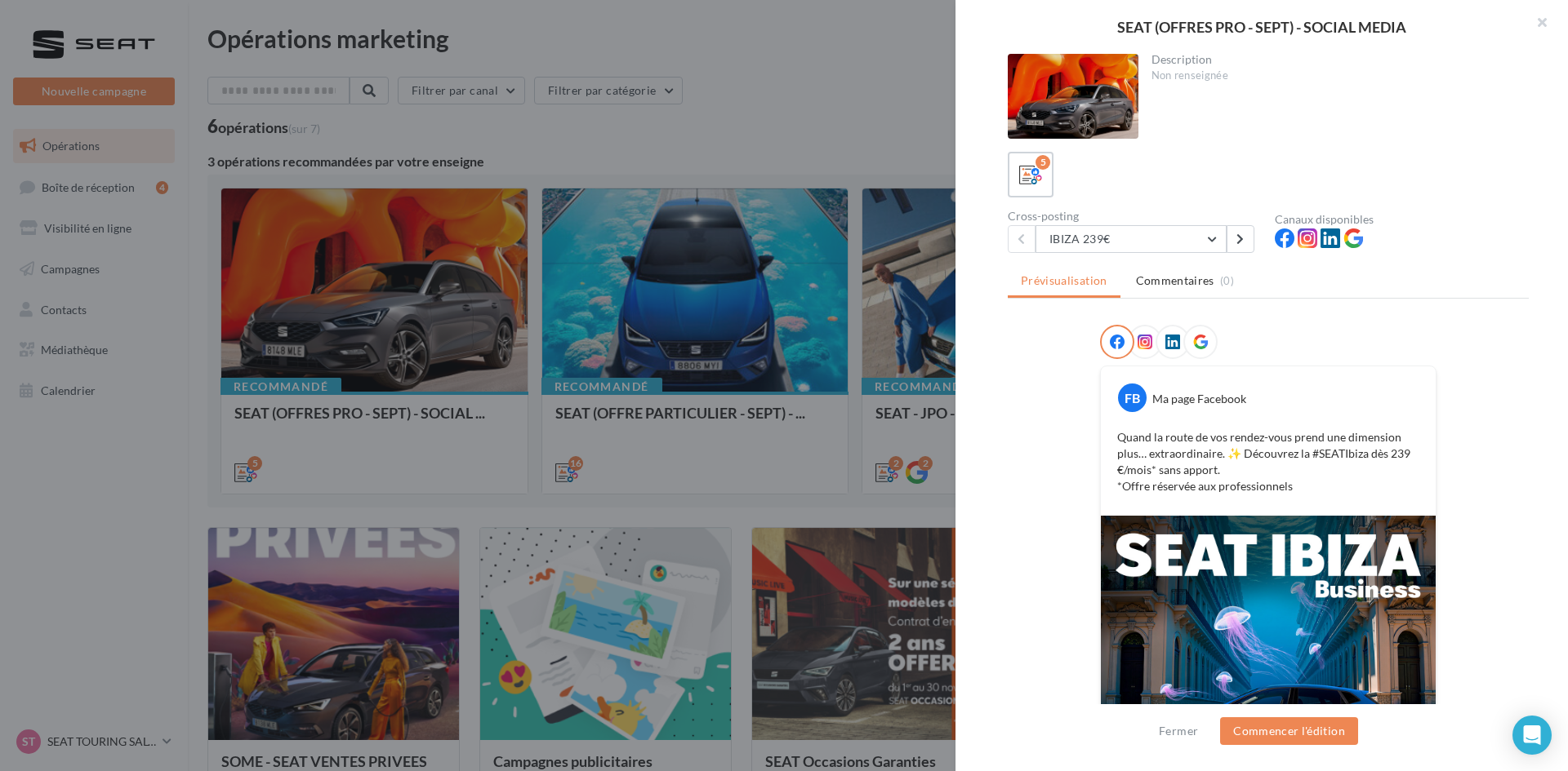
drag, startPoint x: 1302, startPoint y: 487, endPoint x: 1094, endPoint y: 436, distance: 214.2
click at [1094, 436] on div "FB Ma page Facebook Quand la route de vos rendez-vous prend une dimension plus……" at bounding box center [1268, 640] width 520 height 631
copy p "Quand la route de vos rendez-vous prend une dimension plus… extraordinaire. ✨ D…"
click at [1143, 237] on button "IBIZA 239€" at bounding box center [1130, 238] width 191 height 28
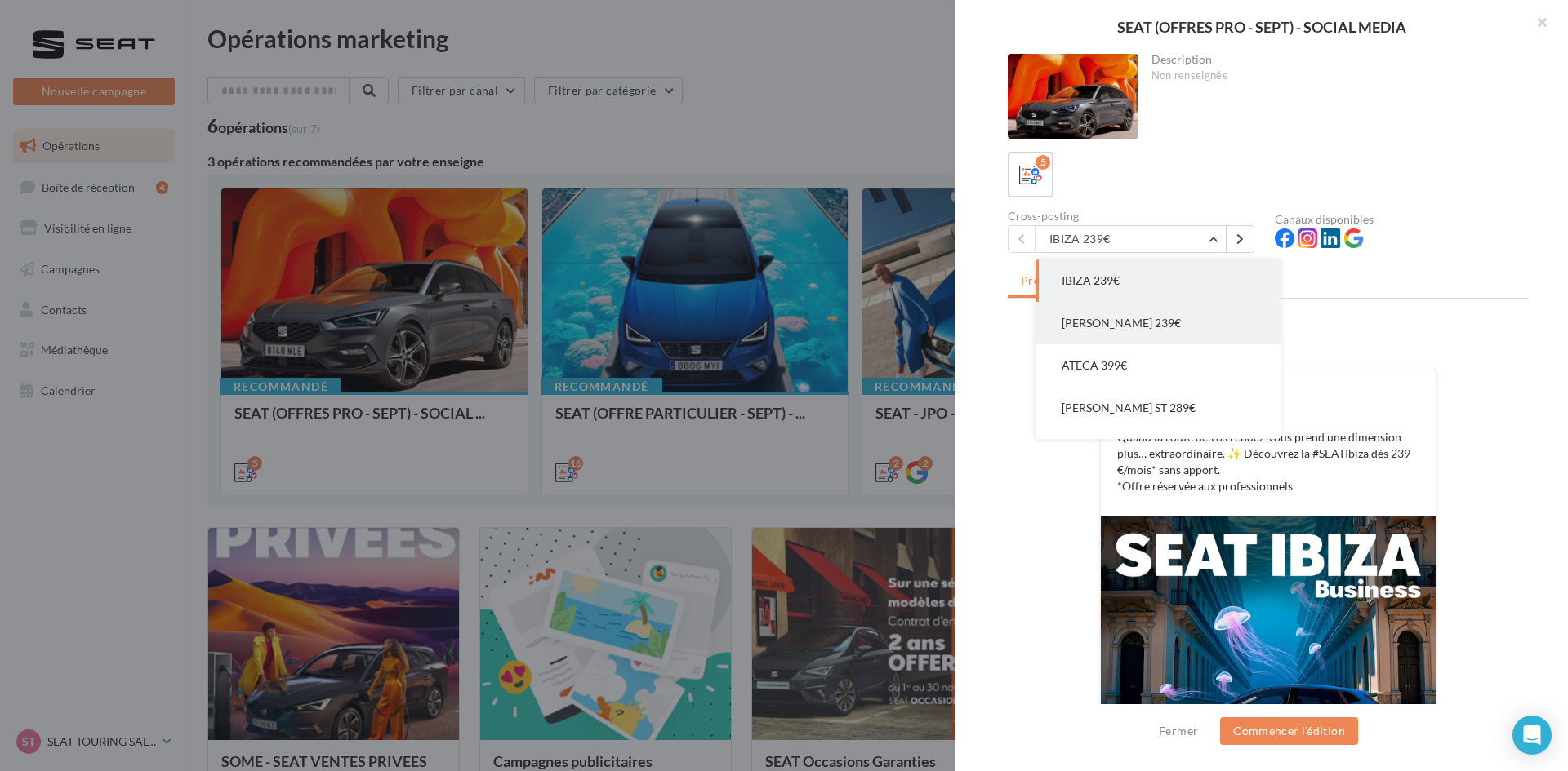
click at [1137, 329] on button "ARONA 239€" at bounding box center [1158, 323] width 245 height 43
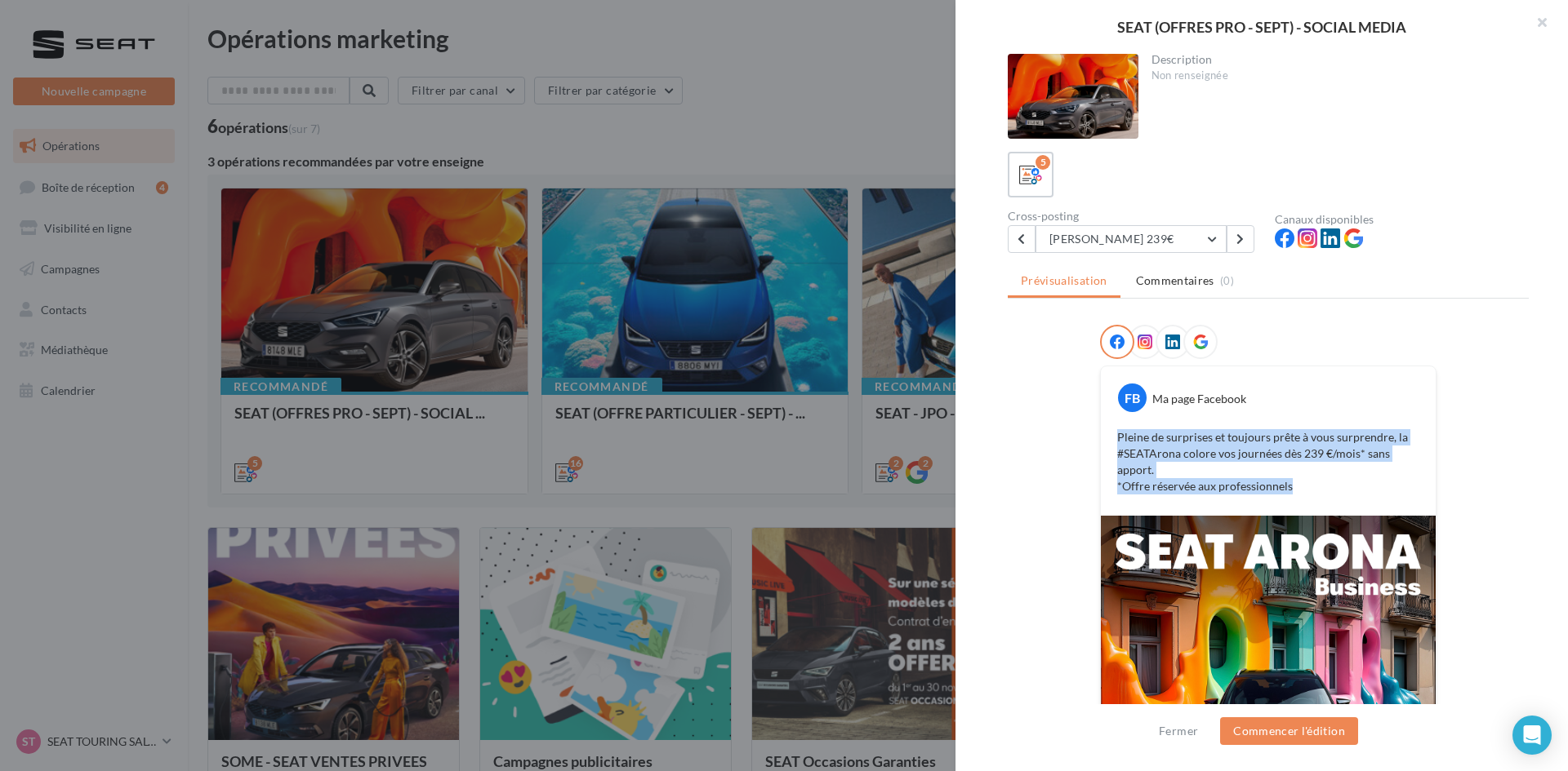
drag, startPoint x: 1109, startPoint y: 437, endPoint x: 1303, endPoint y: 490, distance: 201.1
click at [1245, 490] on div "Pleine de surprises et toujours prête à vous surprendre, la #SEATArona colore v…" at bounding box center [1268, 461] width 327 height 73
copy p "Pleine de surprises et toujours prête à vous surprendre, la #SEATArona colore v…"
click at [1099, 236] on button "ARONA 239€" at bounding box center [1130, 238] width 191 height 28
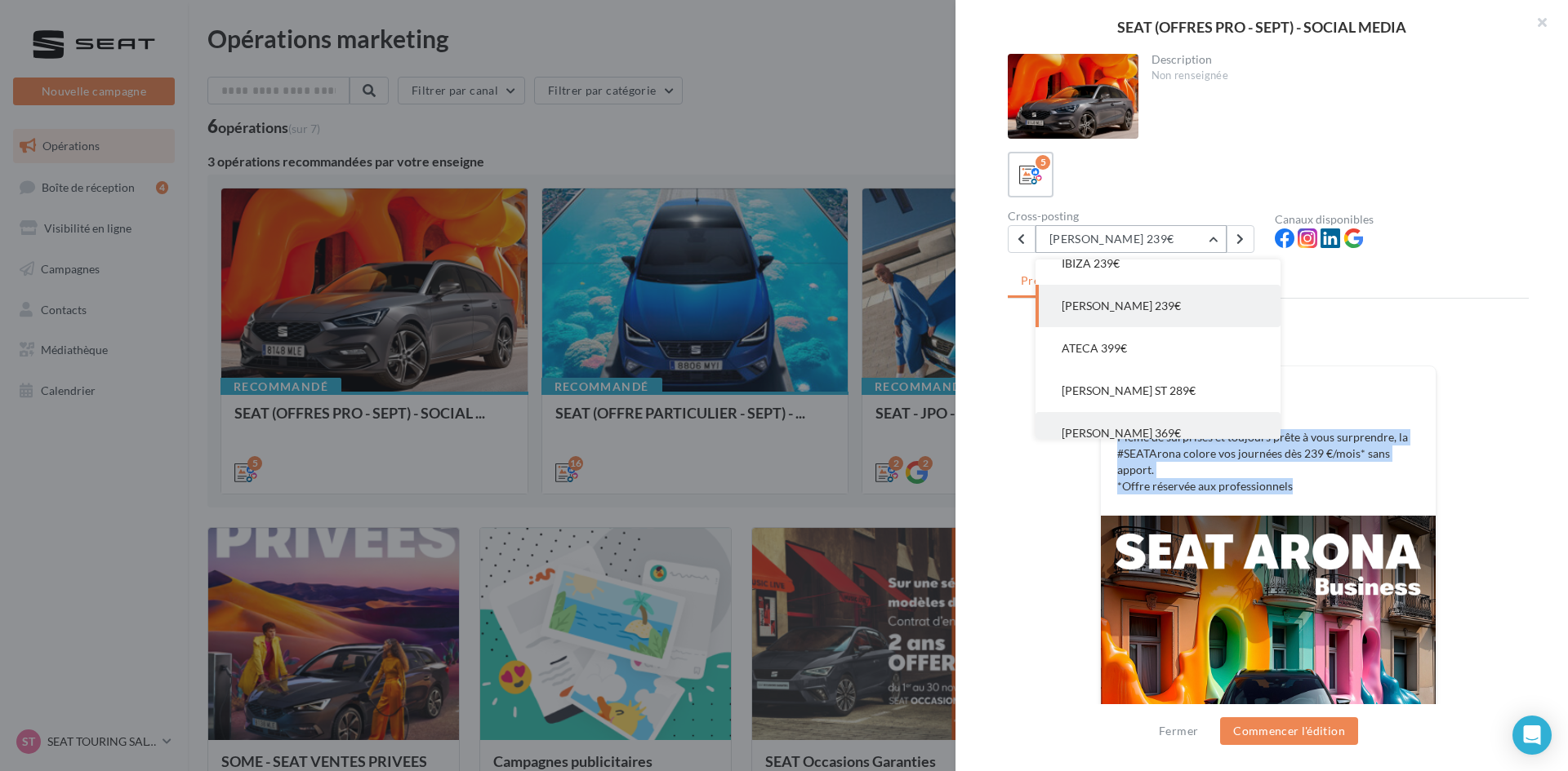
scroll to position [32, 0]
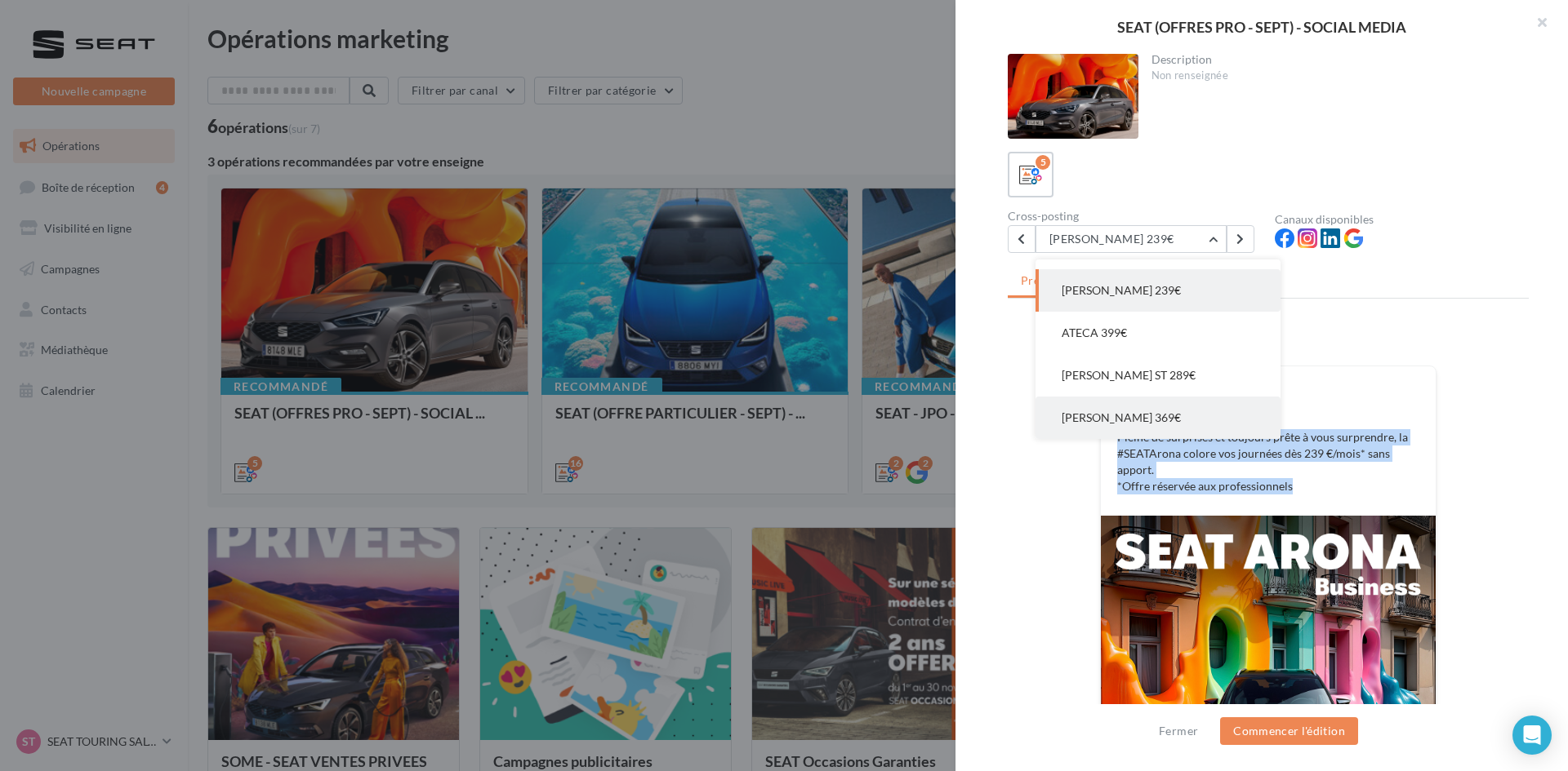
click at [1108, 418] on span "LEON PHEV 369€" at bounding box center [1122, 417] width 120 height 14
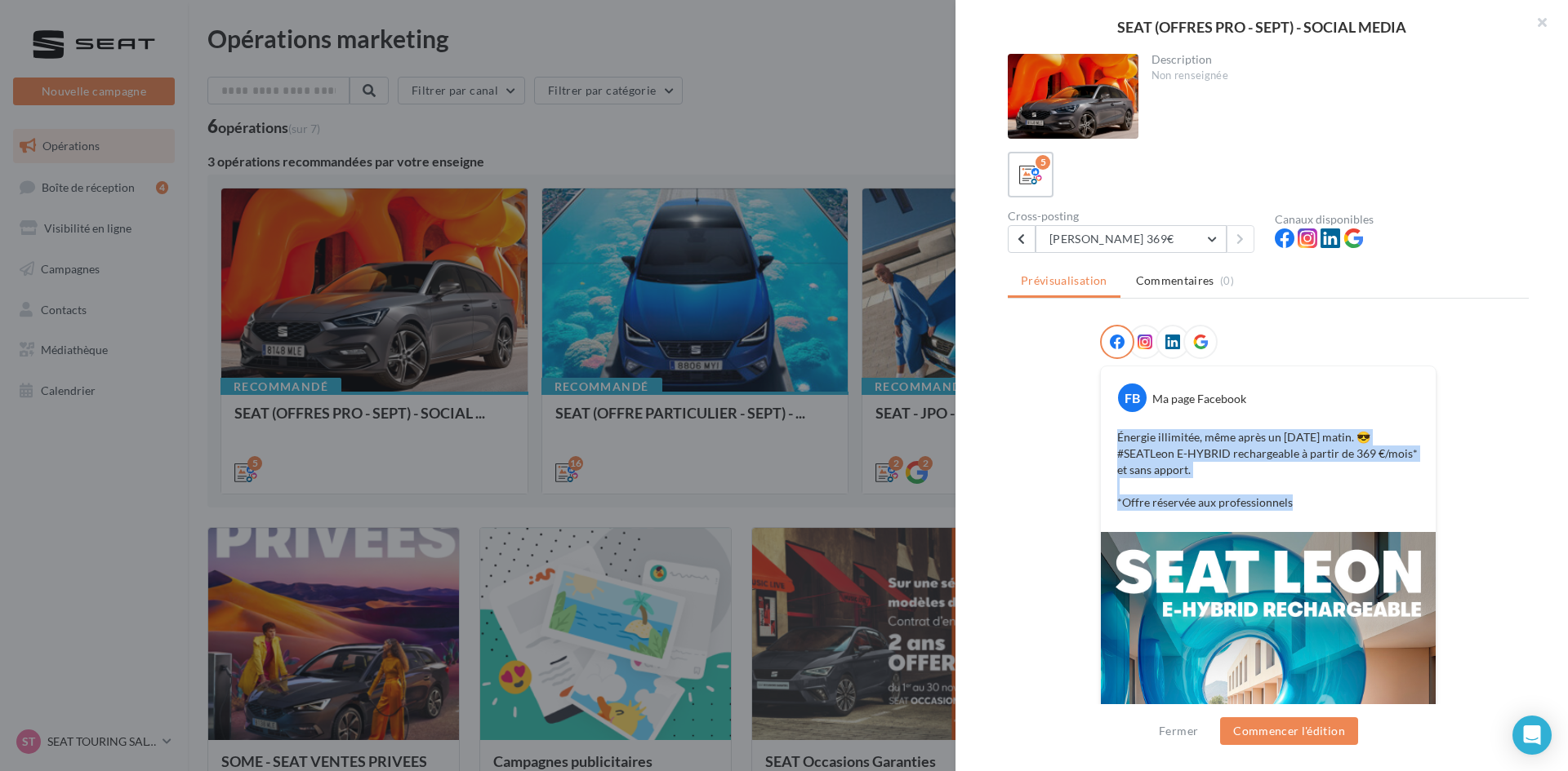
drag, startPoint x: 1114, startPoint y: 435, endPoint x: 1291, endPoint y: 505, distance: 190.3
click at [1245, 505] on p "Énergie illimitée, même après un lundi matin. 😎 #SEATLeon E-HYBRID rechargeable…" at bounding box center [1268, 470] width 302 height 82
copy p "Énergie illimitée, même après un lundi matin. 😎 #SEATLeon E-HYBRID rechargeable…"
click at [697, 362] on div at bounding box center [784, 386] width 1568 height 771
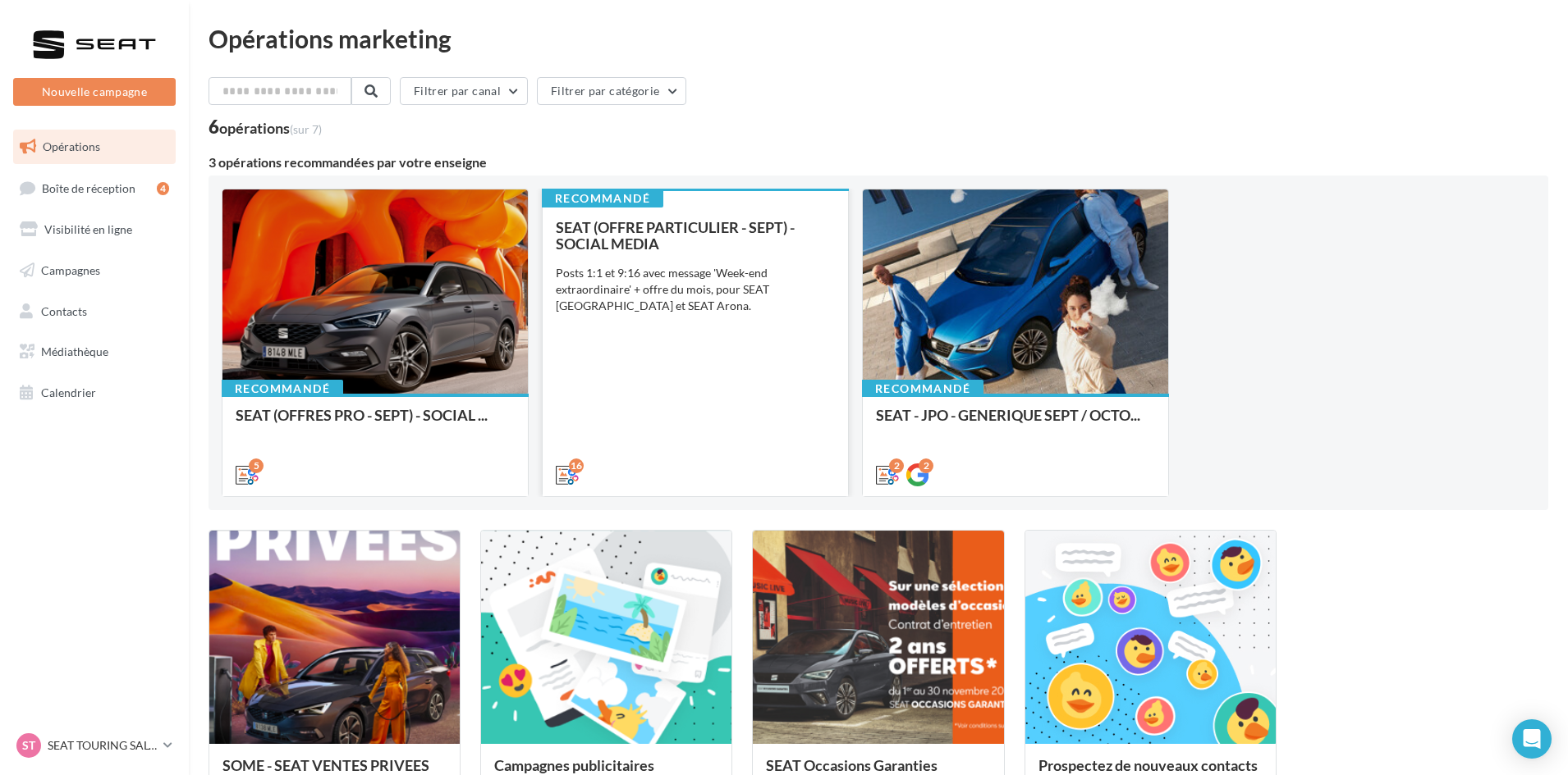
click at [749, 383] on div "SEAT (OFFRE PARTICULIER - SEPT) - SOCIAL MEDIA Posts 1:1 et 9:16 avec message '…" at bounding box center [695, 350] width 279 height 262
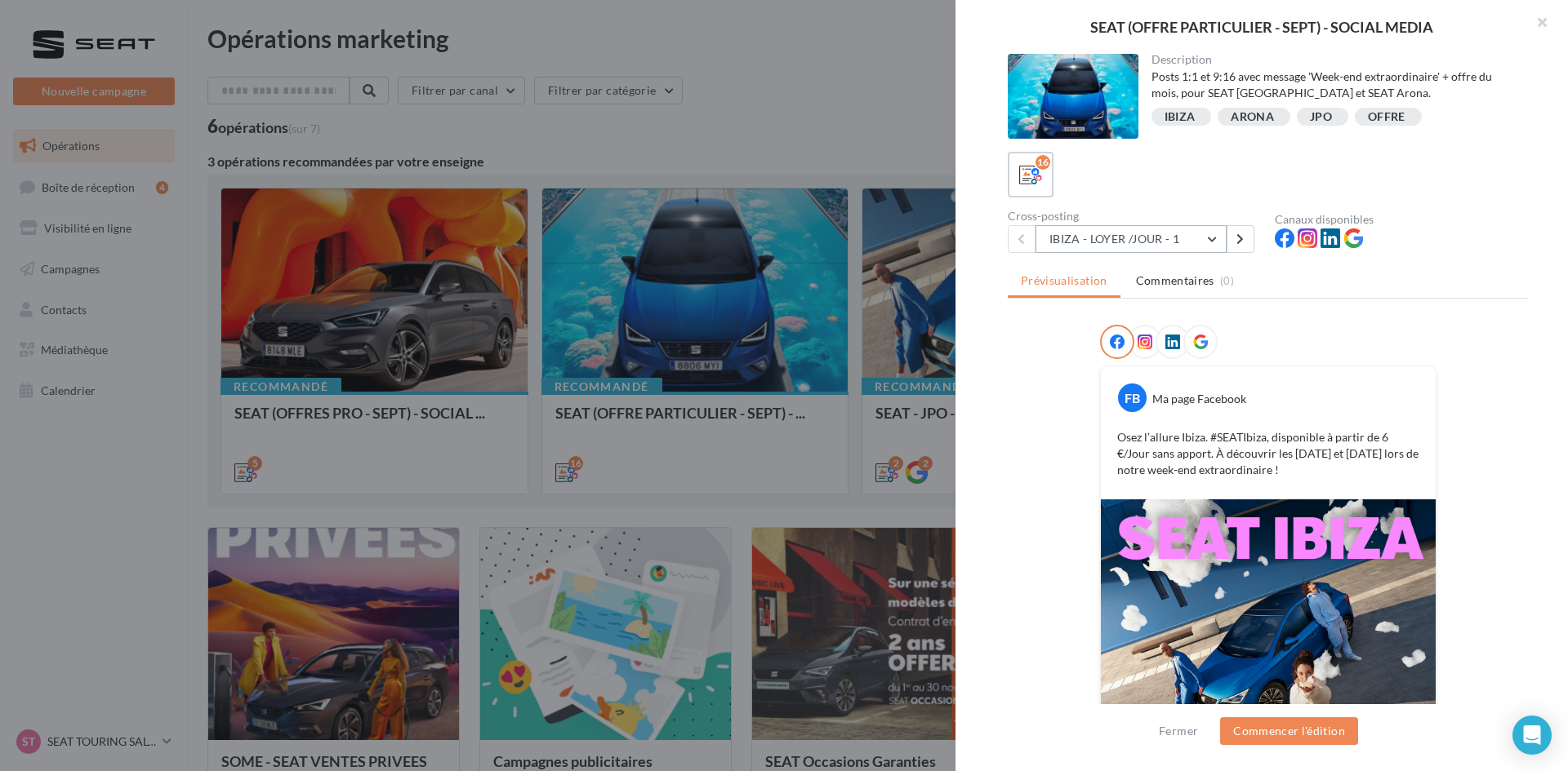
click at [1165, 233] on button "IBIZA - LOYER /JOUR - 1" at bounding box center [1130, 238] width 191 height 28
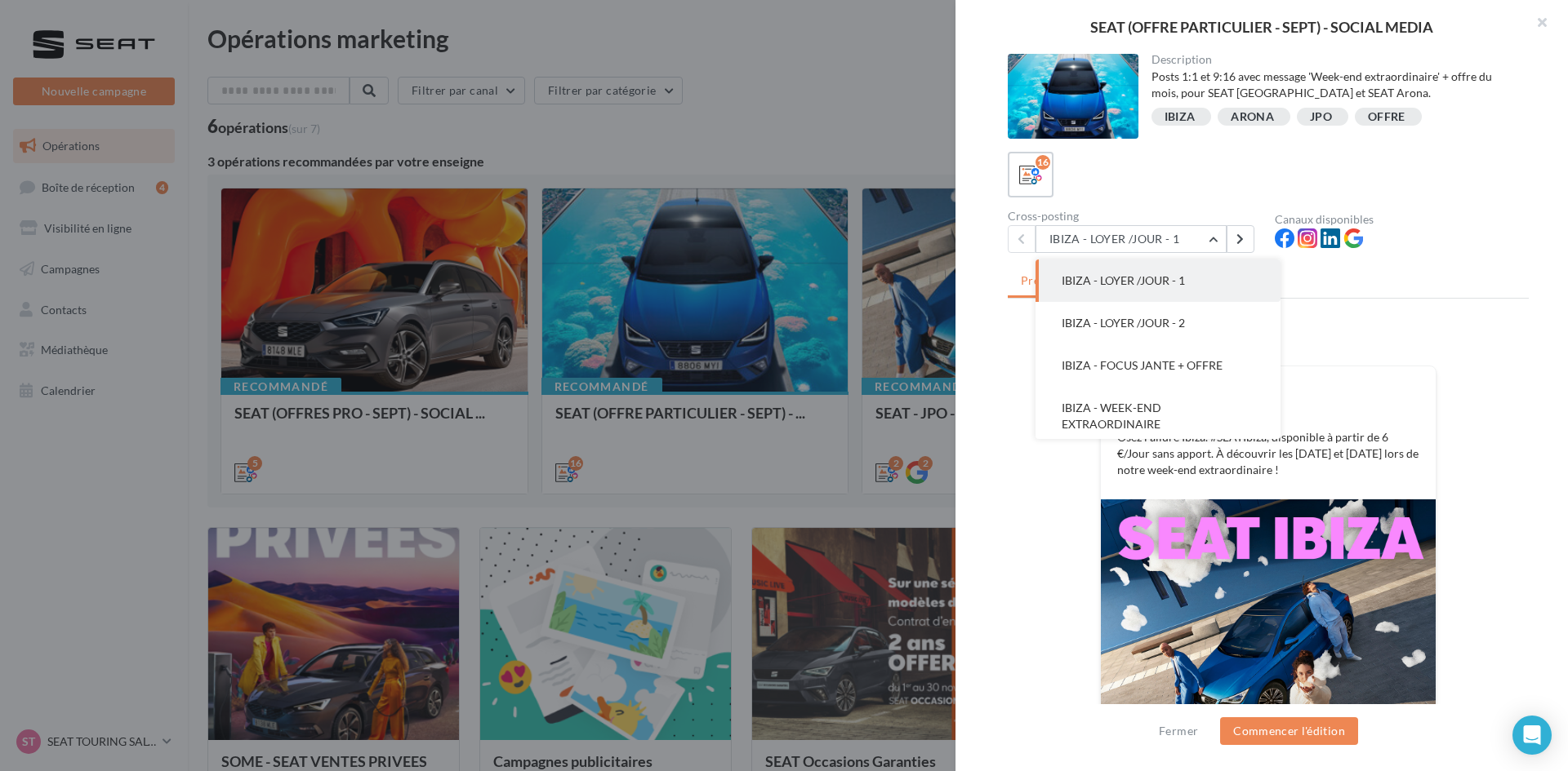
click at [1245, 373] on div "Description Posts 1:1 et 9:16 avec message 'Week-end extraordinaire' + offre du…" at bounding box center [1268, 386] width 626 height 666
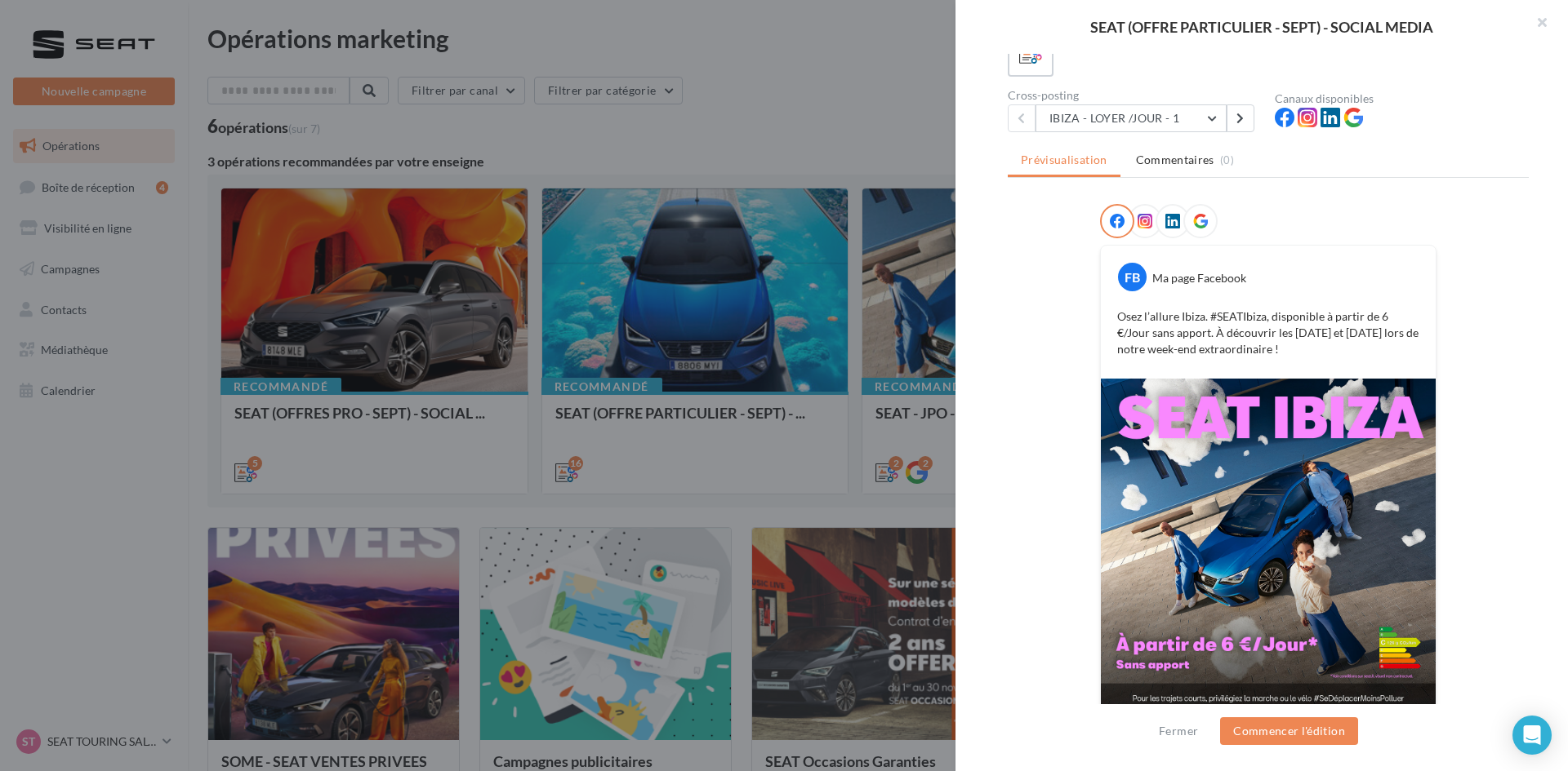
scroll to position [137, 0]
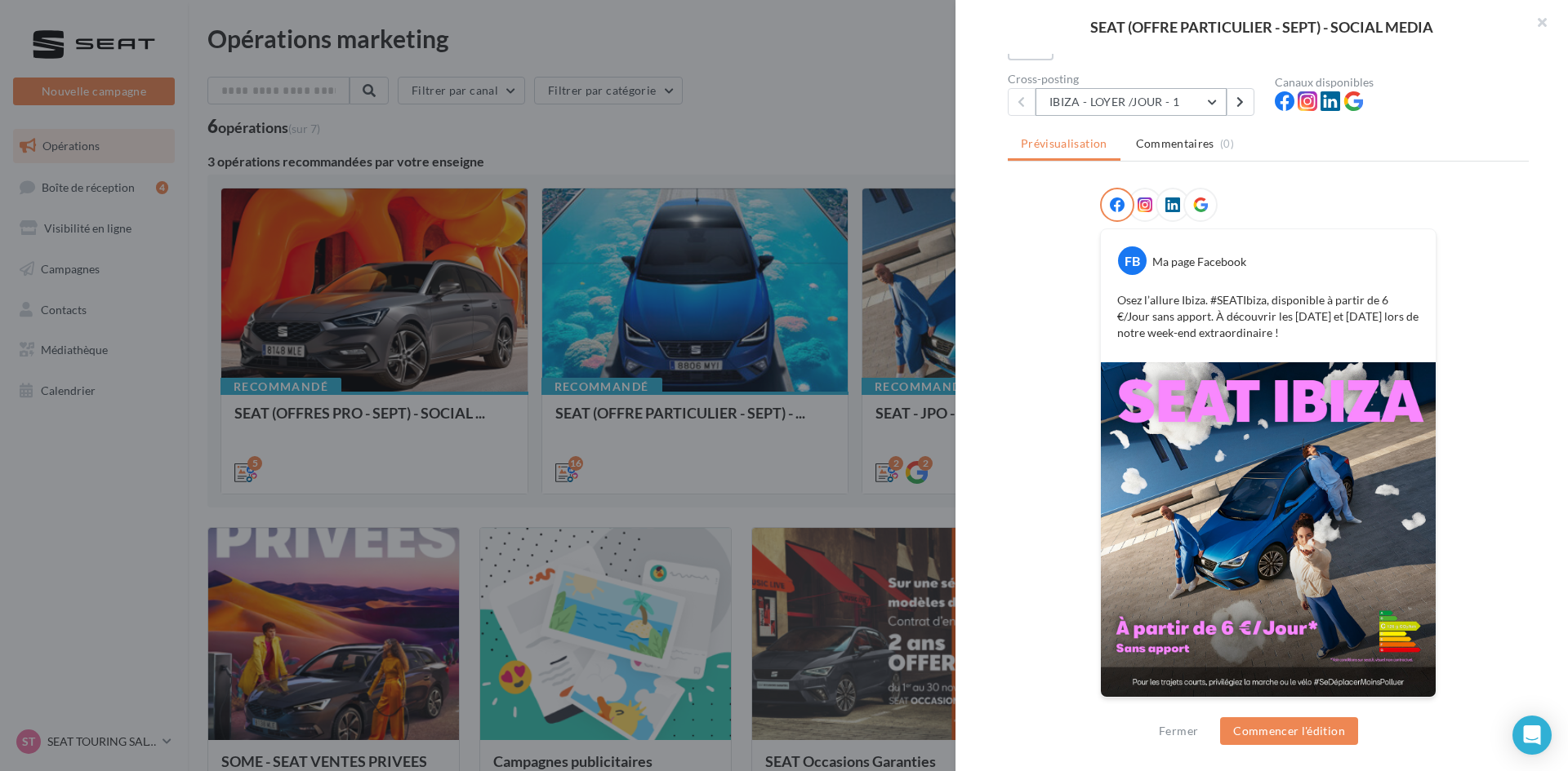
click at [1053, 101] on button "IBIZA - LOYER /JOUR - 1" at bounding box center [1130, 102] width 191 height 28
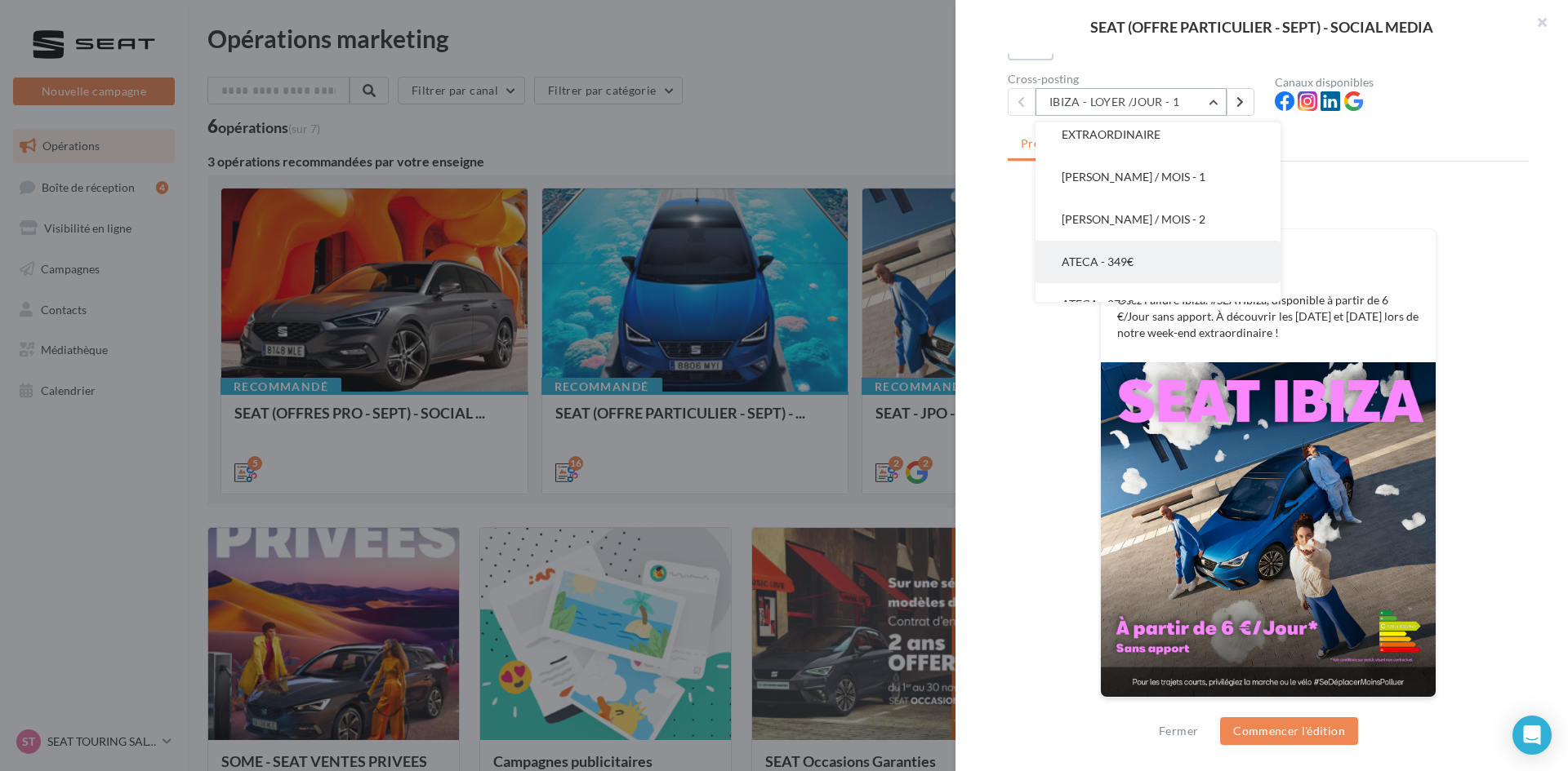
scroll to position [408, 0]
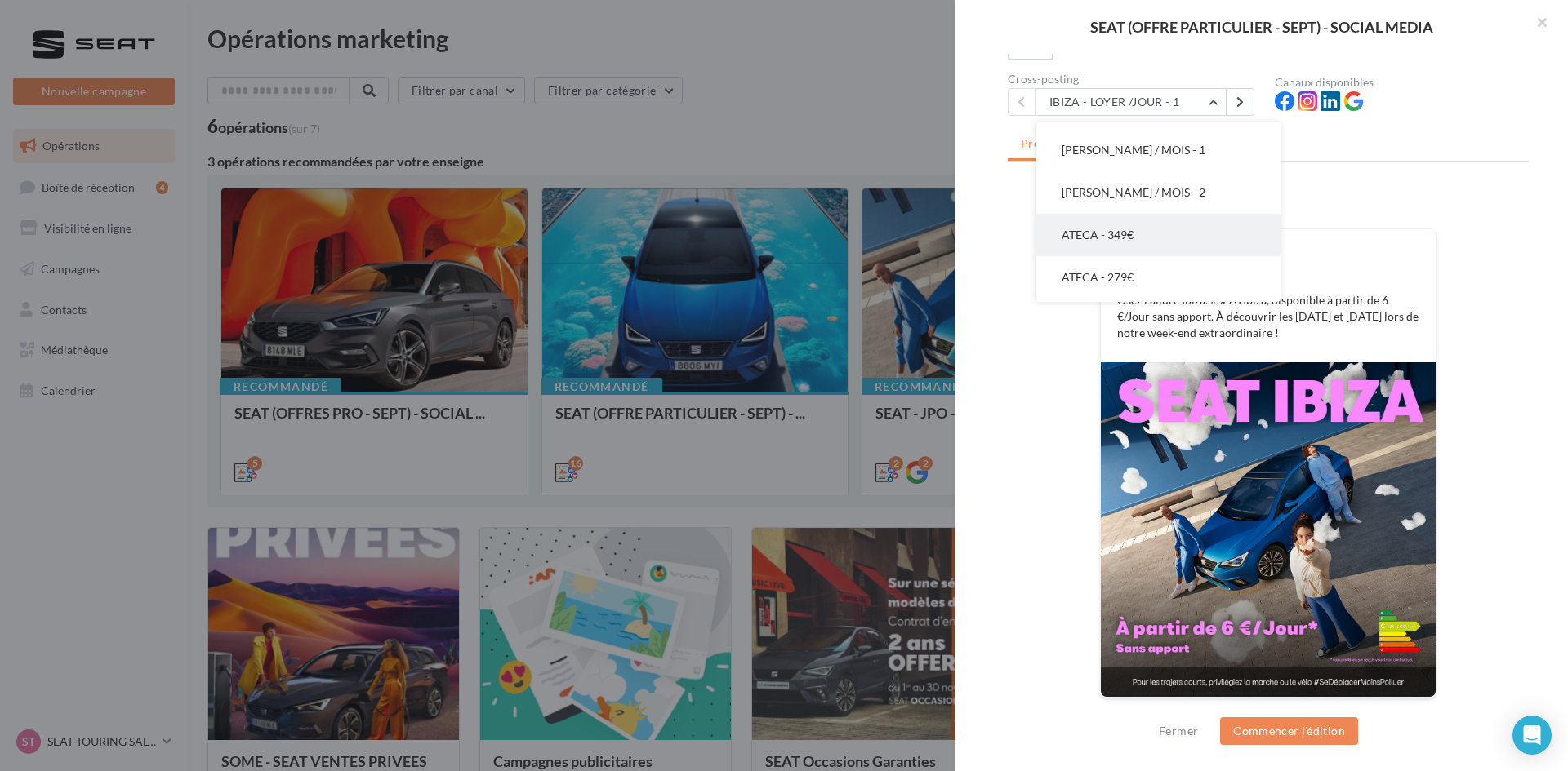
click at [1157, 226] on button "ATECA - 349€" at bounding box center [1158, 235] width 245 height 43
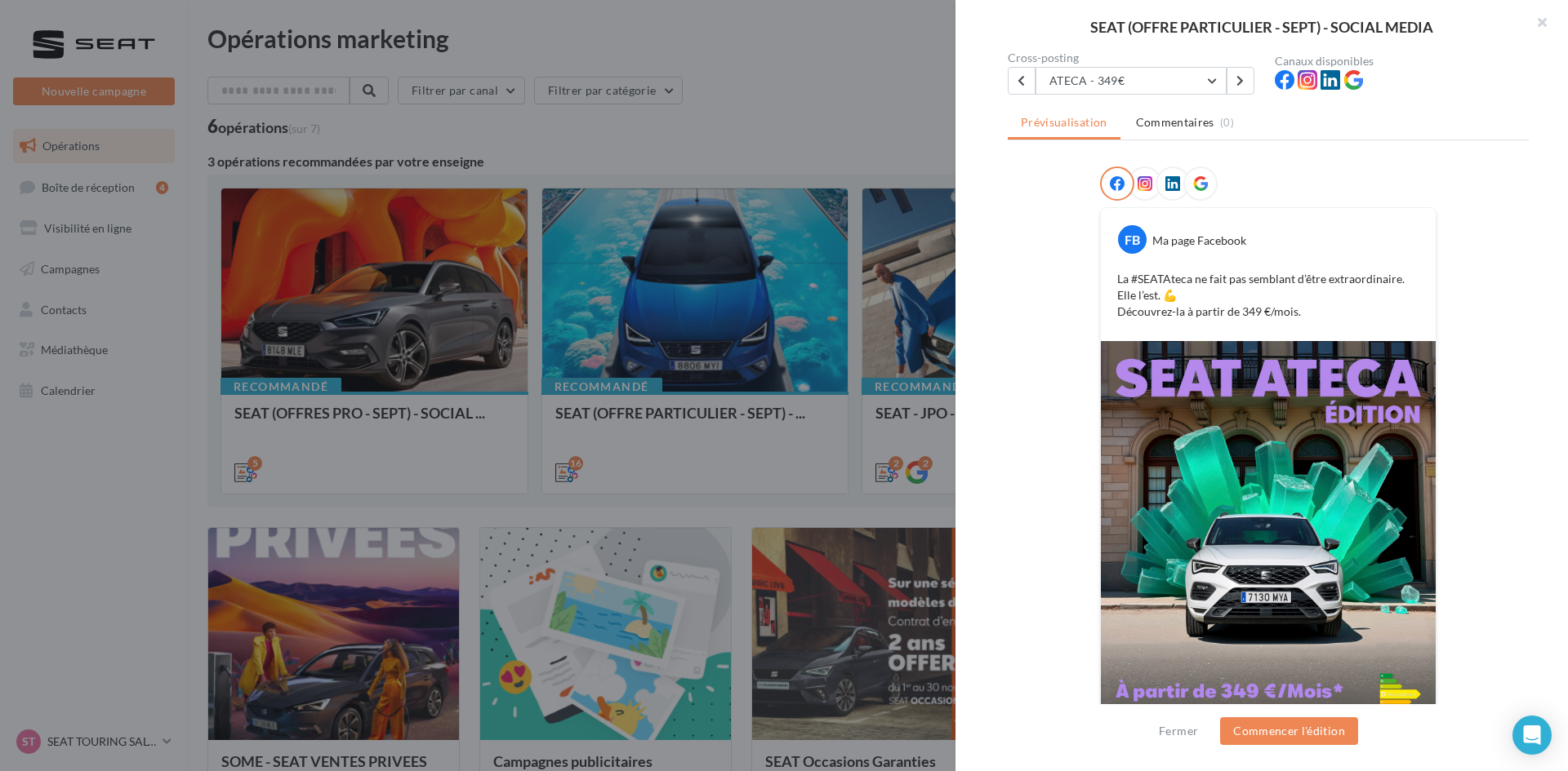
scroll to position [220, 0]
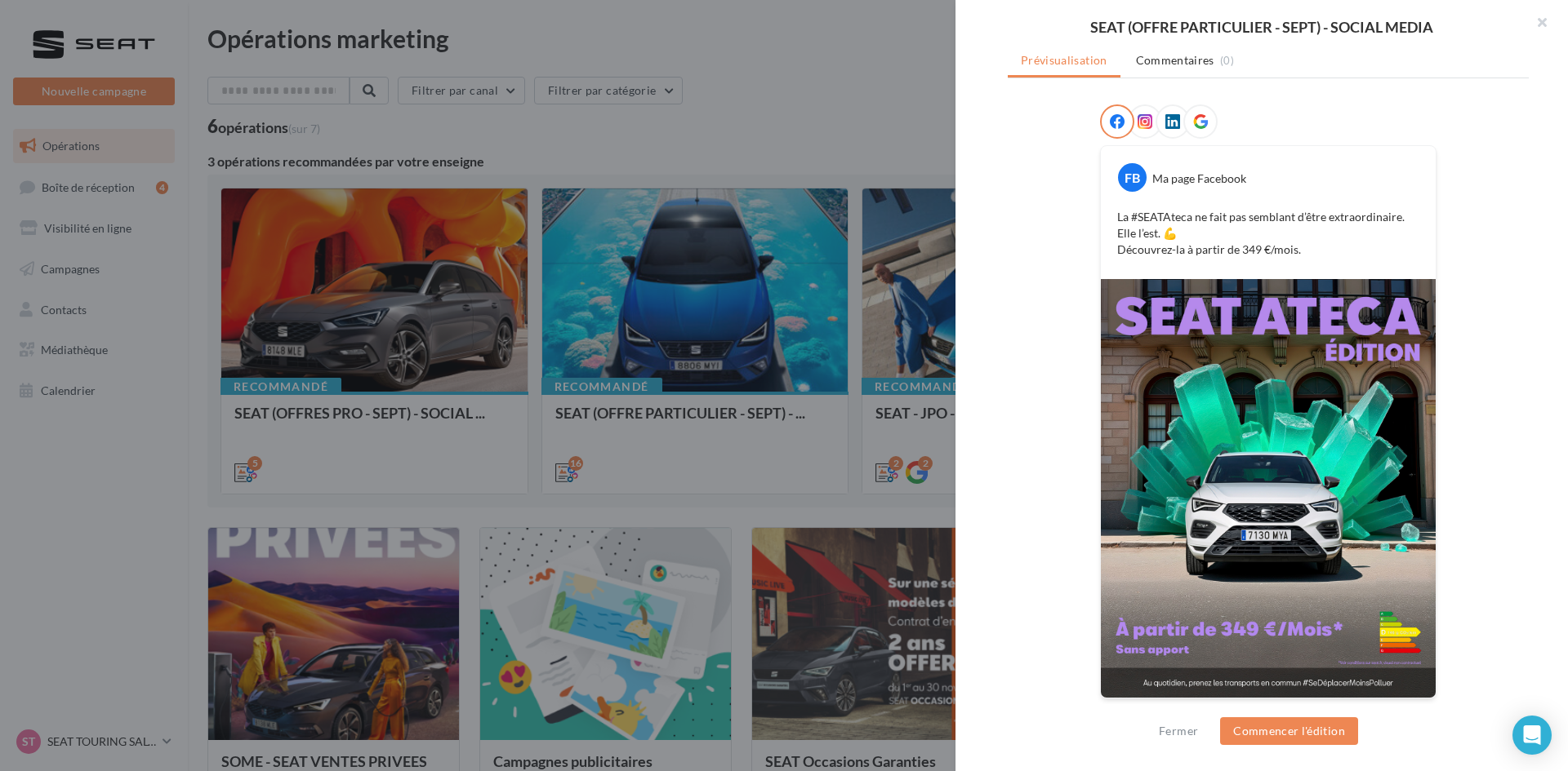
click at [1072, 176] on div "FB Ma page Facebook La #SEATAteca ne fait pas semblant d’être extraordinaire. E…" at bounding box center [1268, 411] width 520 height 614
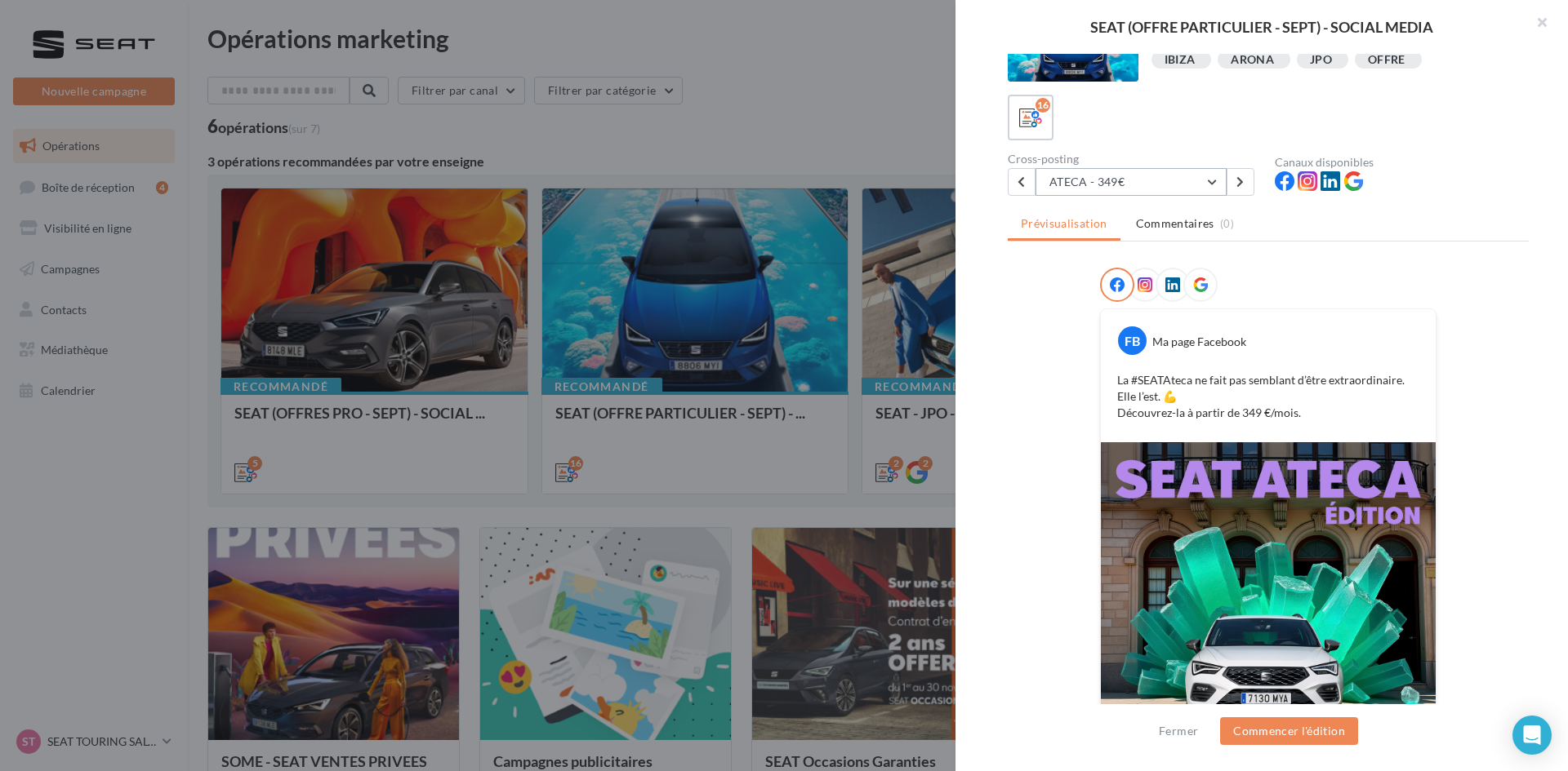
click at [1082, 185] on button "ATECA - 349€" at bounding box center [1130, 181] width 191 height 28
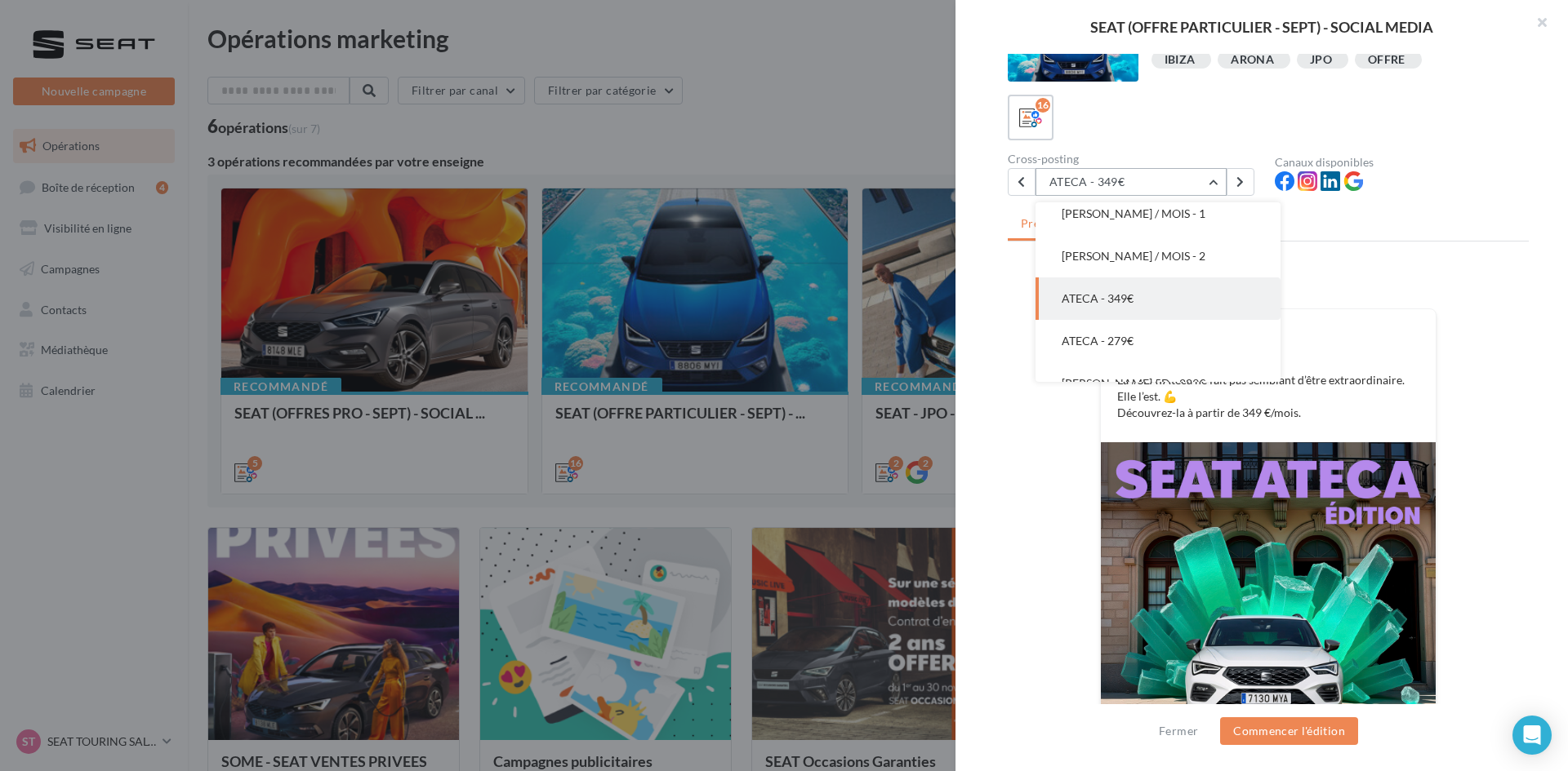
scroll to position [506, 0]
click at [1127, 306] on span "LEON 5D - 289€" at bounding box center [1133, 301] width 143 height 14
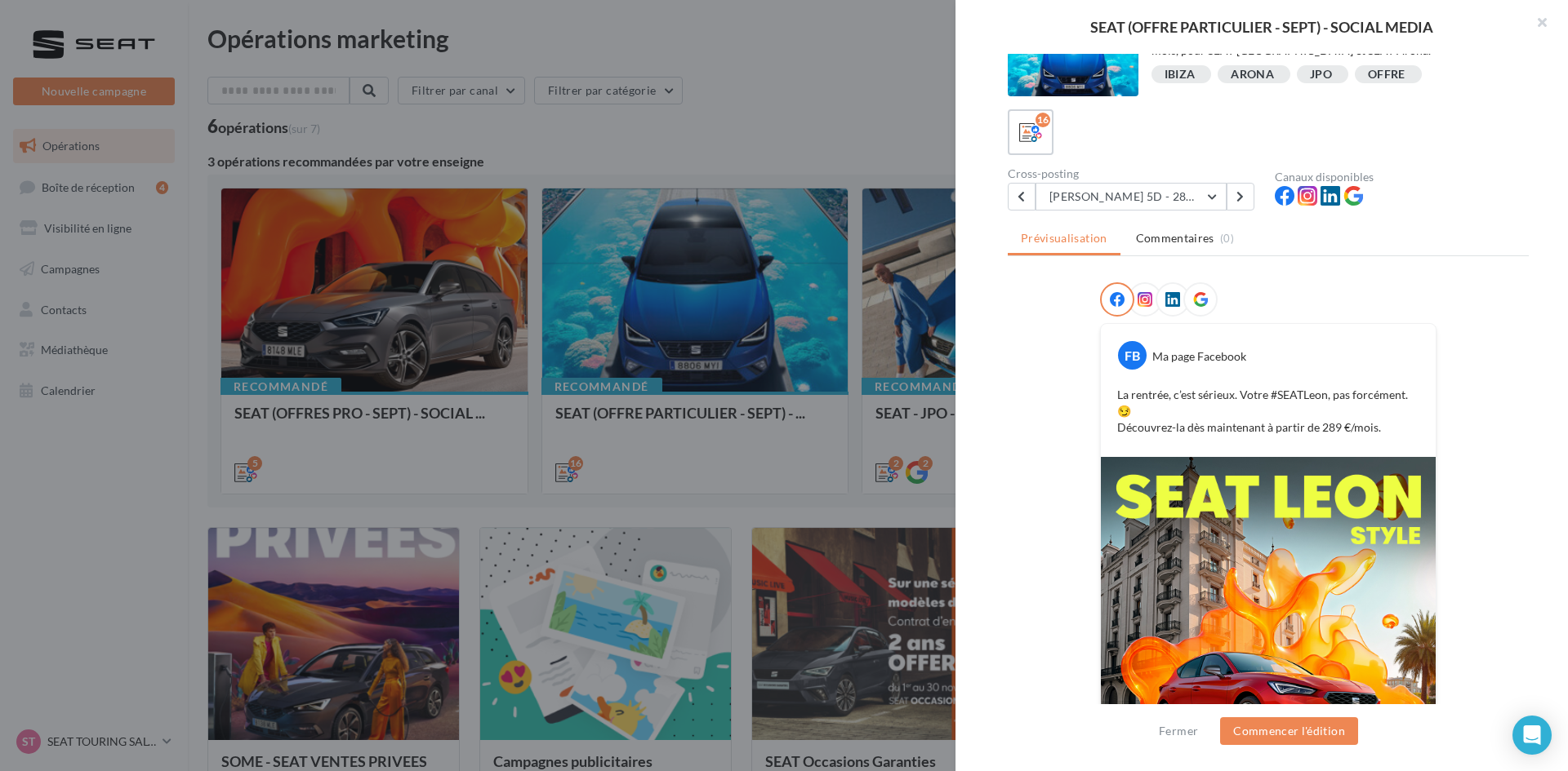
scroll to position [163, 0]
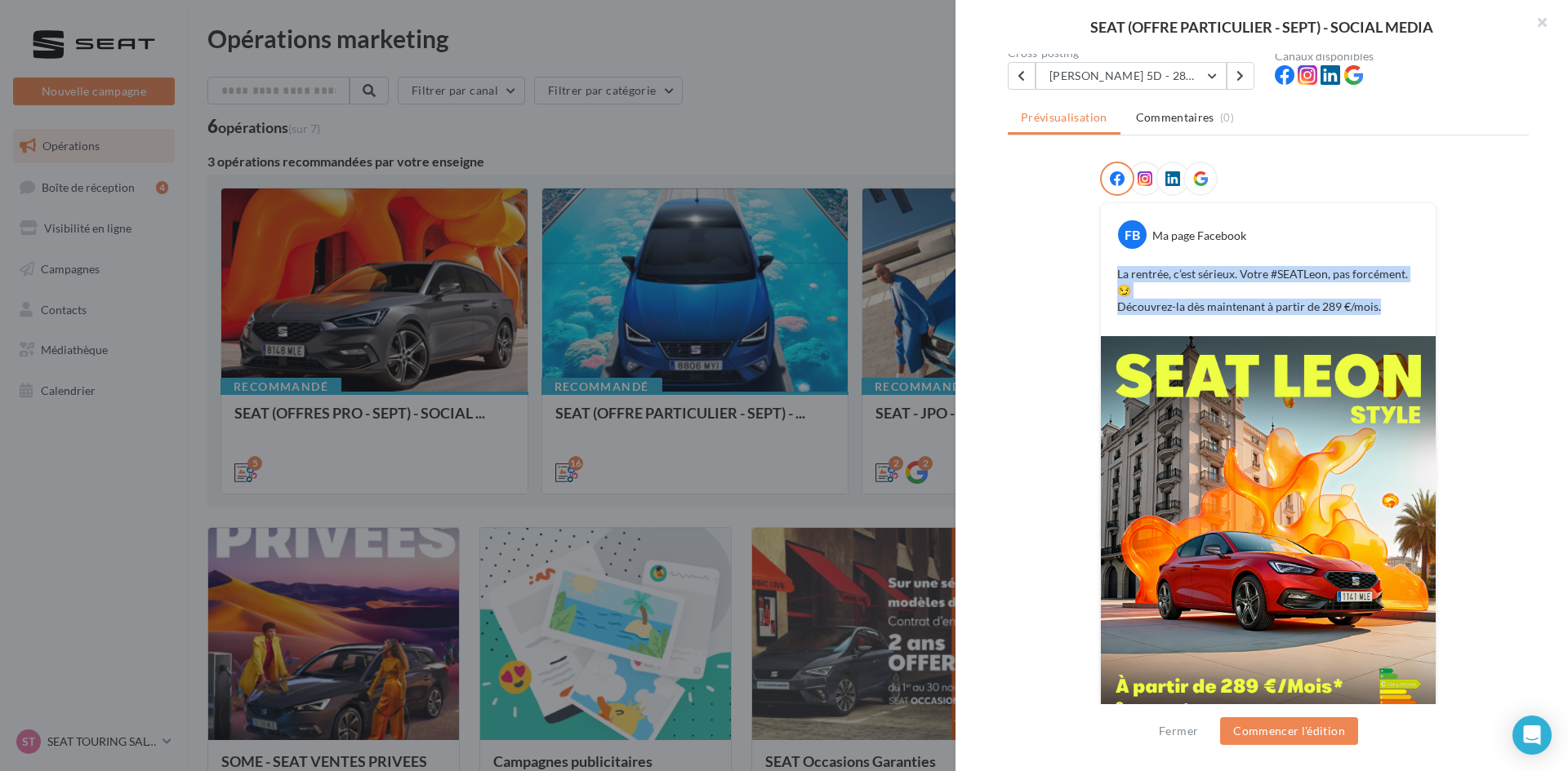
drag, startPoint x: 1100, startPoint y: 277, endPoint x: 1384, endPoint y: 312, distance: 286.1
click at [1245, 312] on div "FB Ma page Facebook La rentrée, c’est sérieux. Votre #SEATLeon, pas forcément. …" at bounding box center [1268, 270] width 334 height 133
copy p "La rentrée, c’est sérieux. Votre #SEATLeon, pas forcément. 😏 Découvrez-la dès m…"
click at [1155, 74] on button "LEON 5D - 289€" at bounding box center [1130, 75] width 191 height 28
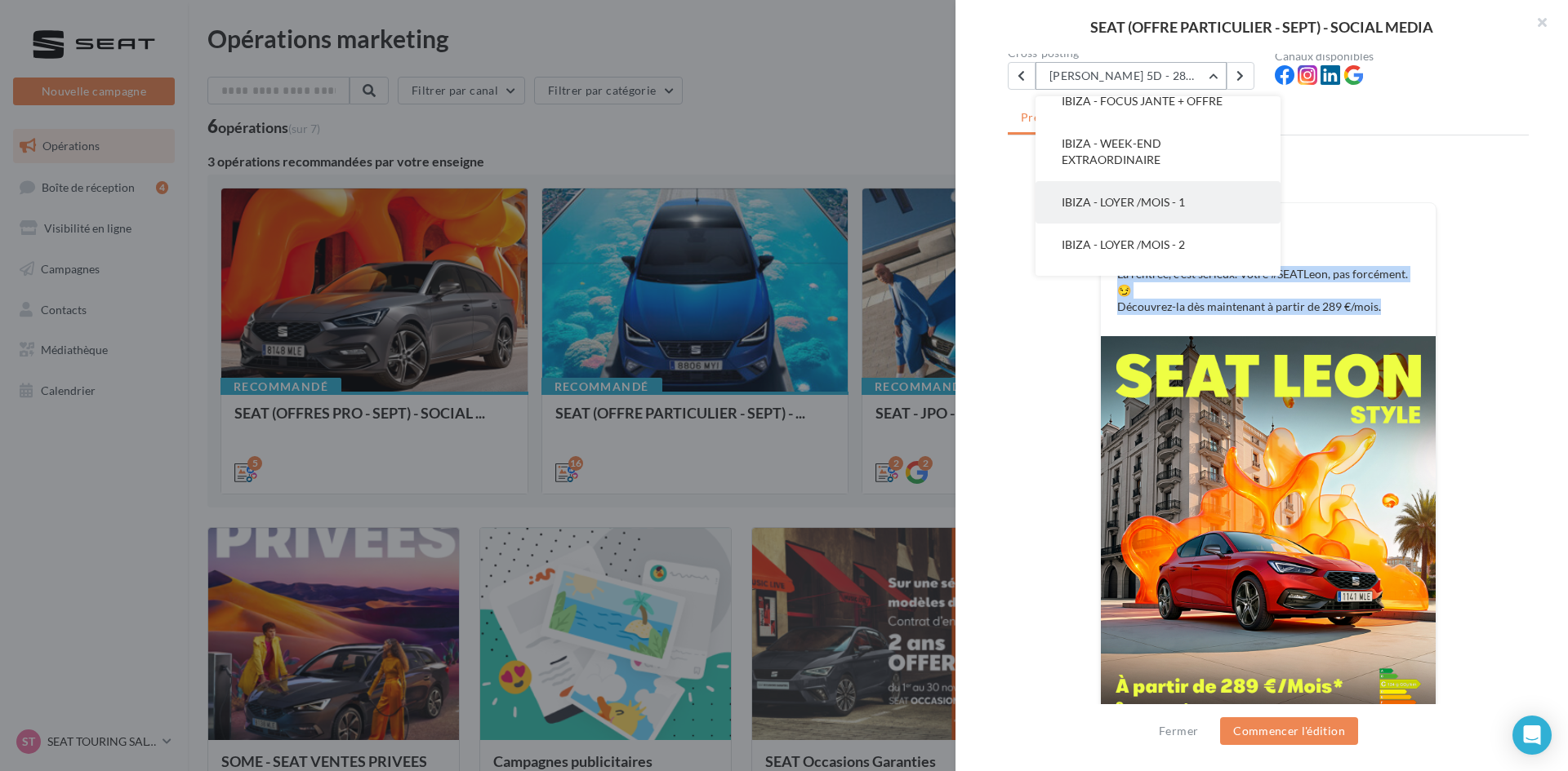
scroll to position [183, 0]
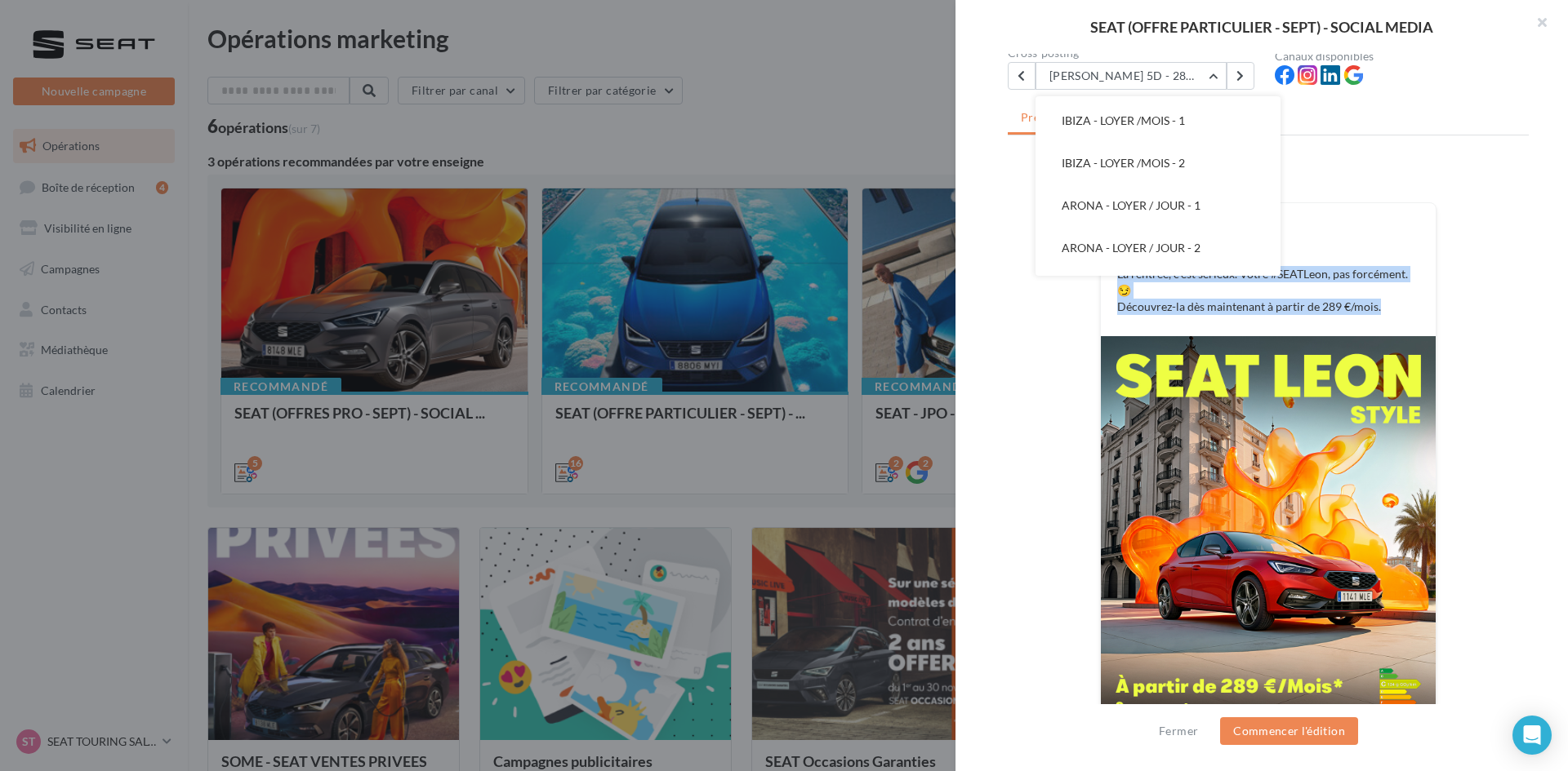
click at [1155, 201] on span "ARONA - LOYER / JOUR - 1" at bounding box center [1131, 205] width 139 height 14
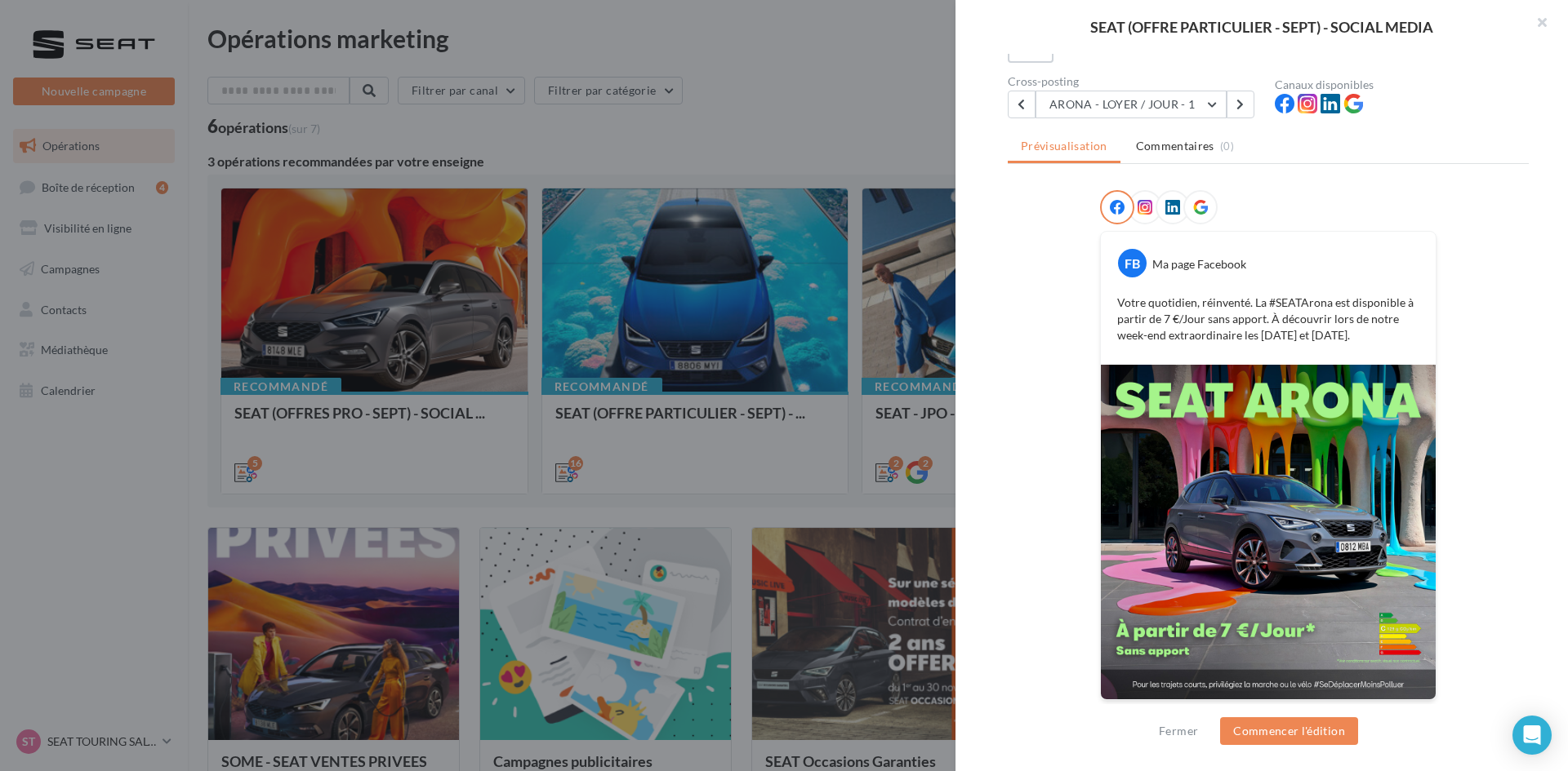
scroll to position [137, 0]
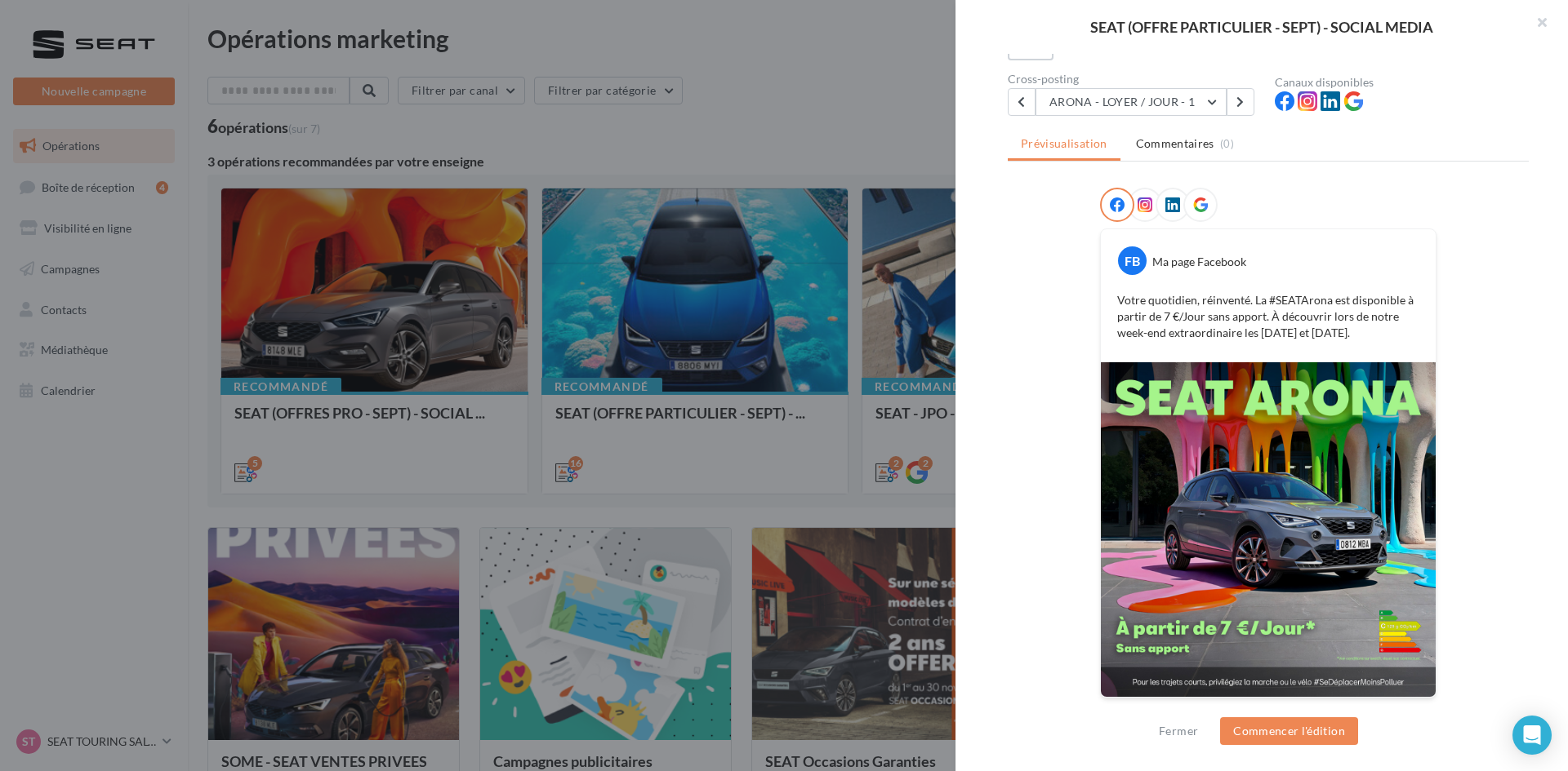
drag, startPoint x: 1113, startPoint y: 298, endPoint x: 1366, endPoint y: 336, distance: 255.8
click at [1245, 336] on p "Votre quotidien, réinventé. La #SEATArona est disponible à partir de 7 €/Jour s…" at bounding box center [1268, 317] width 302 height 49
copy p "Votre quotidien, réinventé. La #SEATArona est disponible à partir de 7 €/Jour s…"
click at [1182, 94] on button "ARONA - LOYER / JOUR - 1" at bounding box center [1130, 102] width 191 height 28
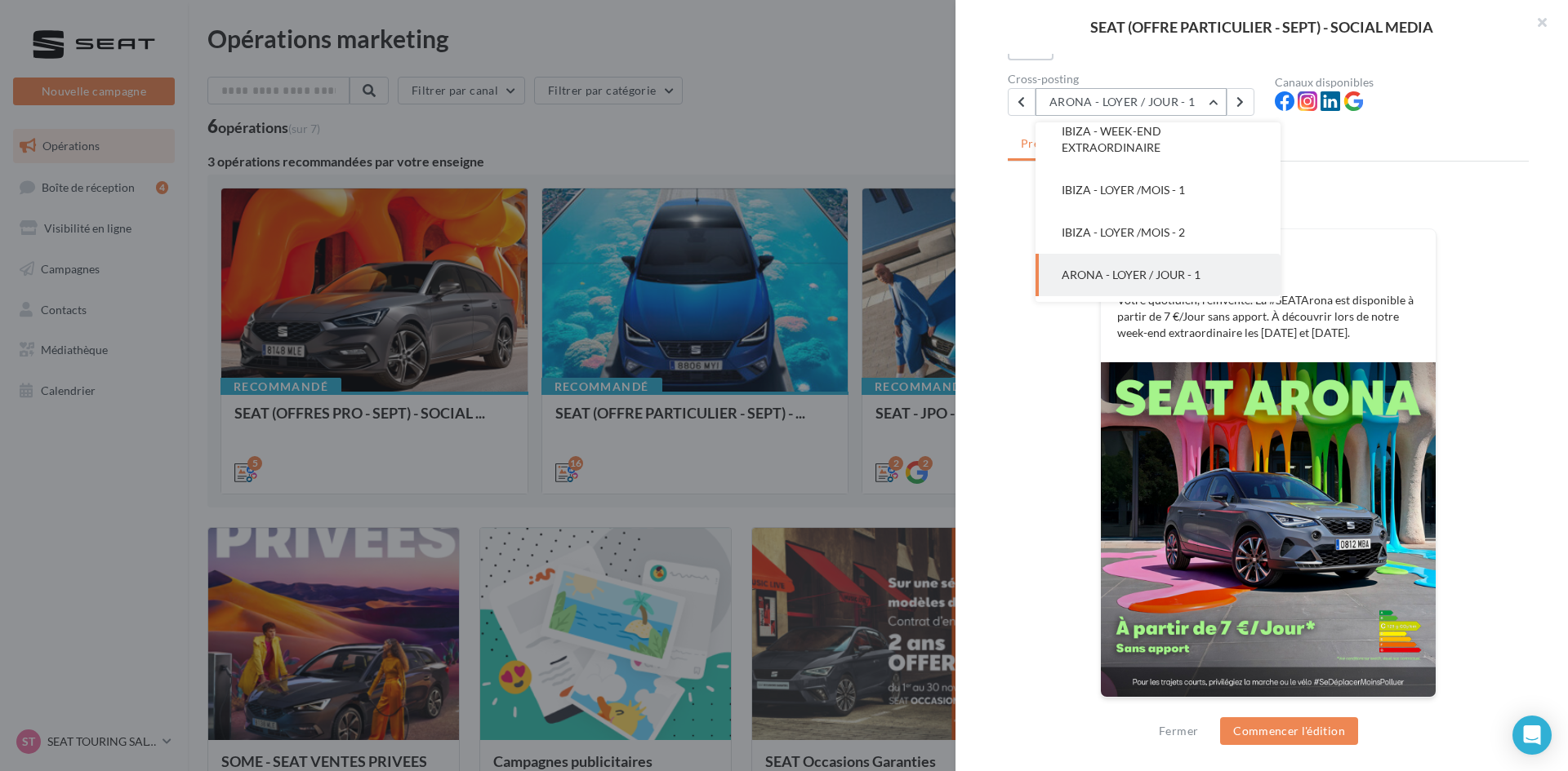
scroll to position [122, 0]
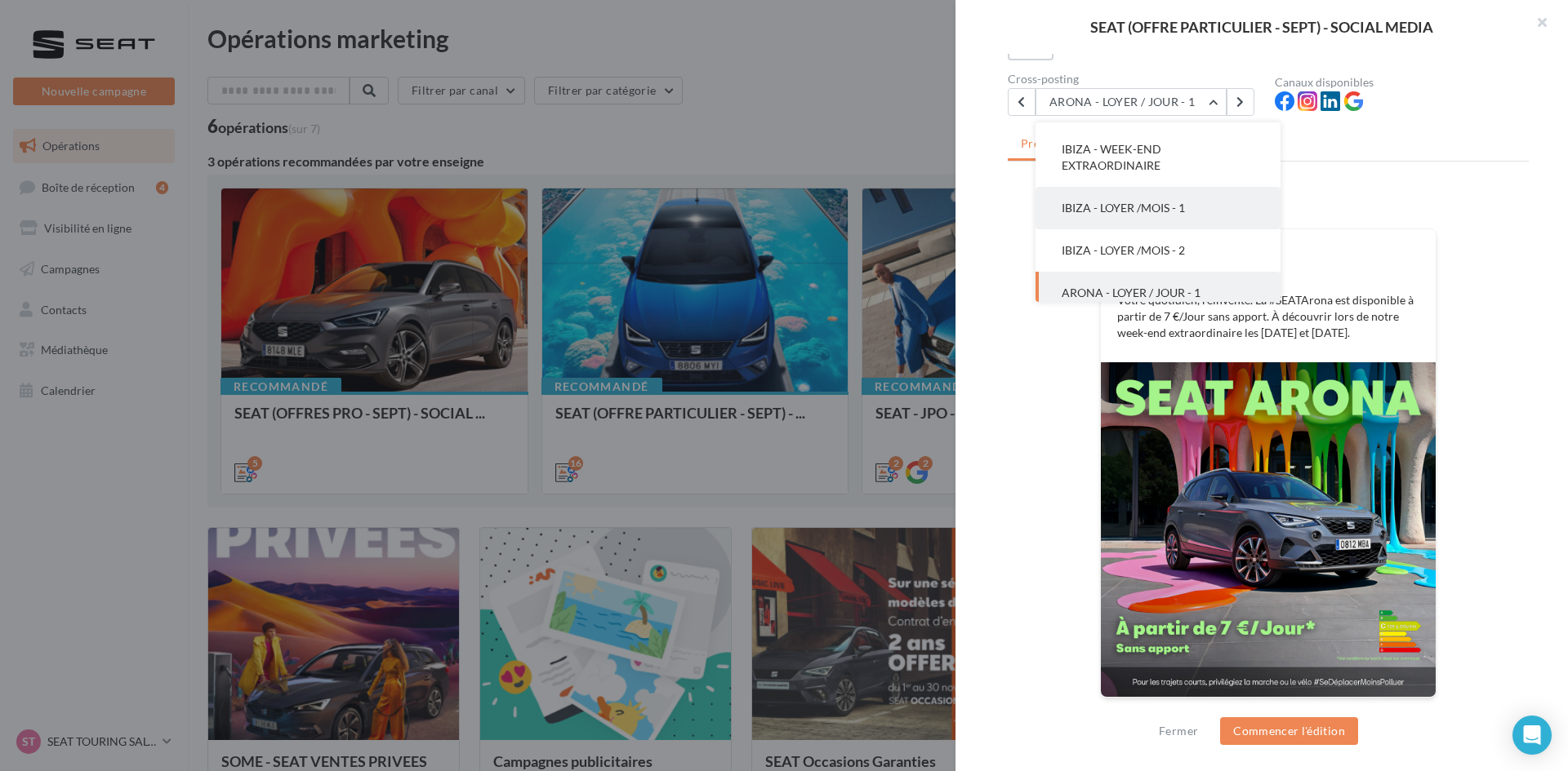
click at [1219, 205] on button "IBIZA - LOYER /MOIS - 1" at bounding box center [1158, 208] width 245 height 43
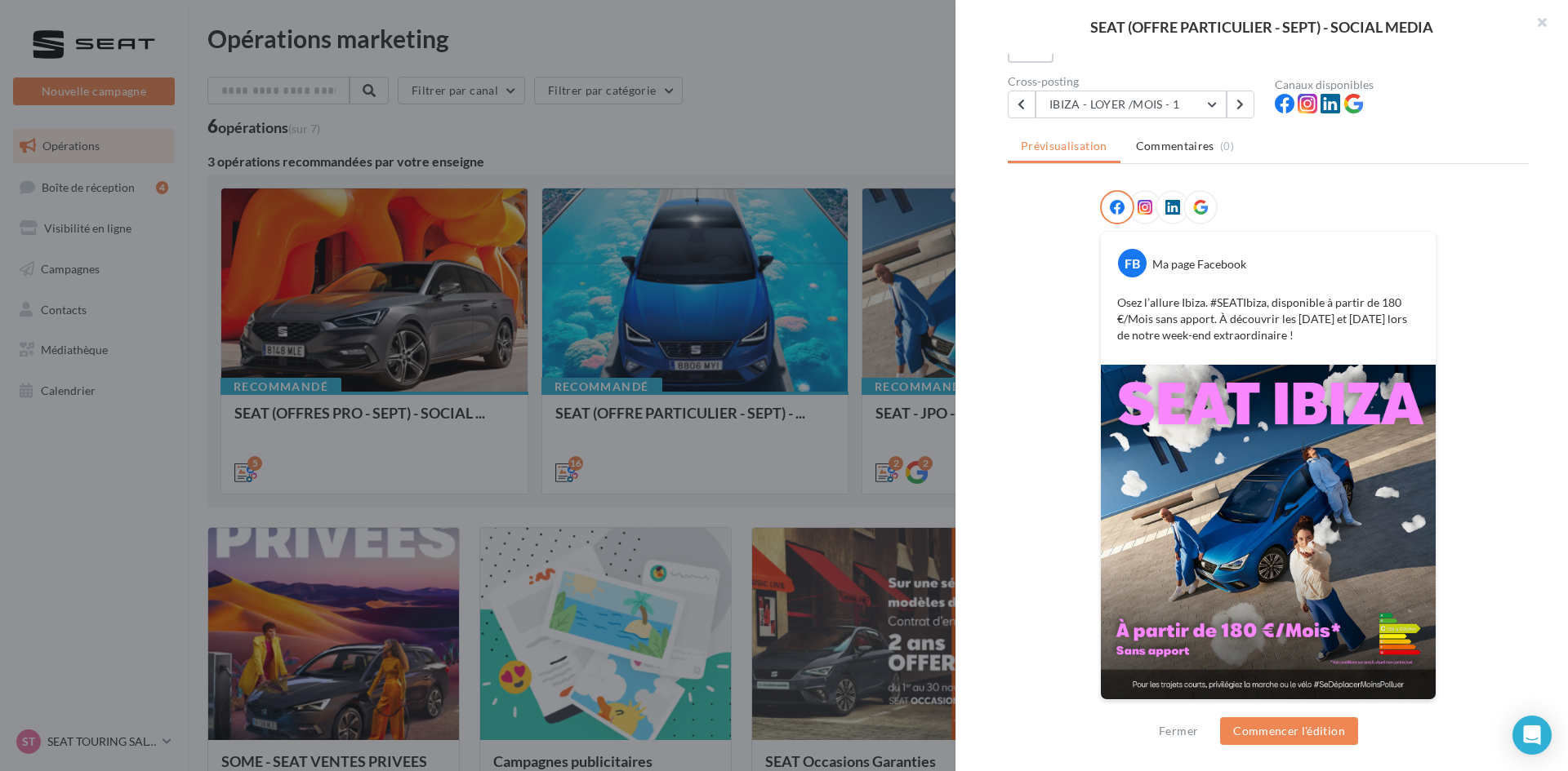
scroll to position [137, 0]
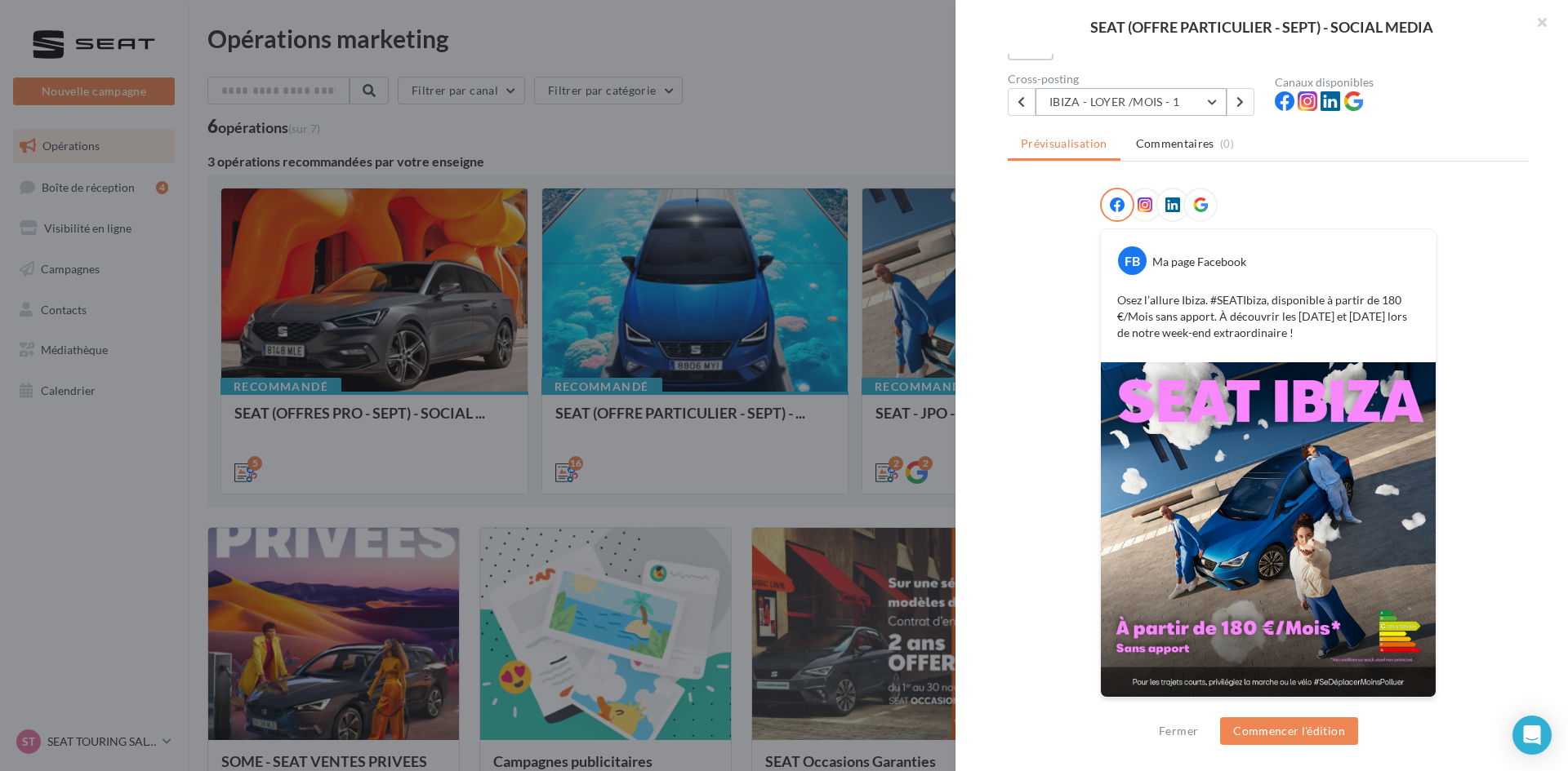
click at [1175, 97] on button "IBIZA - LOYER /MOIS - 1" at bounding box center [1130, 102] width 191 height 28
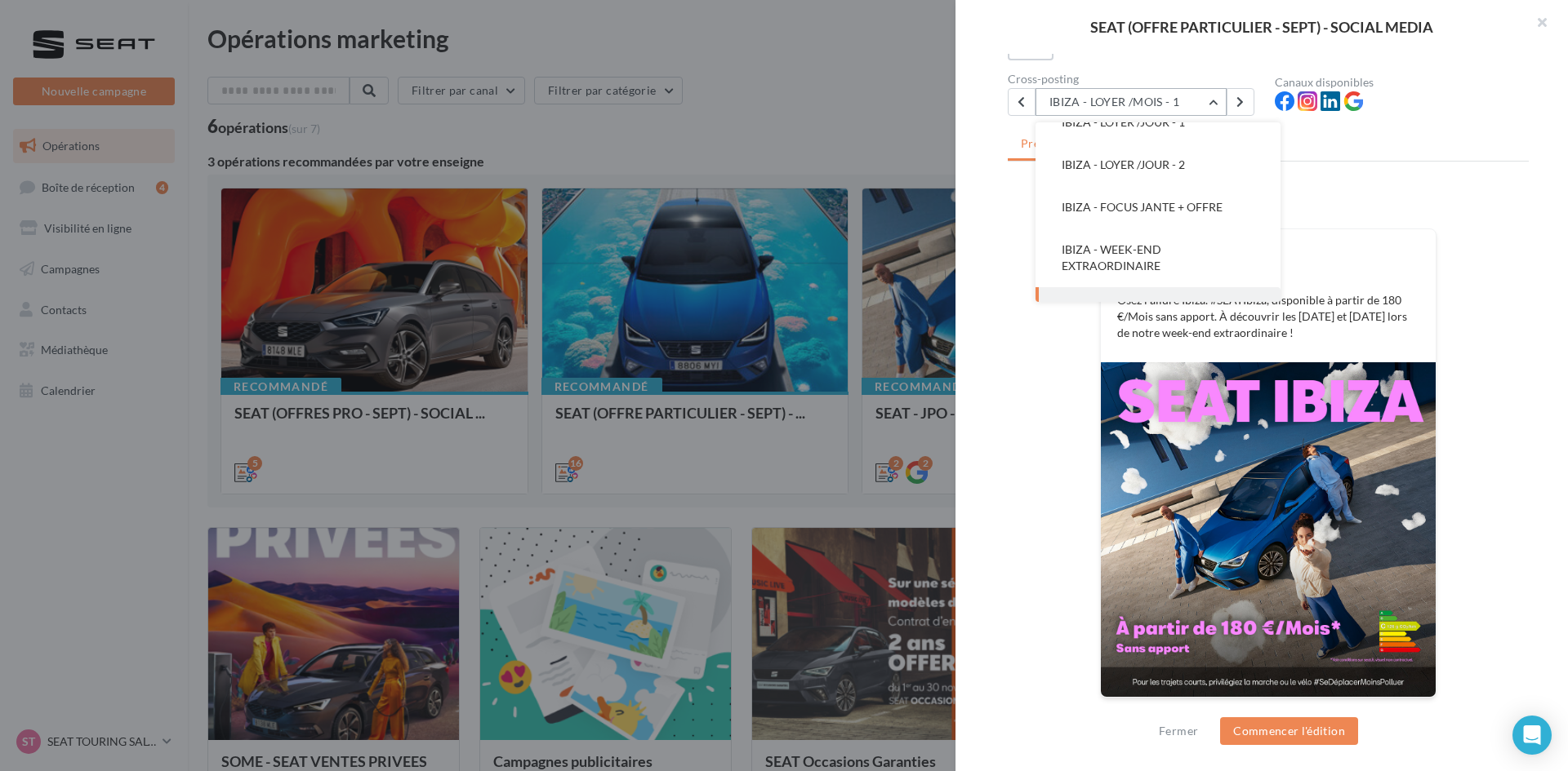
scroll to position [0, 0]
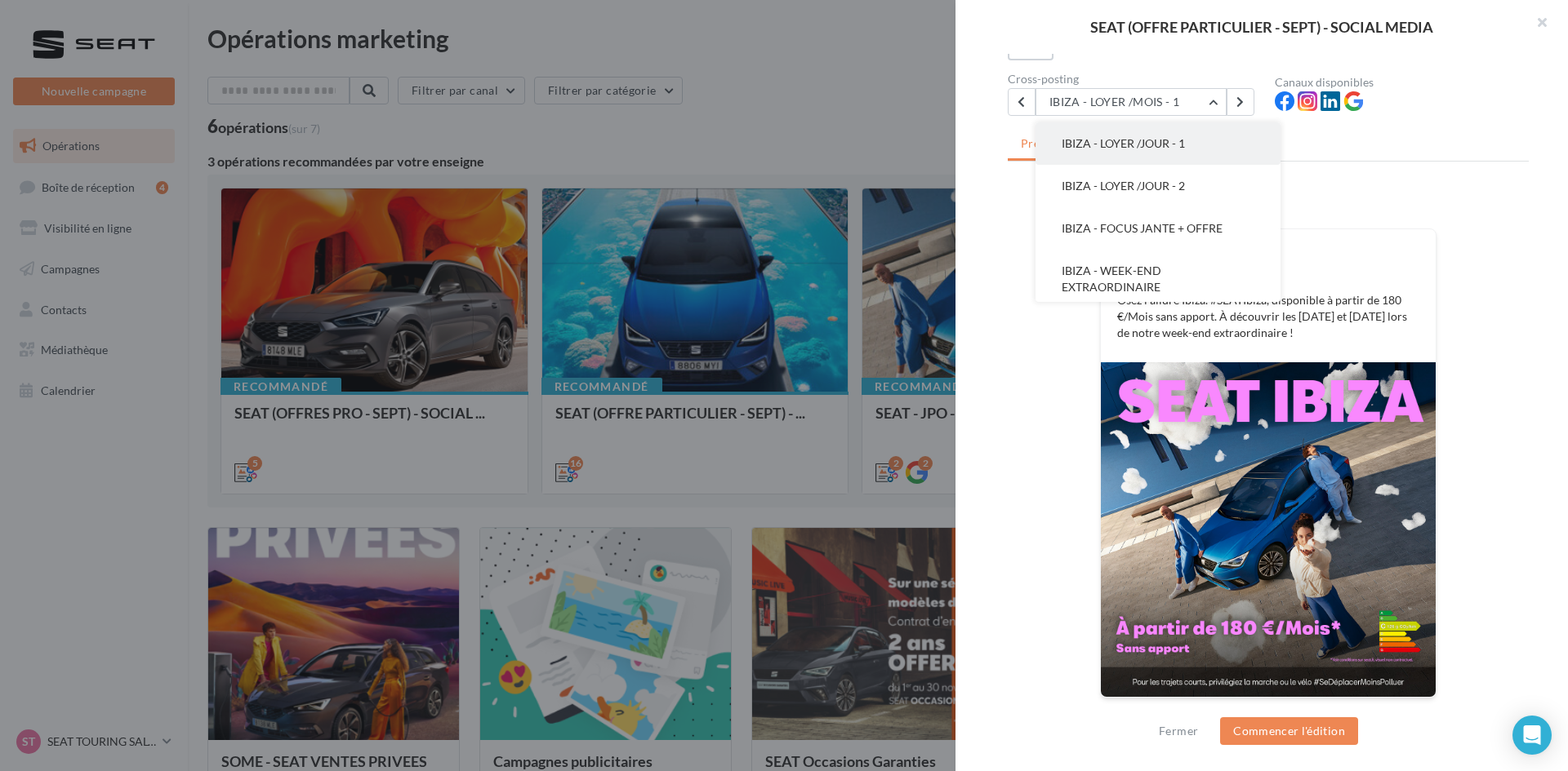
click at [1160, 136] on button "IBIZA - LOYER /JOUR - 1" at bounding box center [1158, 143] width 245 height 43
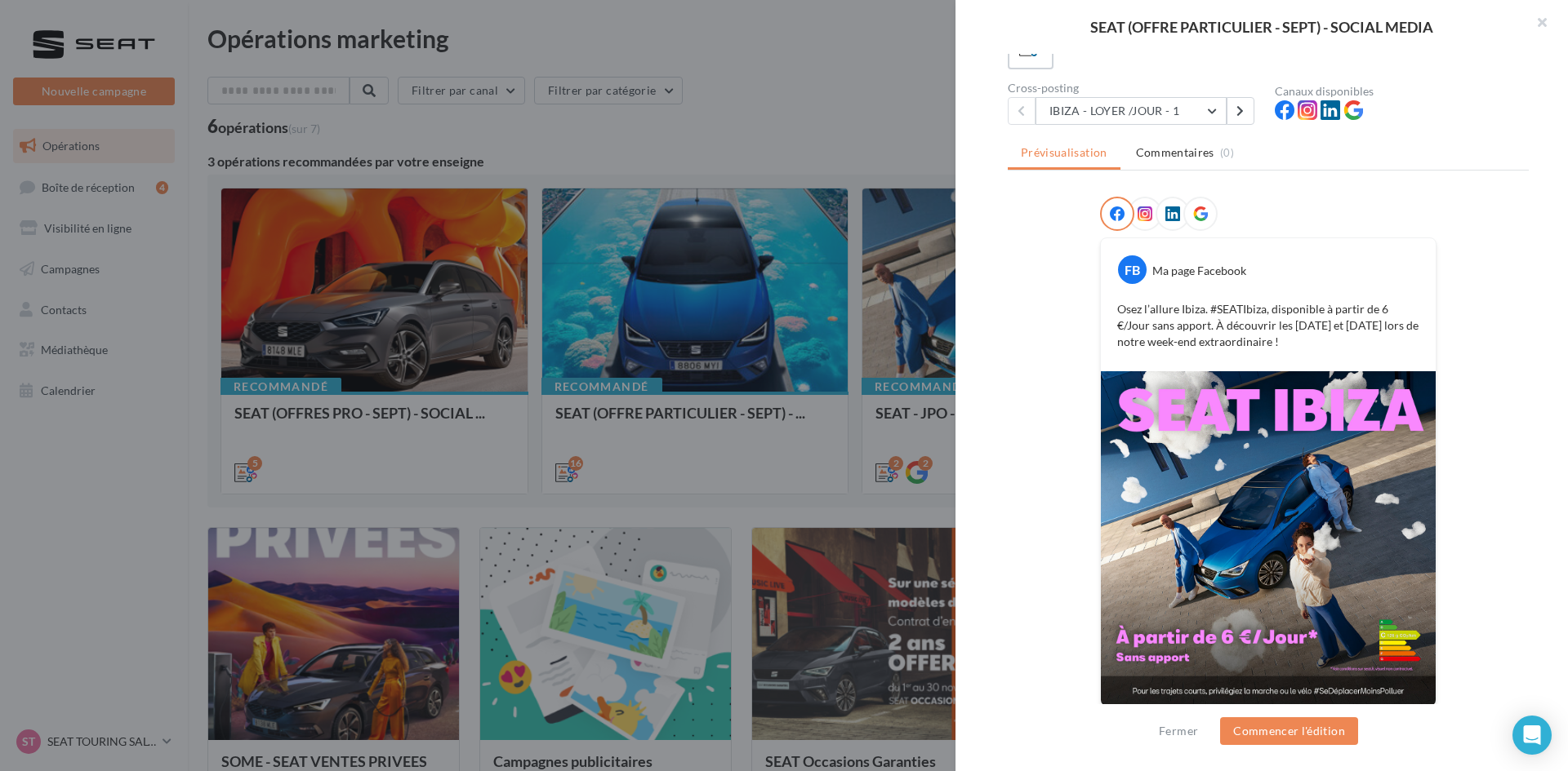
scroll to position [137, 0]
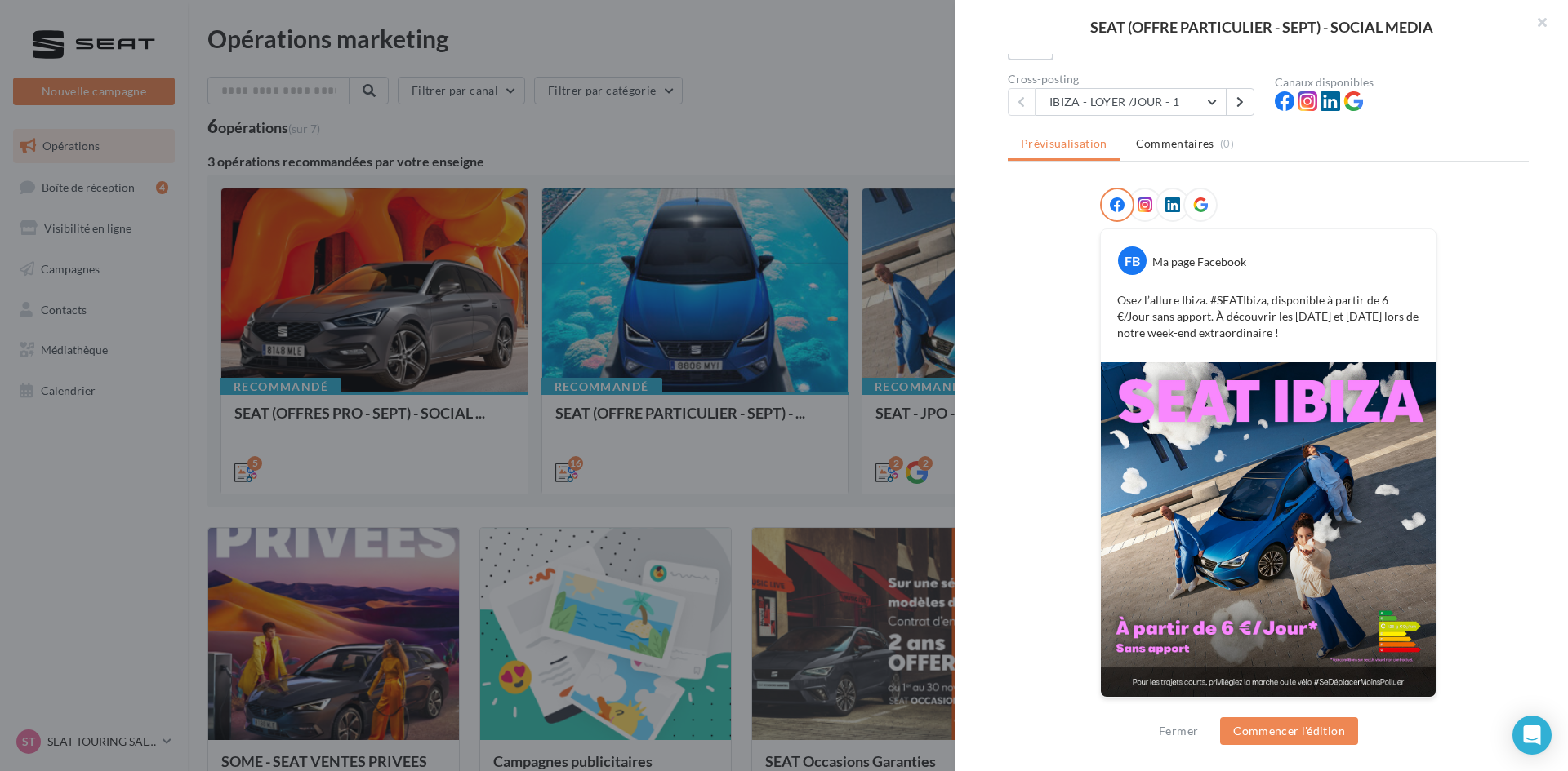
drag, startPoint x: 1113, startPoint y: 300, endPoint x: 1288, endPoint y: 345, distance: 180.7
click at [1245, 345] on div "Osez l’allure Ibiza. #SEATIbiza, disponible à partir de 6 €/Jour sans apport. À…" at bounding box center [1268, 316] width 327 height 57
copy p "Osez l’allure Ibiza. #SEATIbiza, disponible à partir de 6 €/Jour sans apport. À…"
drag, startPoint x: 1116, startPoint y: 102, endPoint x: 1114, endPoint y: 125, distance: 23.1
click at [1116, 102] on button "IBIZA - LOYER /JOUR - 1" at bounding box center [1130, 102] width 191 height 28
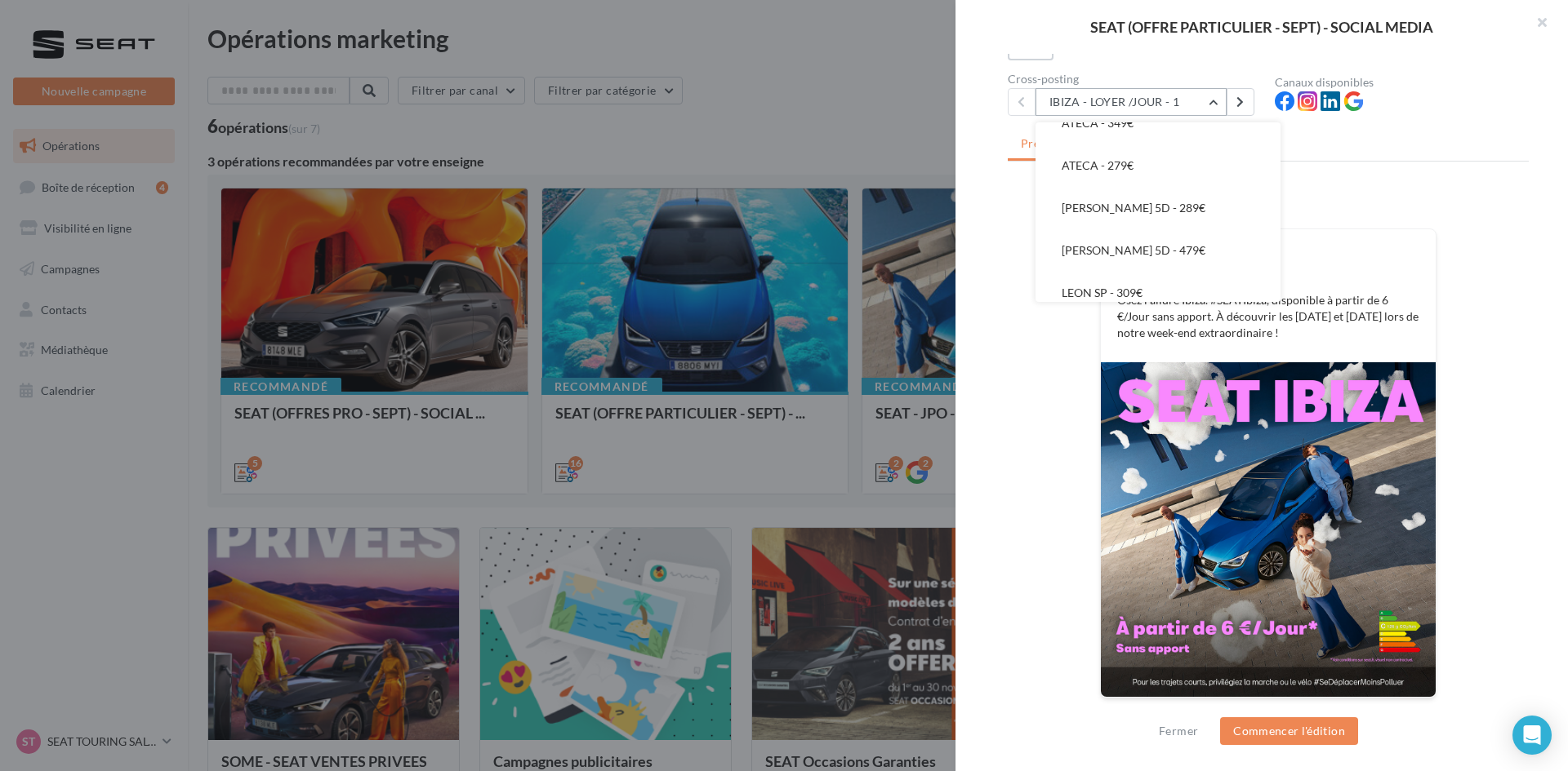
scroll to position [533, 0]
click at [1143, 238] on span "LEON 5D - 479€" at bounding box center [1133, 237] width 143 height 14
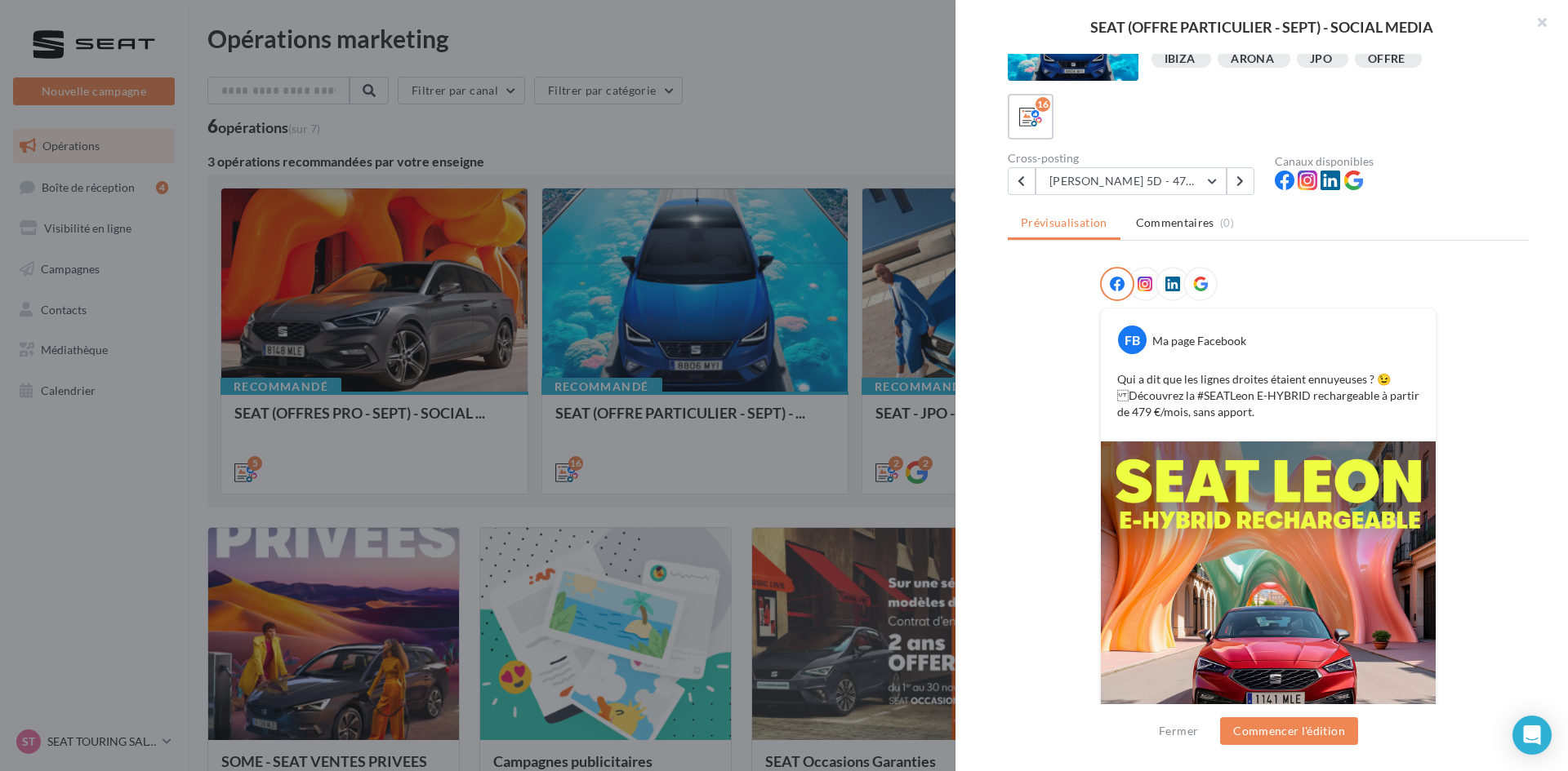
scroll to position [163, 0]
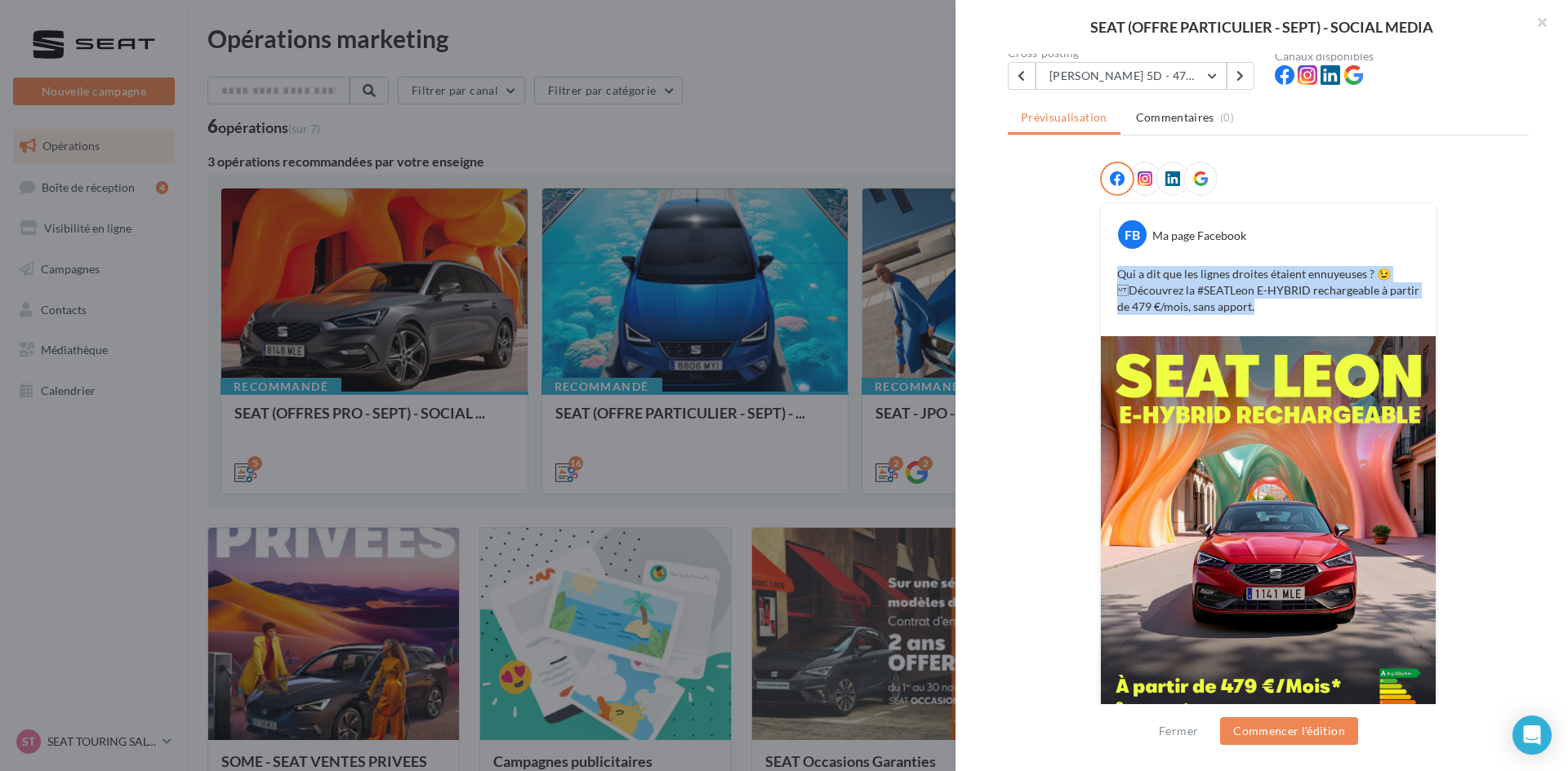
drag, startPoint x: 1115, startPoint y: 271, endPoint x: 1341, endPoint y: 312, distance: 229.7
click at [1245, 312] on p "Qui a dit que les lignes droites étaient ennuyeuses ? 😉 Découvrez la #SEATLeon…" at bounding box center [1268, 291] width 302 height 49
click at [1227, 303] on p "Qui a dit que les lignes droites étaient ennuyeuses ? 😉 Découvrez la #SEATLeon…" at bounding box center [1268, 291] width 302 height 49
drag, startPoint x: 1090, startPoint y: 55, endPoint x: 1087, endPoint y: 65, distance: 10.4
click at [1090, 55] on div "Cross-posting" at bounding box center [1134, 53] width 254 height 11
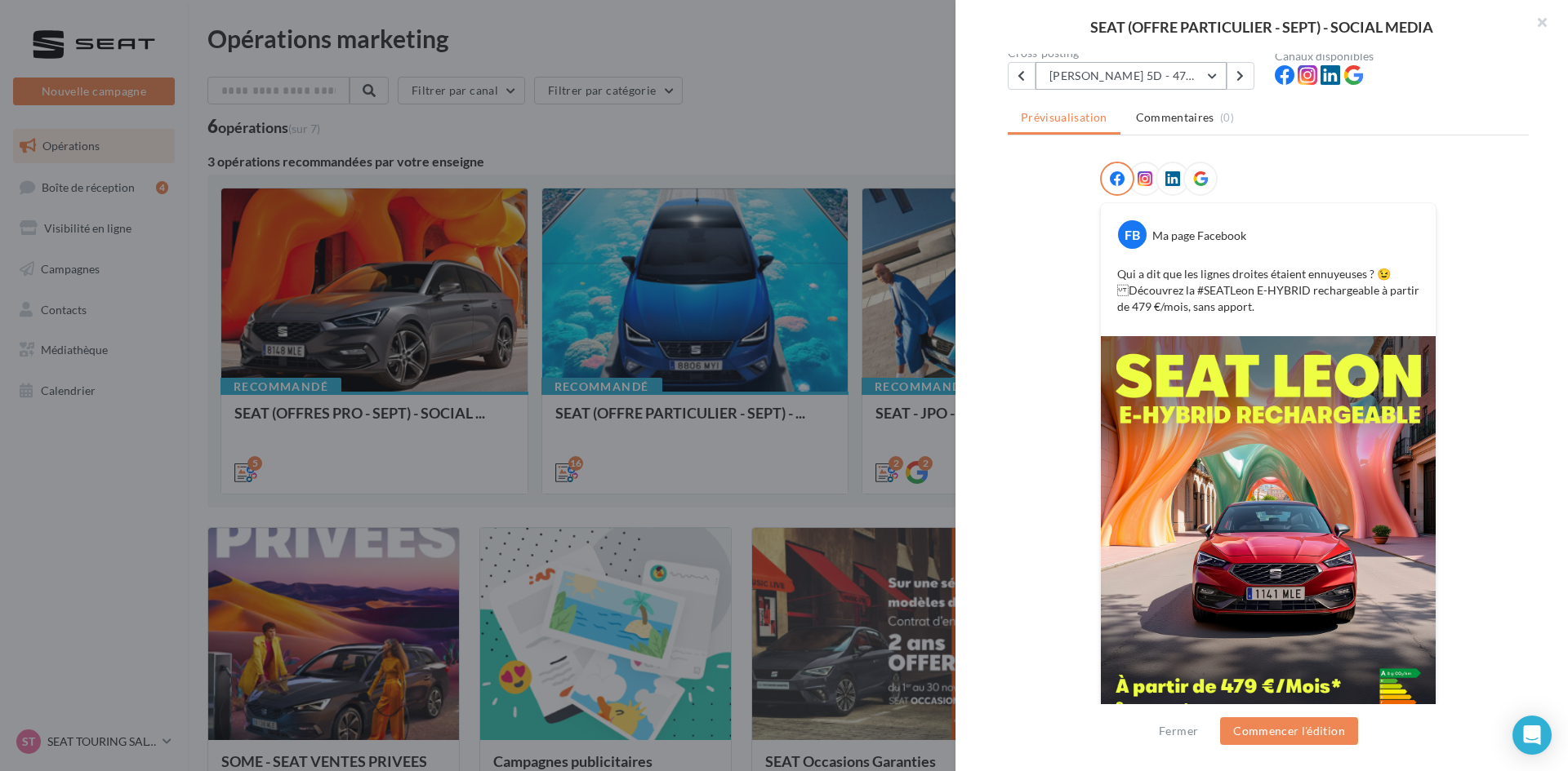
click at [1087, 68] on button "LEON 5D - 479€" at bounding box center [1130, 75] width 191 height 28
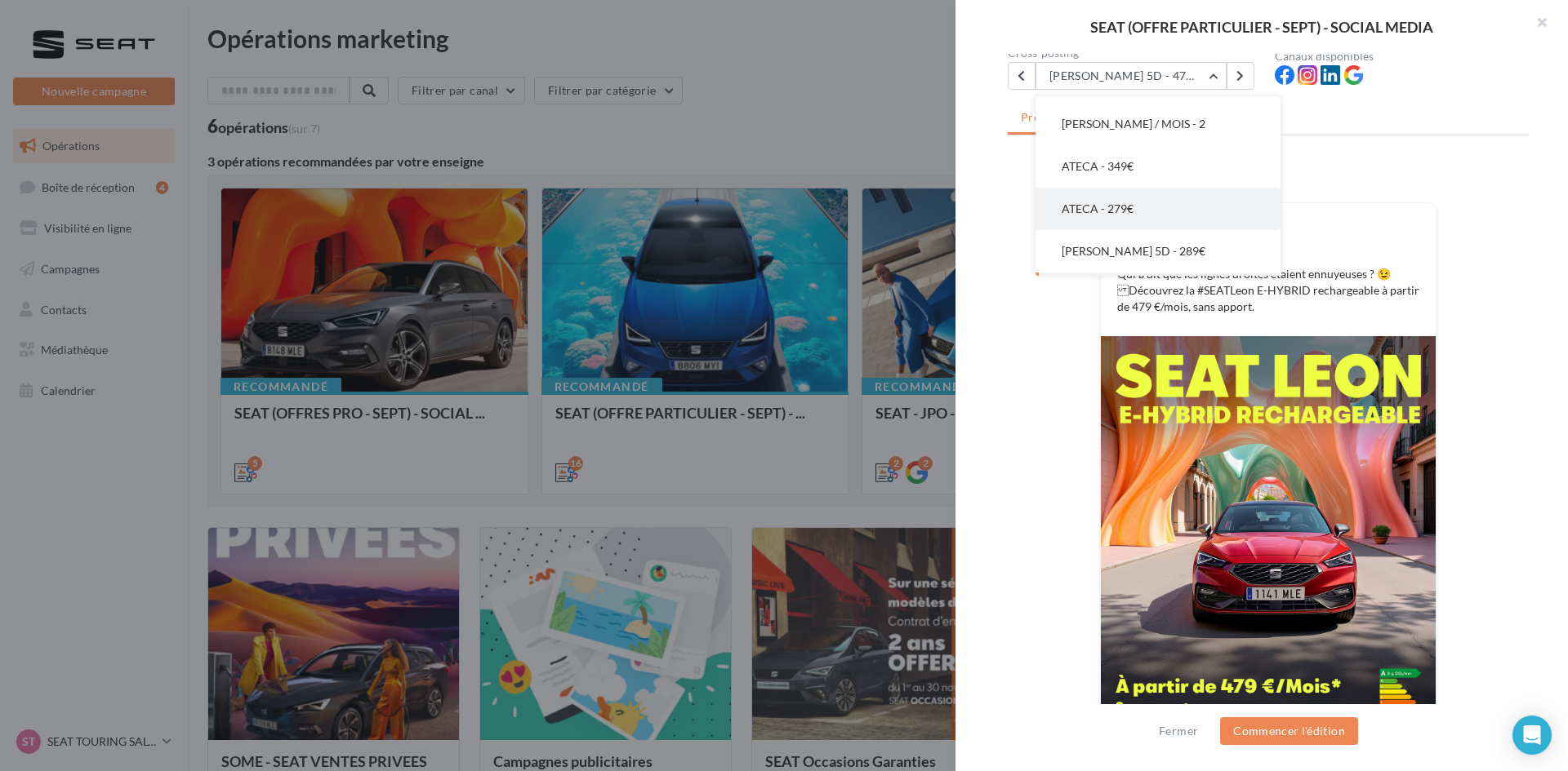
click at [1124, 213] on span "ATECA - 279€" at bounding box center [1098, 208] width 72 height 14
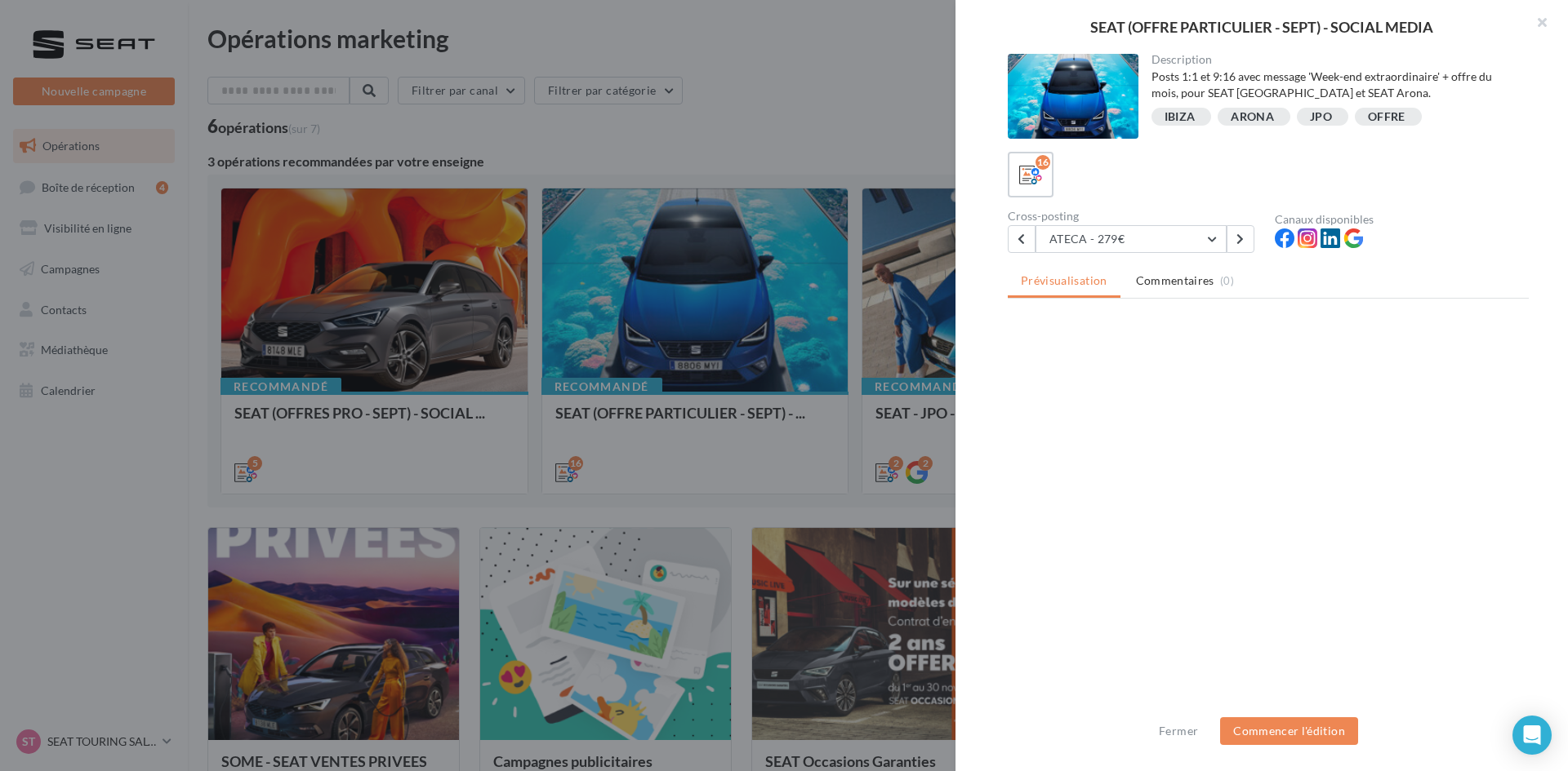
scroll to position [0, 0]
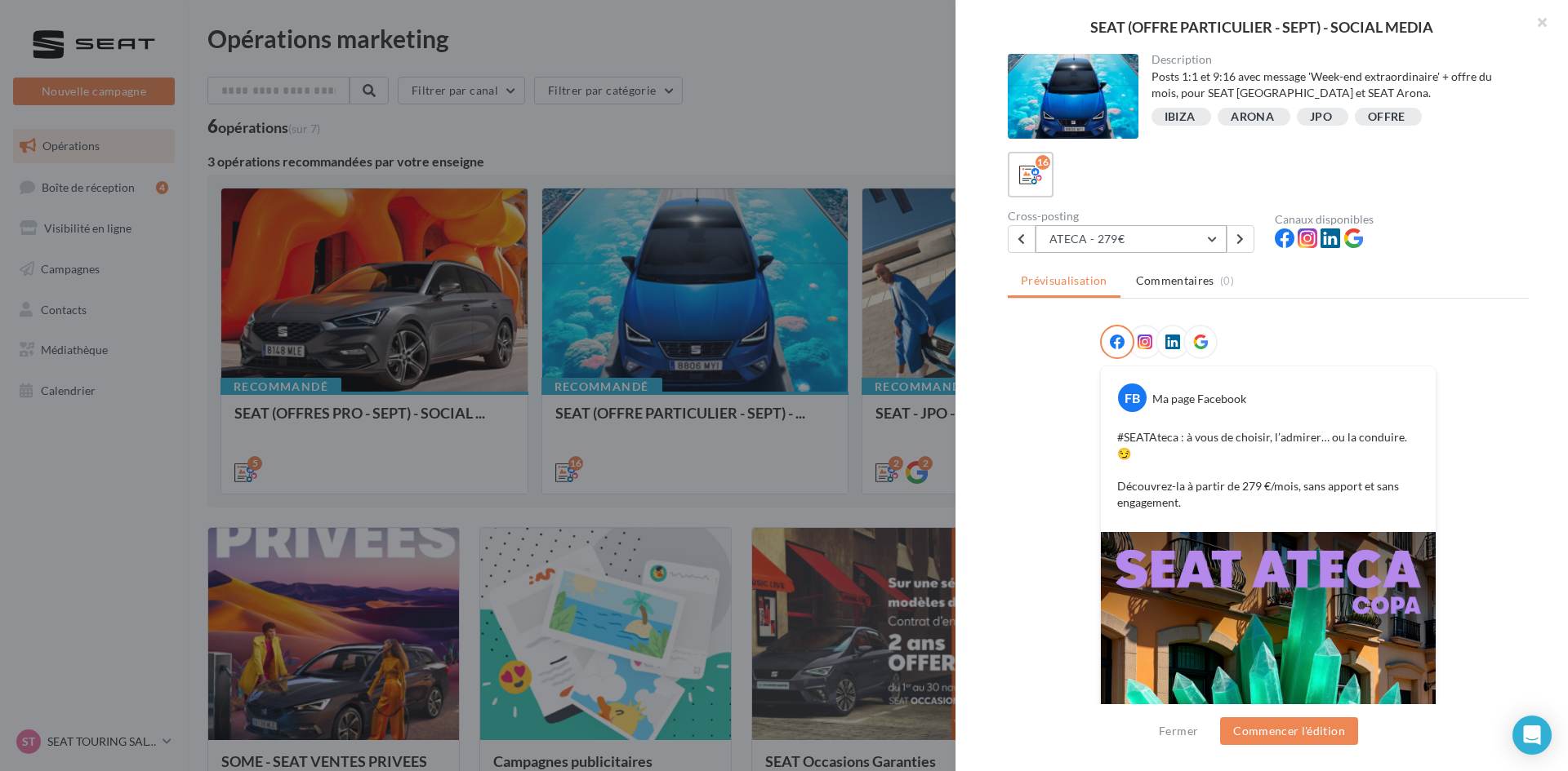
click at [1130, 230] on button "ATECA - 279€" at bounding box center [1130, 238] width 191 height 28
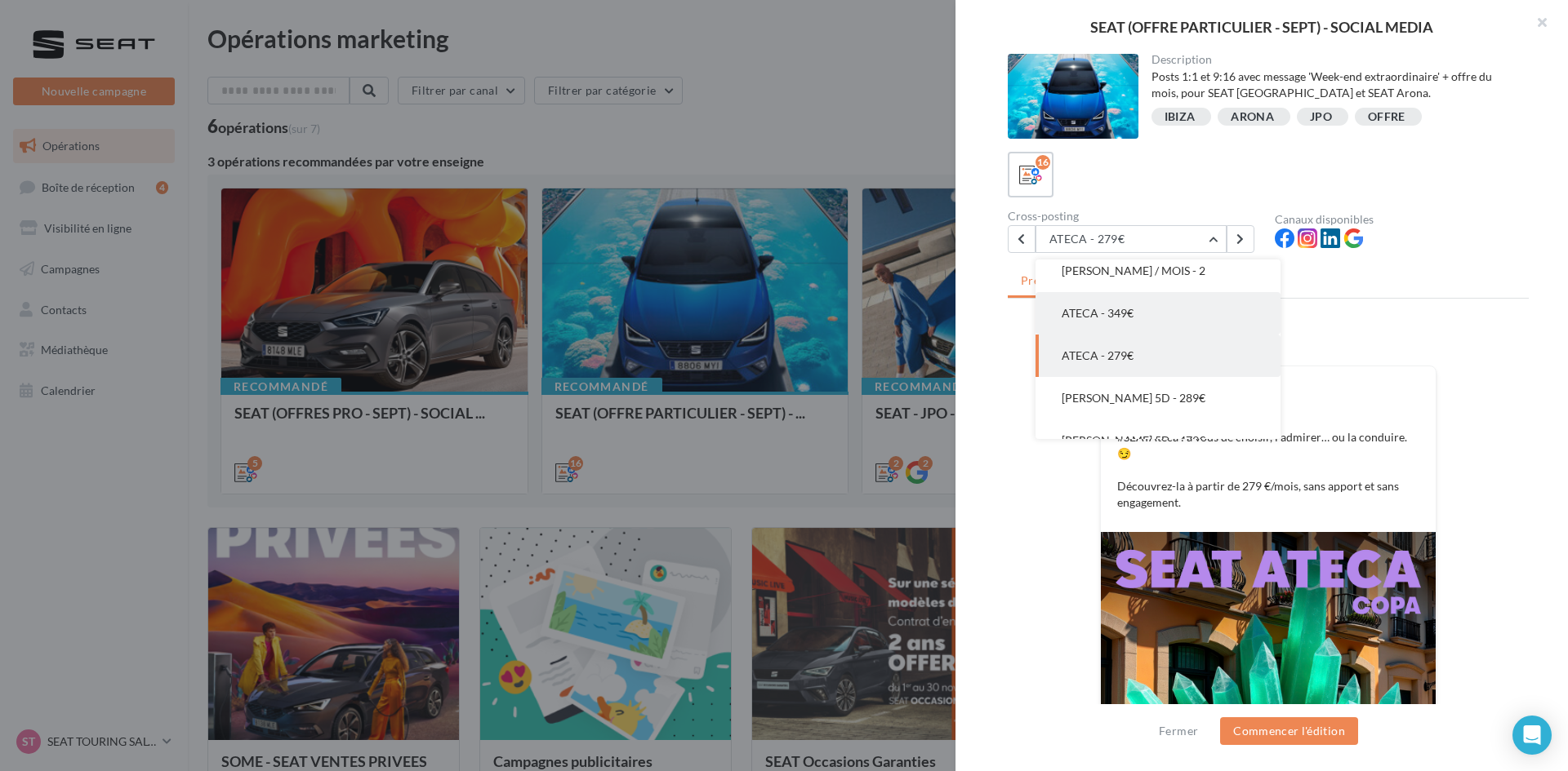
click at [1132, 317] on span "ATECA - 349€" at bounding box center [1098, 312] width 72 height 14
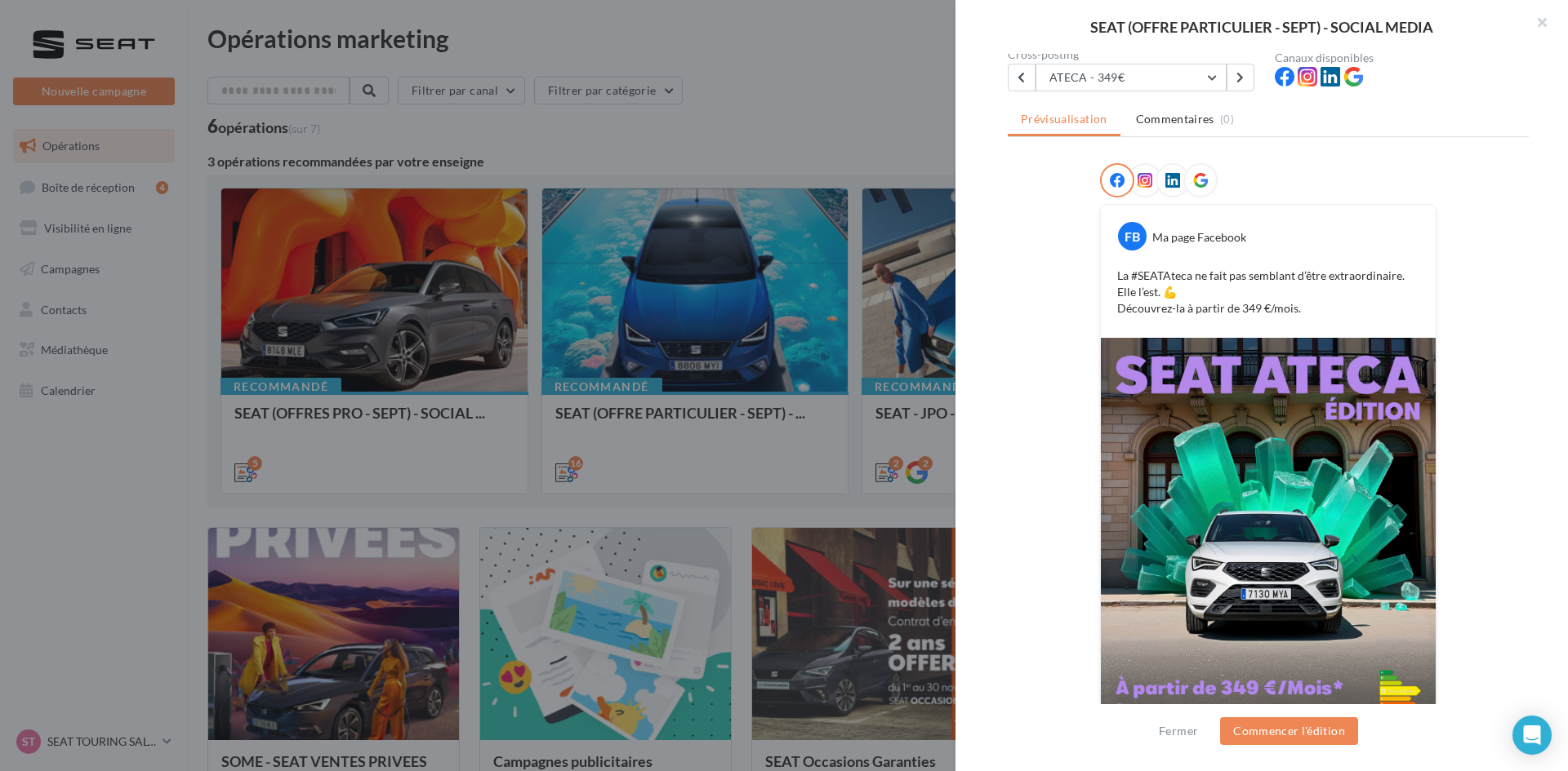
scroll to position [163, 0]
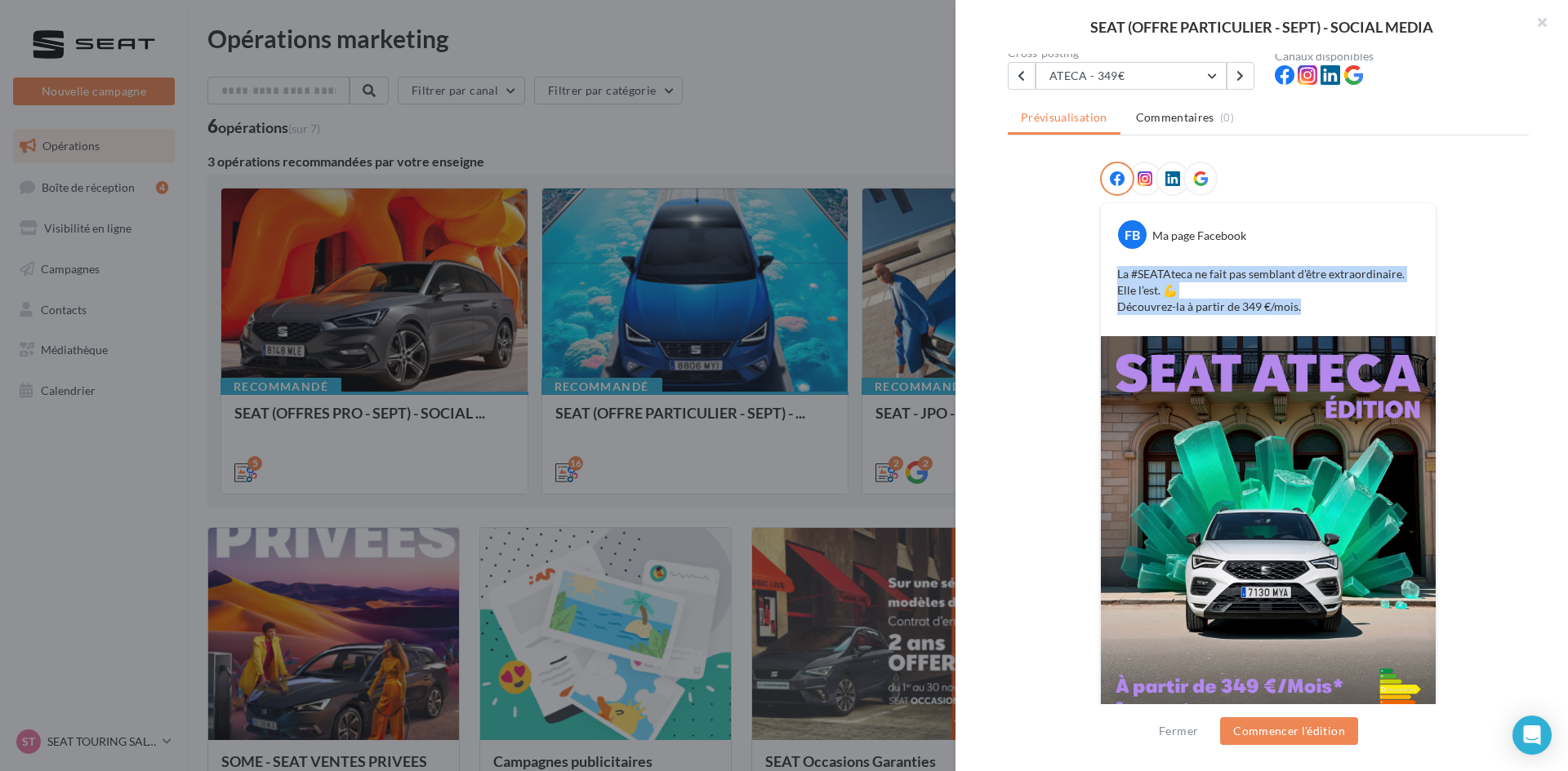
drag, startPoint x: 1112, startPoint y: 275, endPoint x: 1313, endPoint y: 323, distance: 206.7
click at [1245, 323] on div "FB Ma page Facebook La #SEATAteca ne fait pas semblant d’être extraordinaire. E…" at bounding box center [1268, 270] width 334 height 133
click at [1094, 77] on button "ATECA - 349€" at bounding box center [1130, 75] width 191 height 28
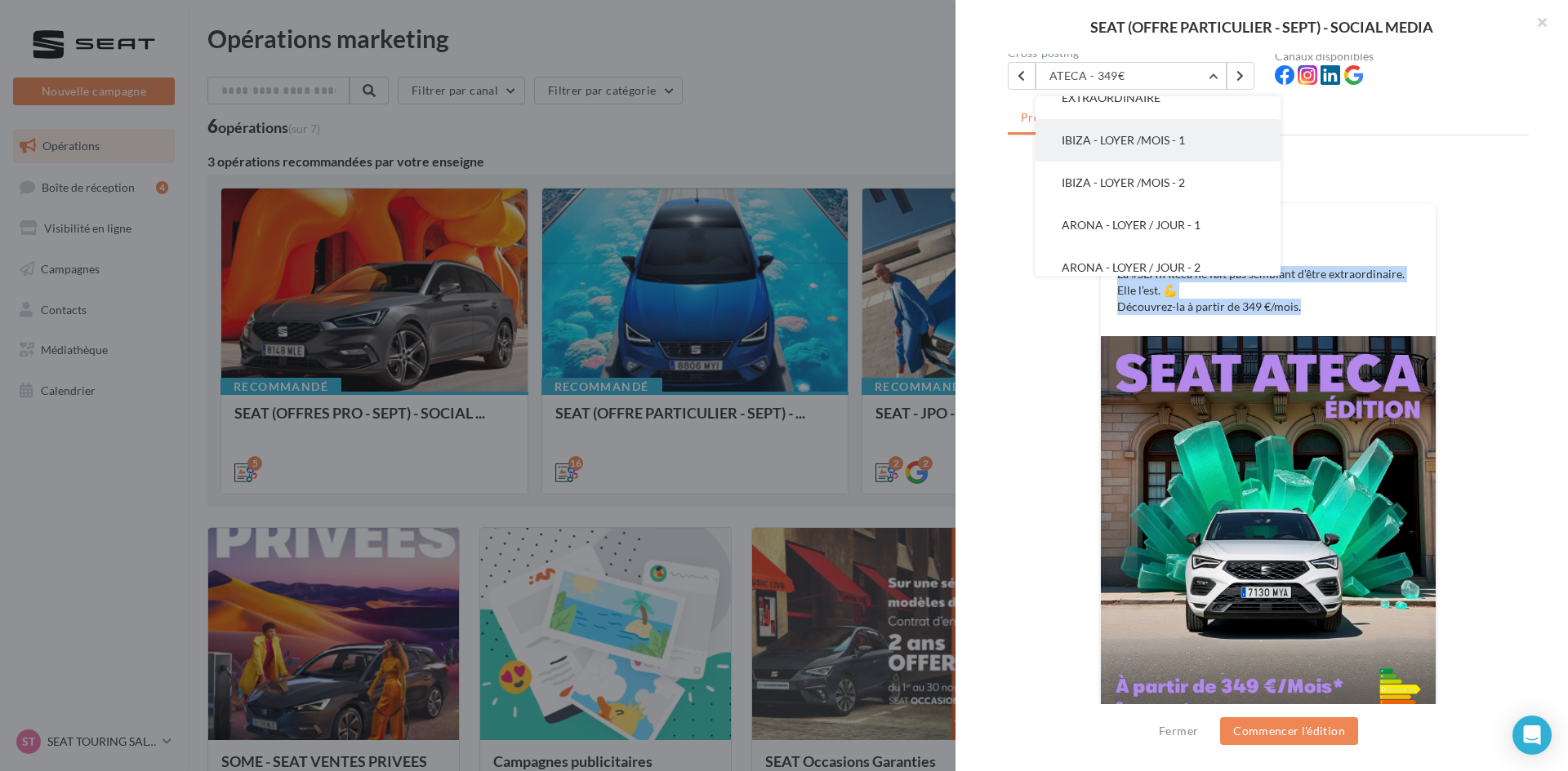
click at [1157, 147] on button "IBIZA - LOYER /MOIS - 1" at bounding box center [1158, 141] width 245 height 43
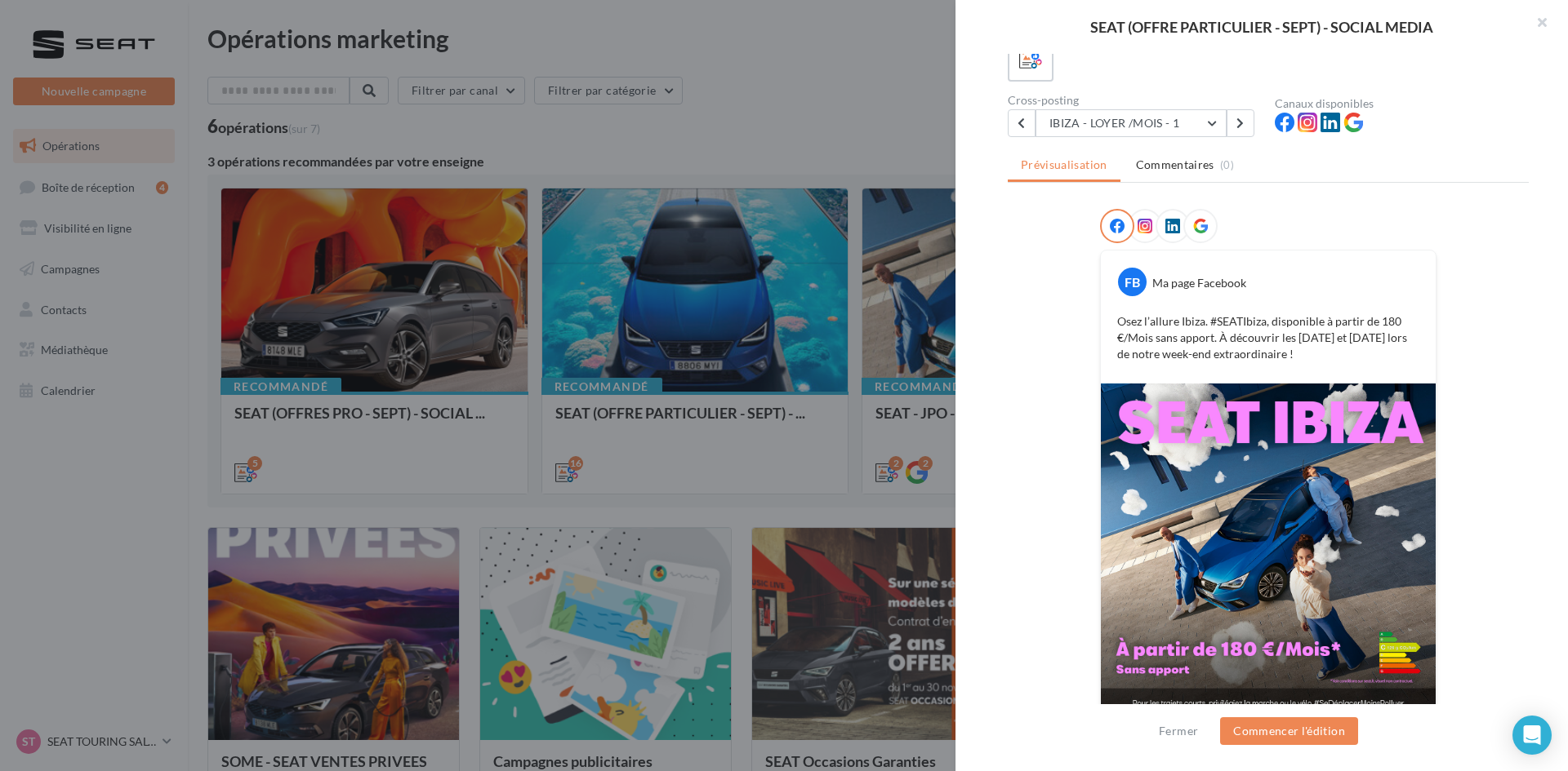
scroll to position [137, 0]
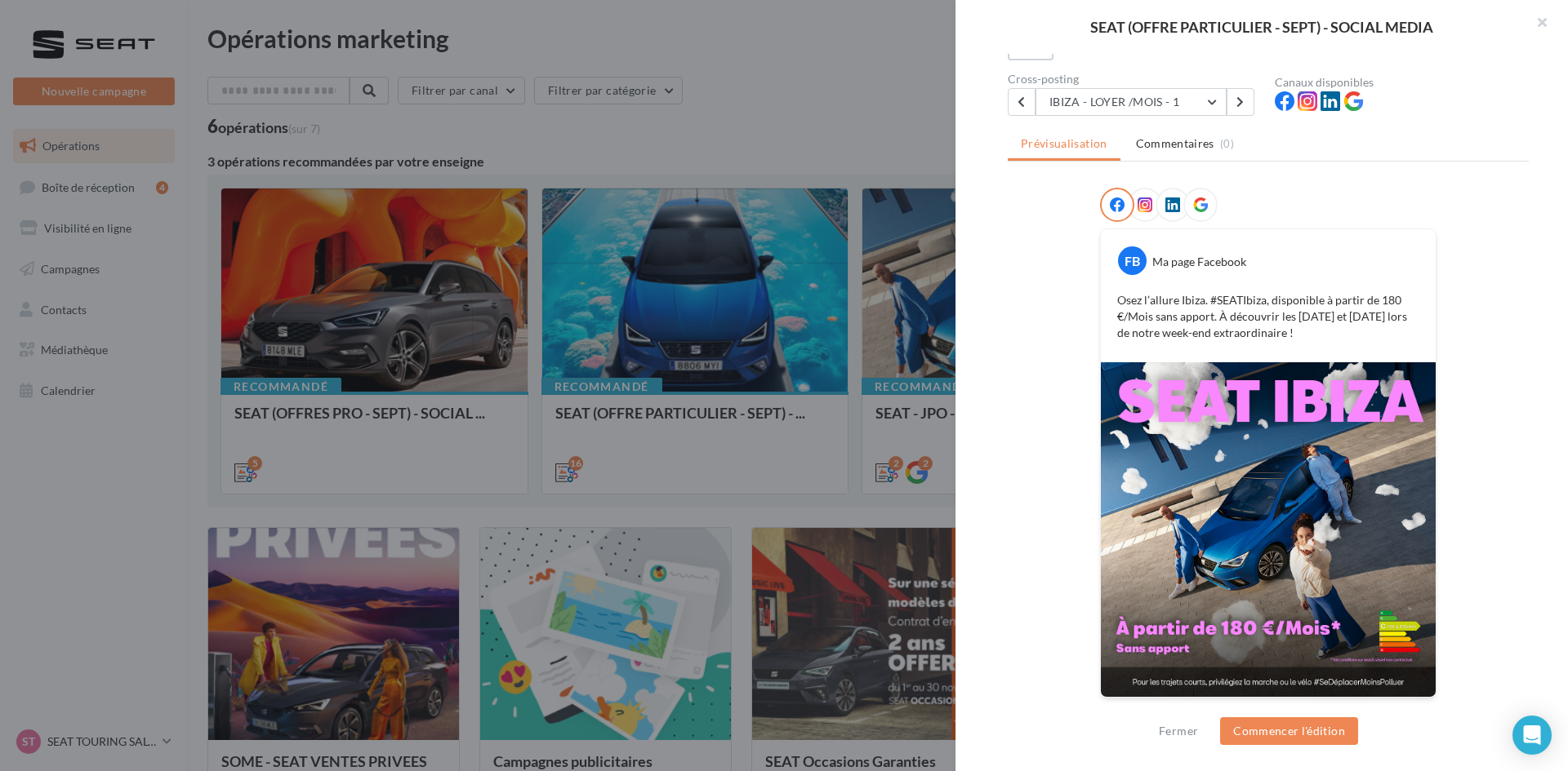
drag, startPoint x: 1111, startPoint y: 294, endPoint x: 1322, endPoint y: 332, distance: 214.4
click at [1245, 332] on div "Osez l’allure Ibiza. #SEATIbiza, disponible à partir de 180 €/Mois sans apport.…" at bounding box center [1268, 316] width 327 height 57
click at [1103, 90] on button "IBIZA - LOYER /MOIS - 1" at bounding box center [1130, 102] width 191 height 28
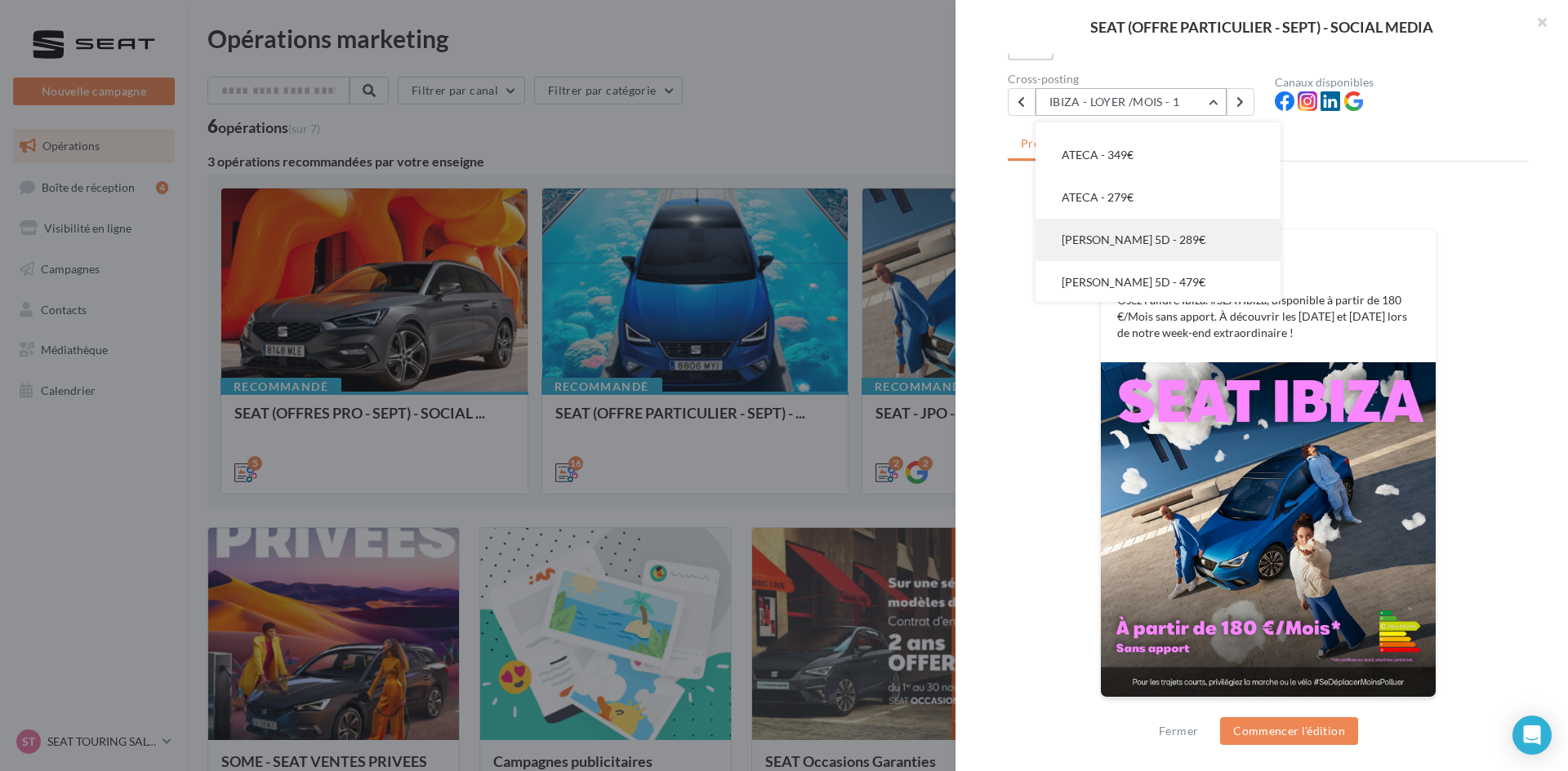
scroll to position [451, 0]
click at [1122, 228] on span "ATECA - 279€" at bounding box center [1098, 235] width 72 height 14
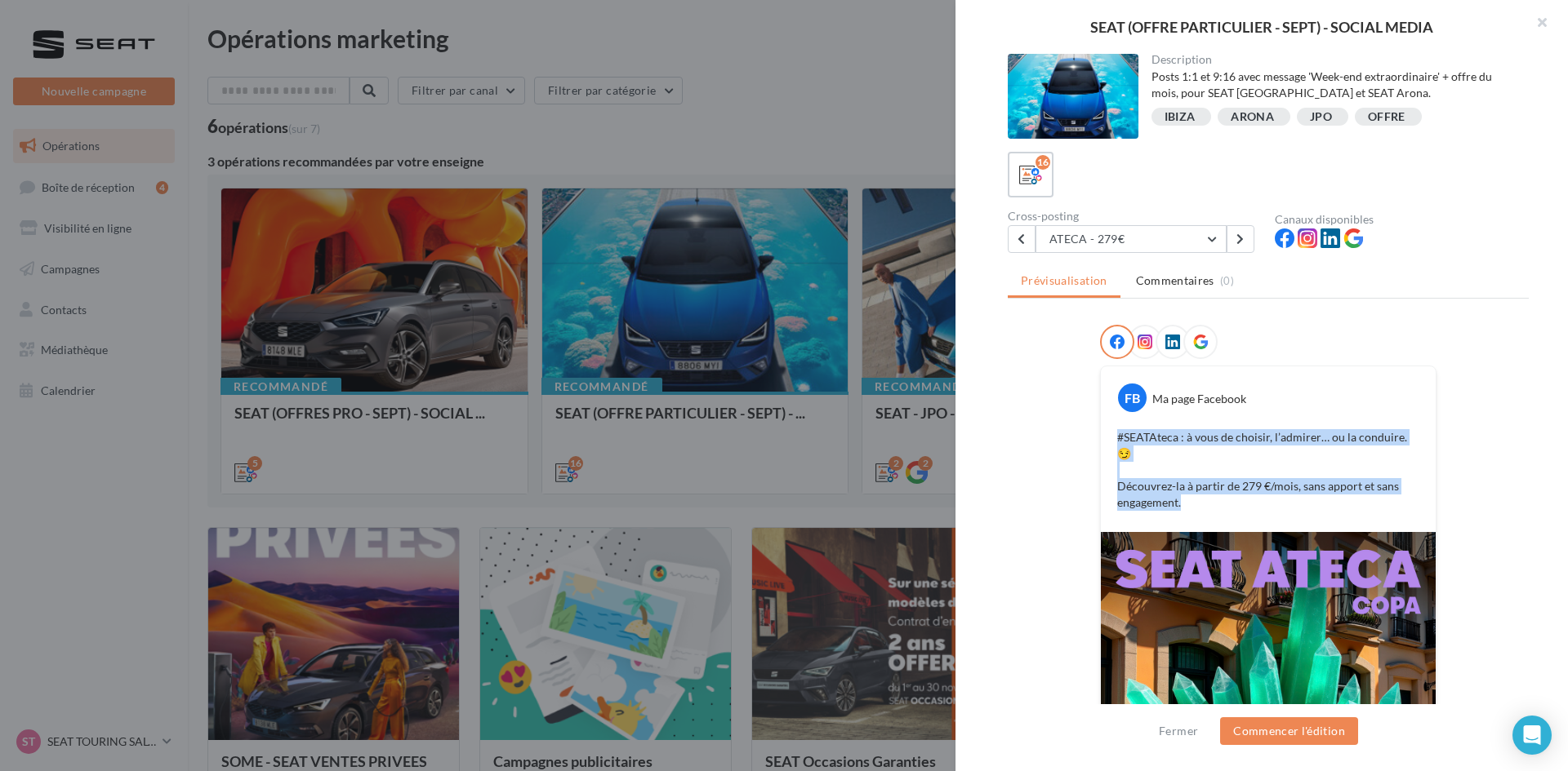
drag, startPoint x: 1105, startPoint y: 431, endPoint x: 1242, endPoint y: 502, distance: 154.3
click at [1242, 502] on div "FB Ma page Facebook #SEATAteca : à vous de choisir, l’admirer… ou la conduire. …" at bounding box center [1268, 449] width 334 height 166
click at [1240, 403] on div "Ma page Facebook" at bounding box center [1199, 399] width 94 height 16
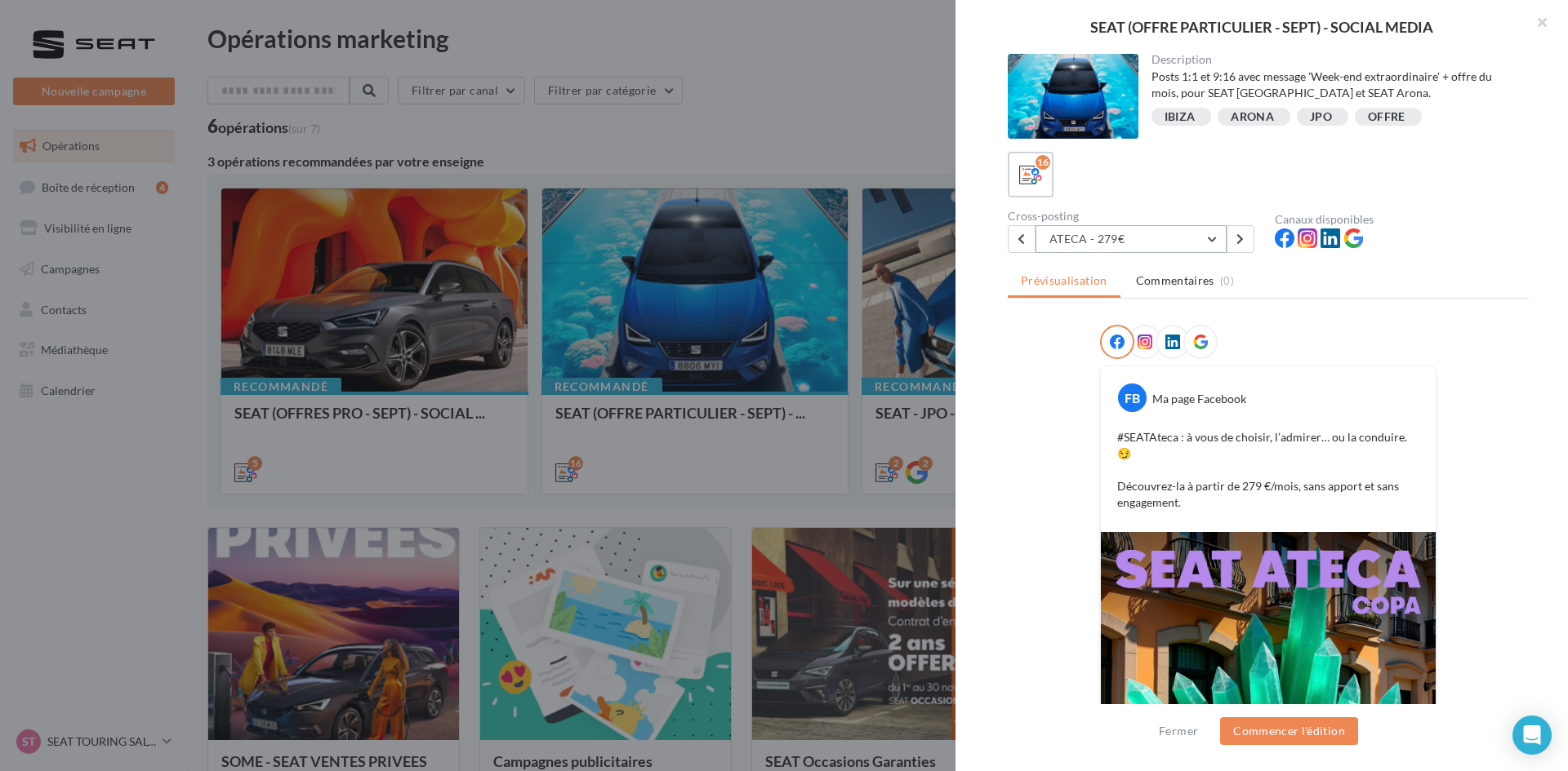
click at [1142, 240] on button "ATECA - 279€" at bounding box center [1130, 238] width 191 height 28
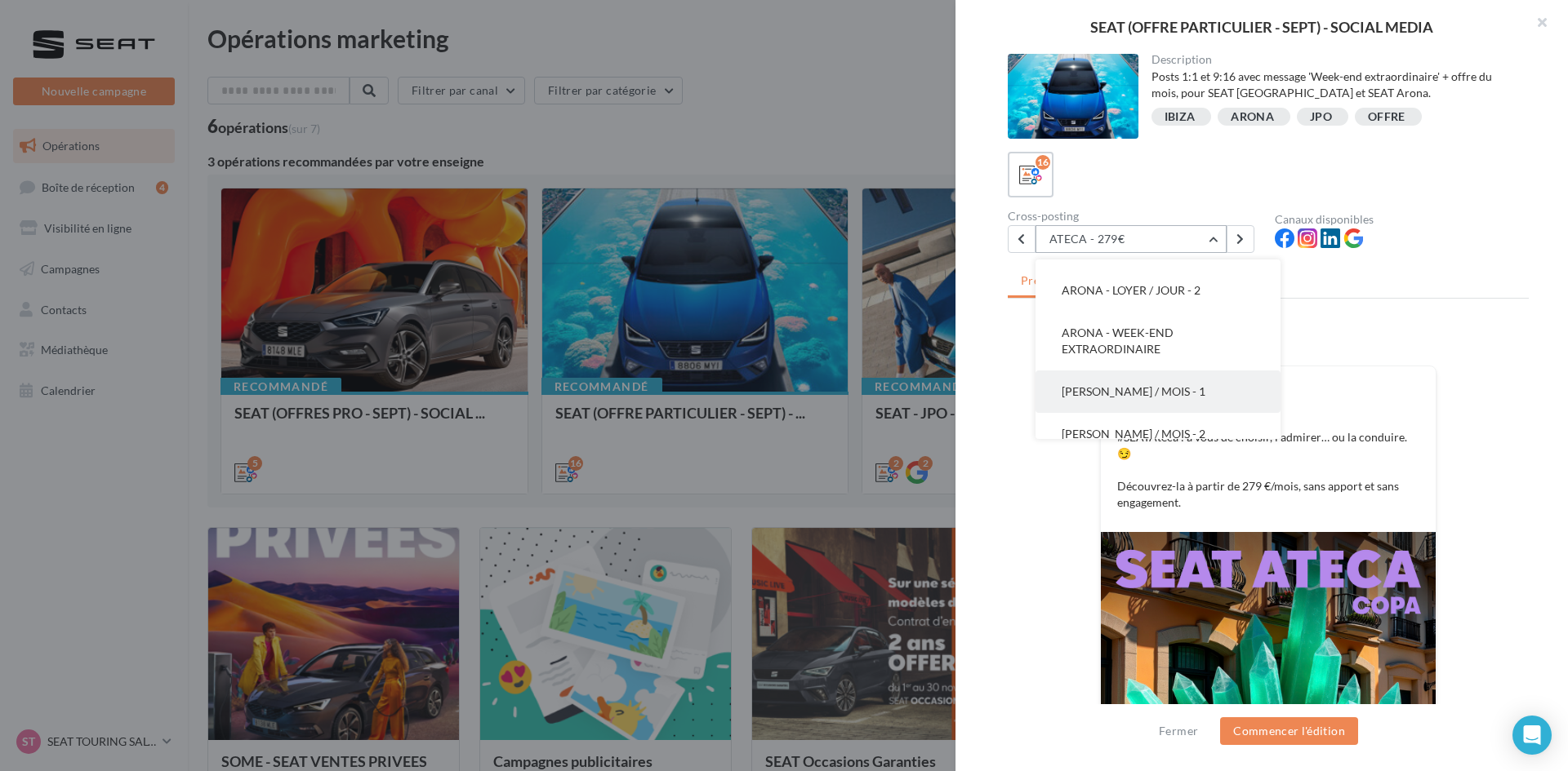
scroll to position [222, 0]
click at [1156, 370] on span "ARONA - LOYER / JOUR - 2" at bounding box center [1131, 371] width 139 height 14
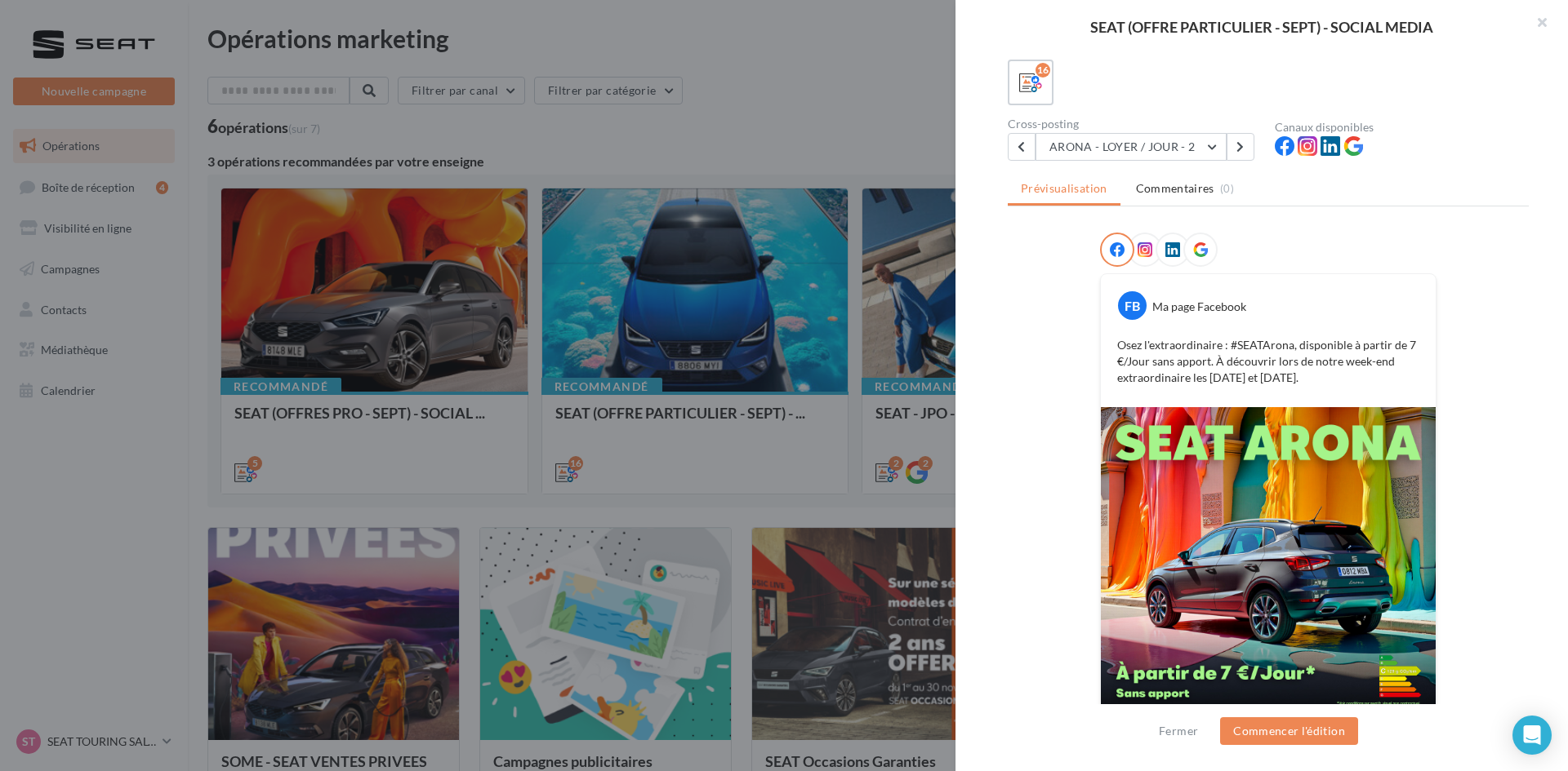
scroll to position [55, 0]
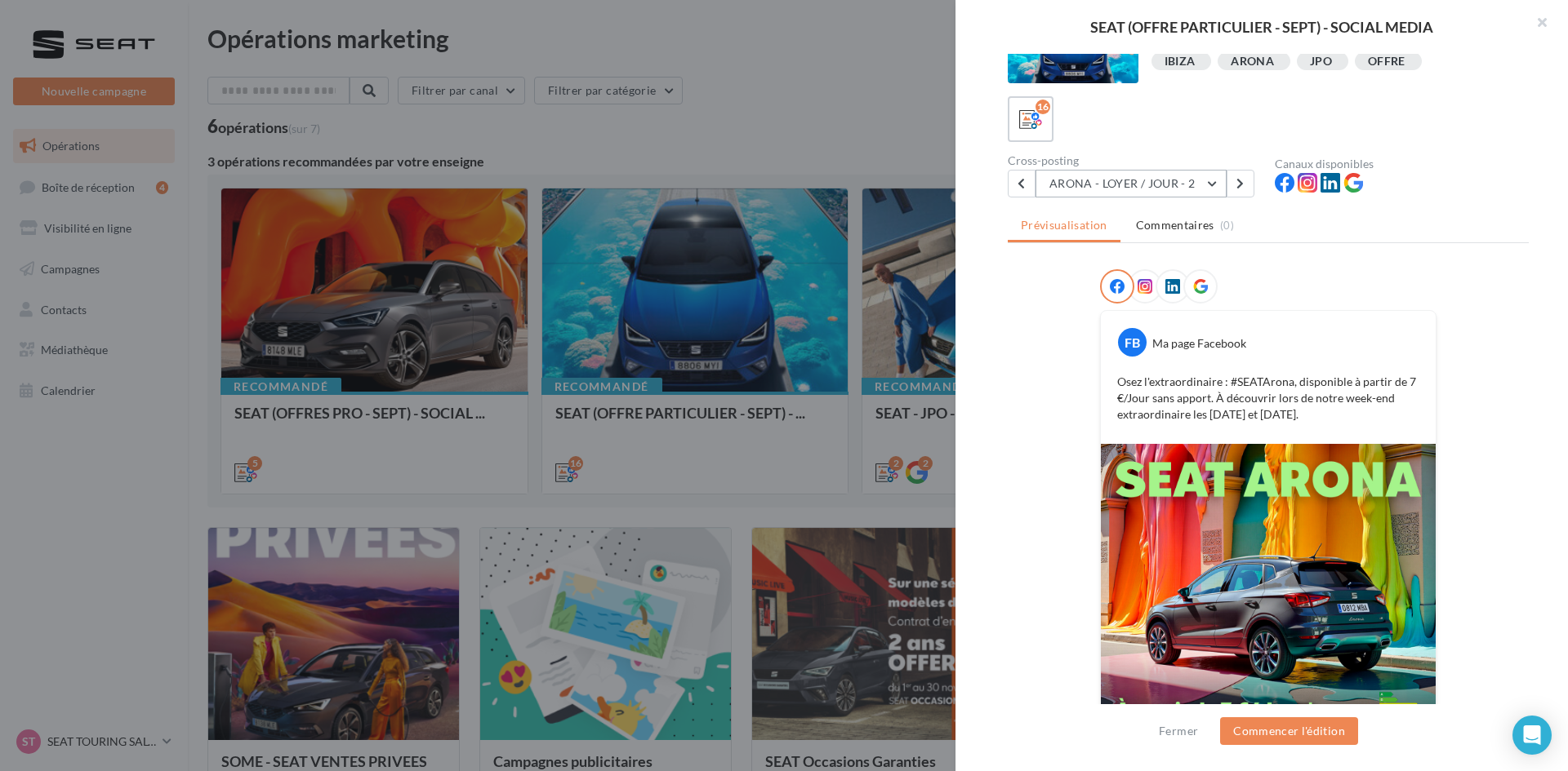
click at [1103, 183] on button "ARONA - LOYER / JOUR - 2" at bounding box center [1130, 183] width 191 height 28
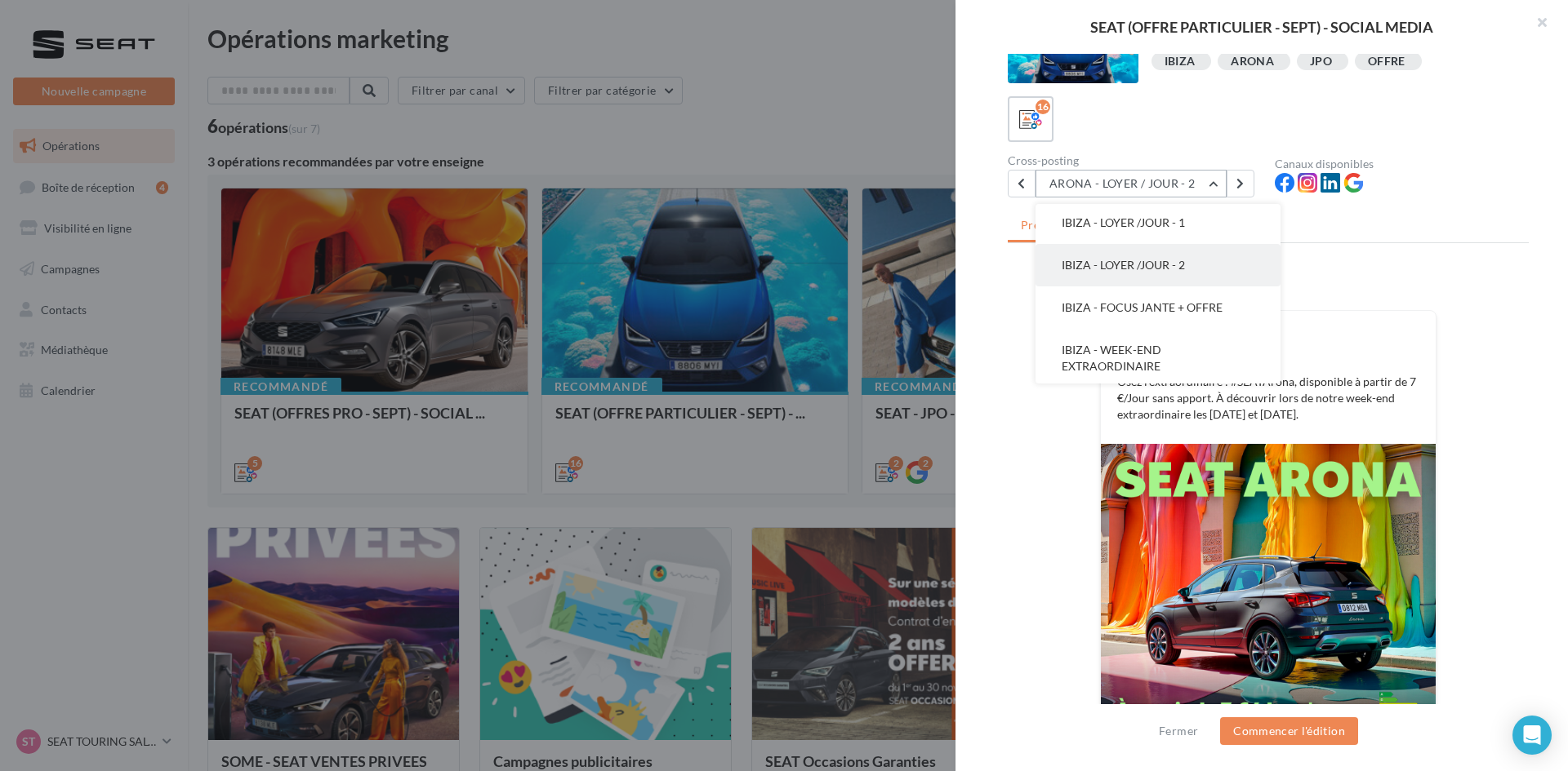
scroll to position [0, 0]
click at [1142, 267] on span "IBIZA - LOYER /JOUR - 2" at bounding box center [1124, 267] width 123 height 14
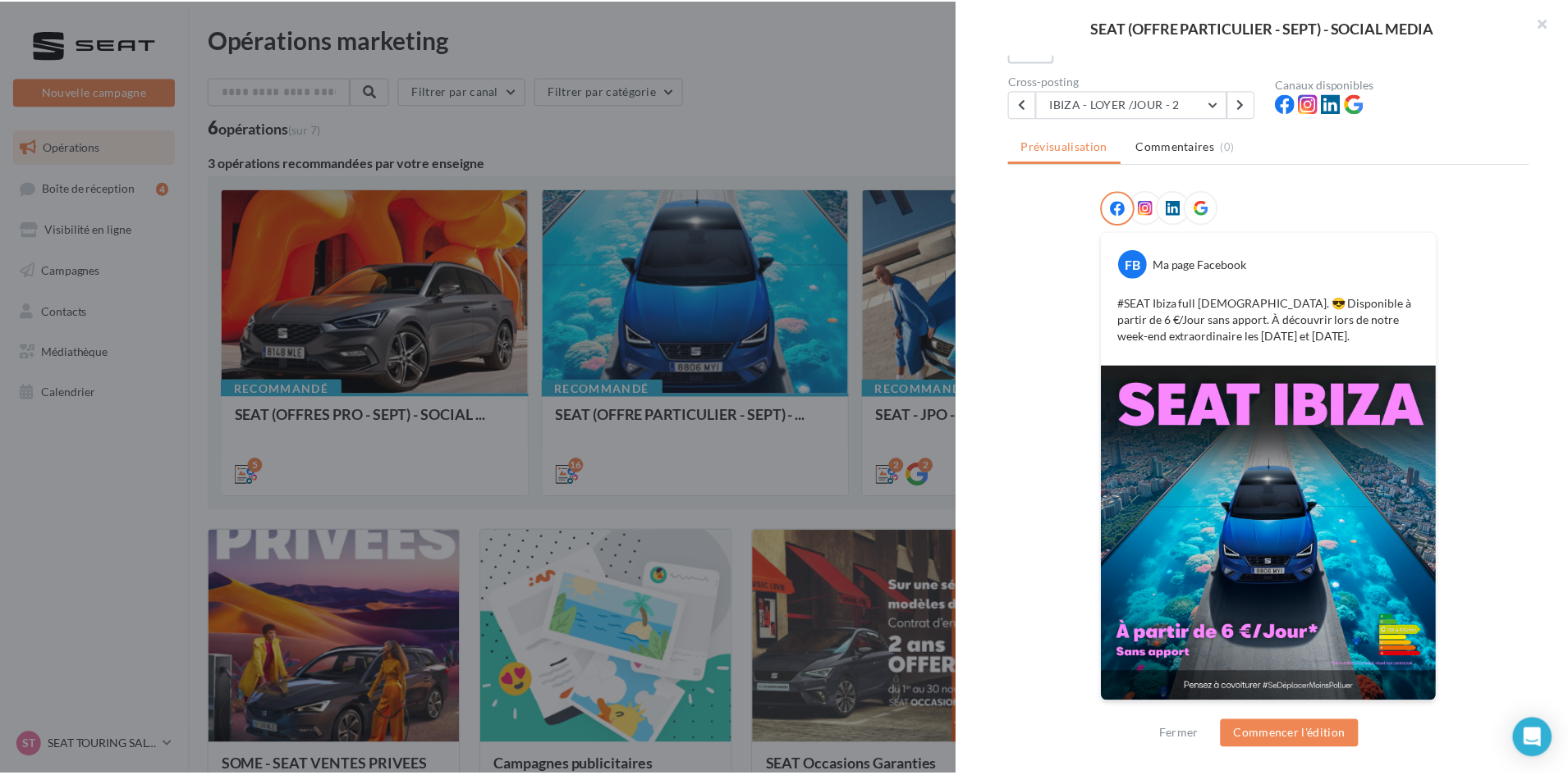
scroll to position [137, 0]
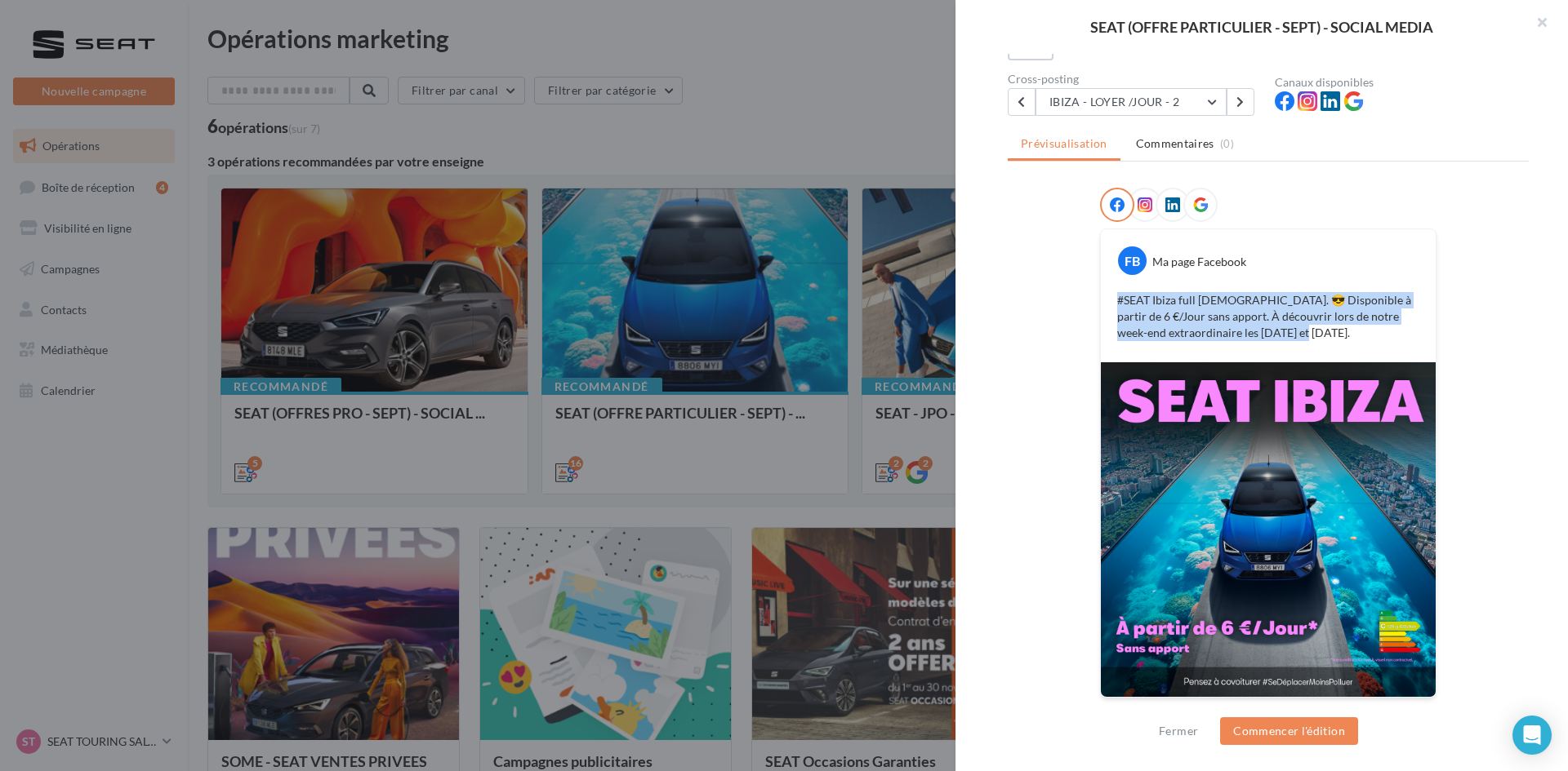
drag, startPoint x: 1109, startPoint y: 301, endPoint x: 1404, endPoint y: 340, distance: 297.6
click at [1245, 340] on div "#SEAT Ibiza full charisme. 😎 Disponible à partir de 6 €/Jour sans apport. À déc…" at bounding box center [1268, 316] width 327 height 57
click at [726, 100] on div at bounding box center [784, 386] width 1568 height 771
